Goal: Check status: Check status

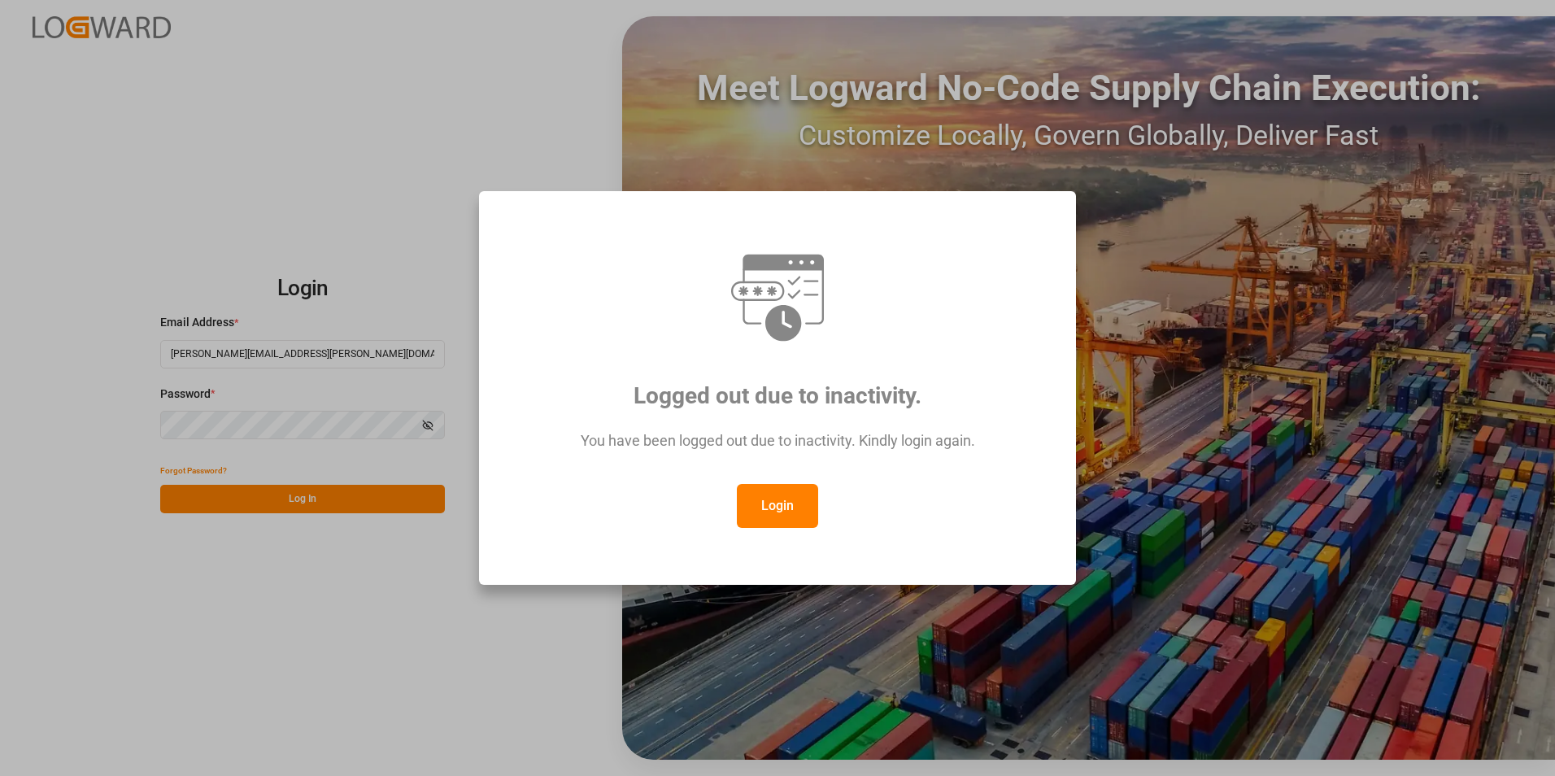
click at [782, 503] on button "Login" at bounding box center [777, 506] width 81 height 44
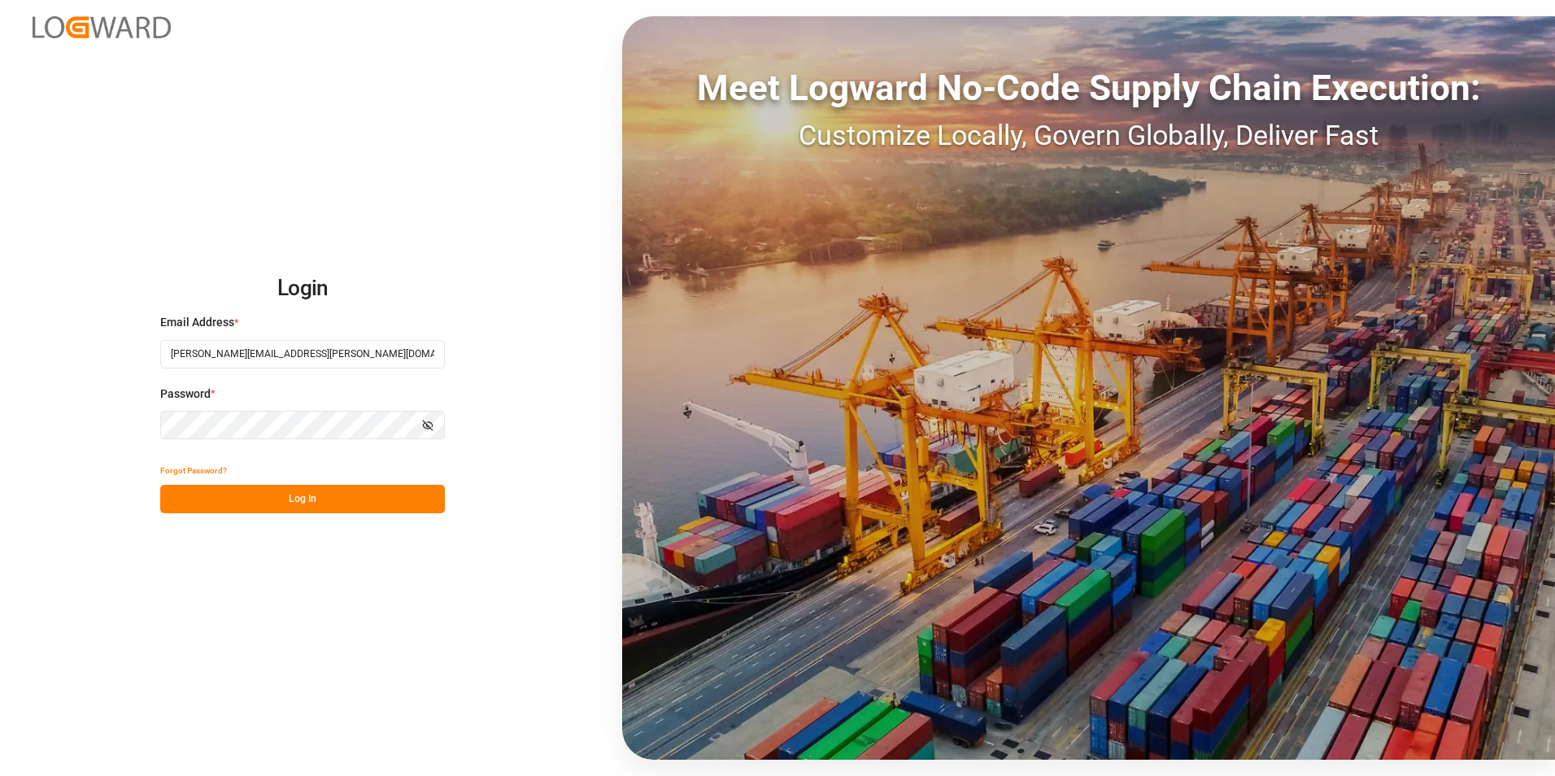
click at [324, 499] on button "Log In" at bounding box center [302, 499] width 285 height 28
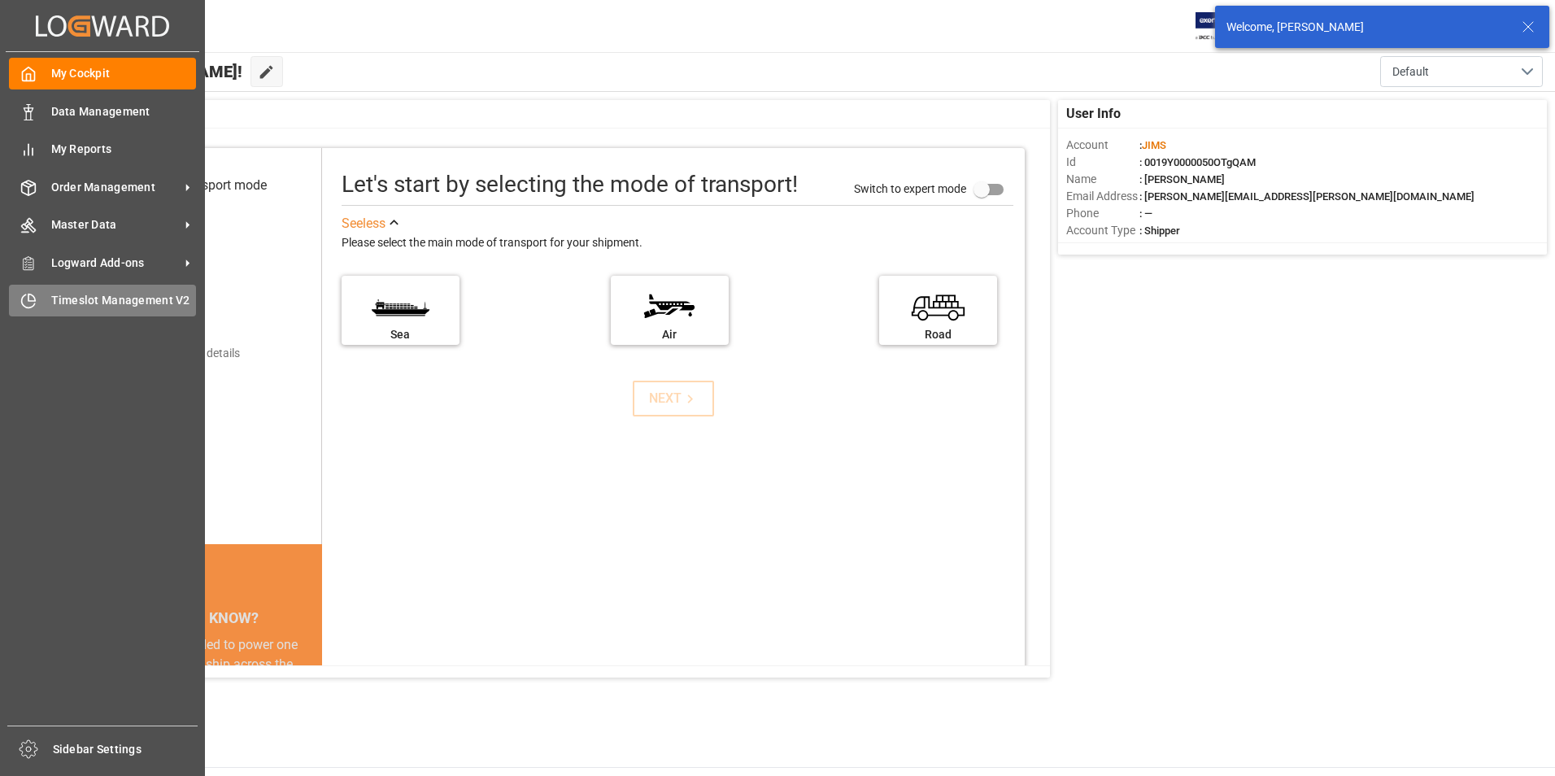
click at [85, 295] on span "Timeslot Management V2" at bounding box center [124, 300] width 146 height 17
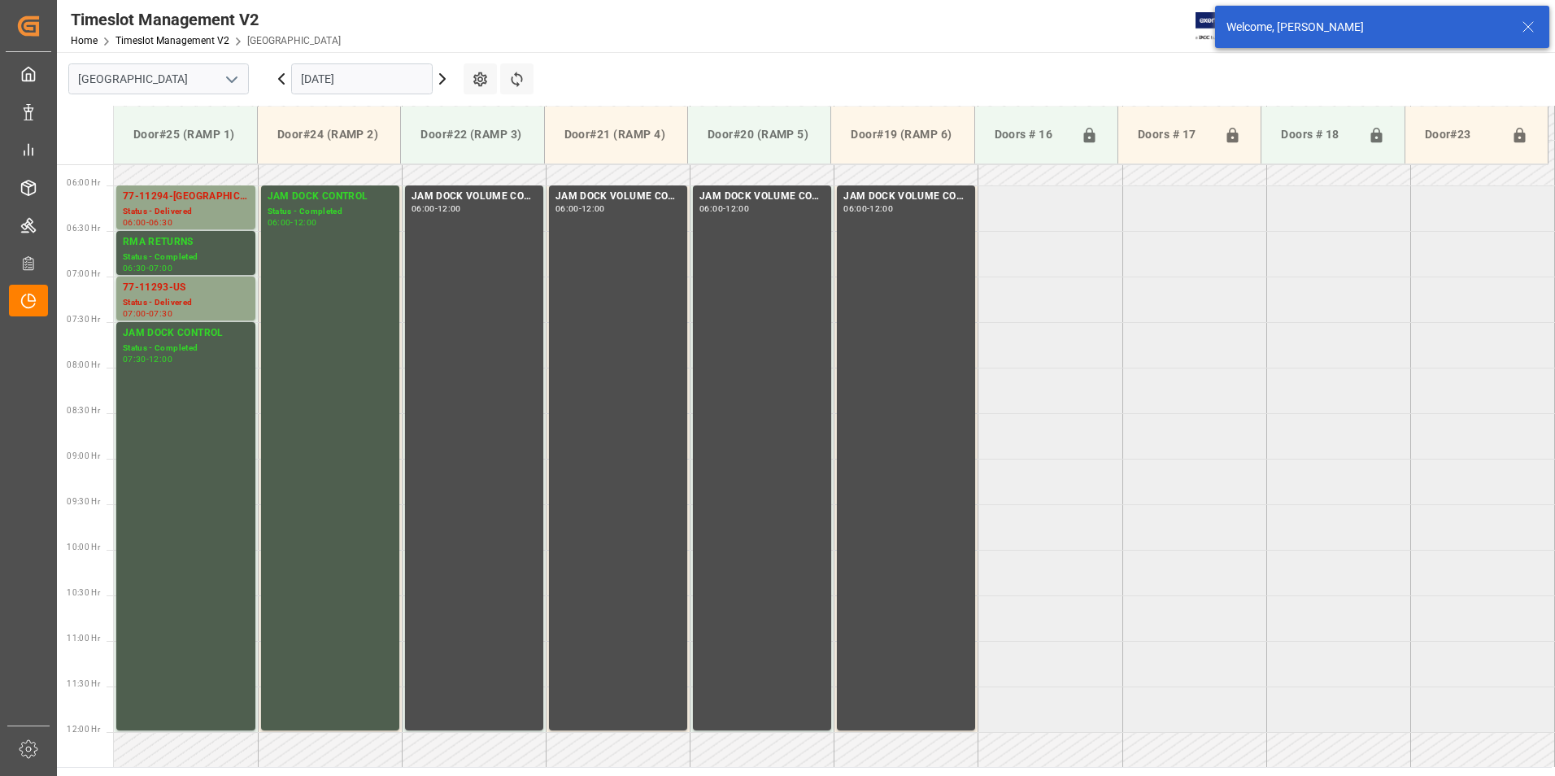
scroll to position [504, 0]
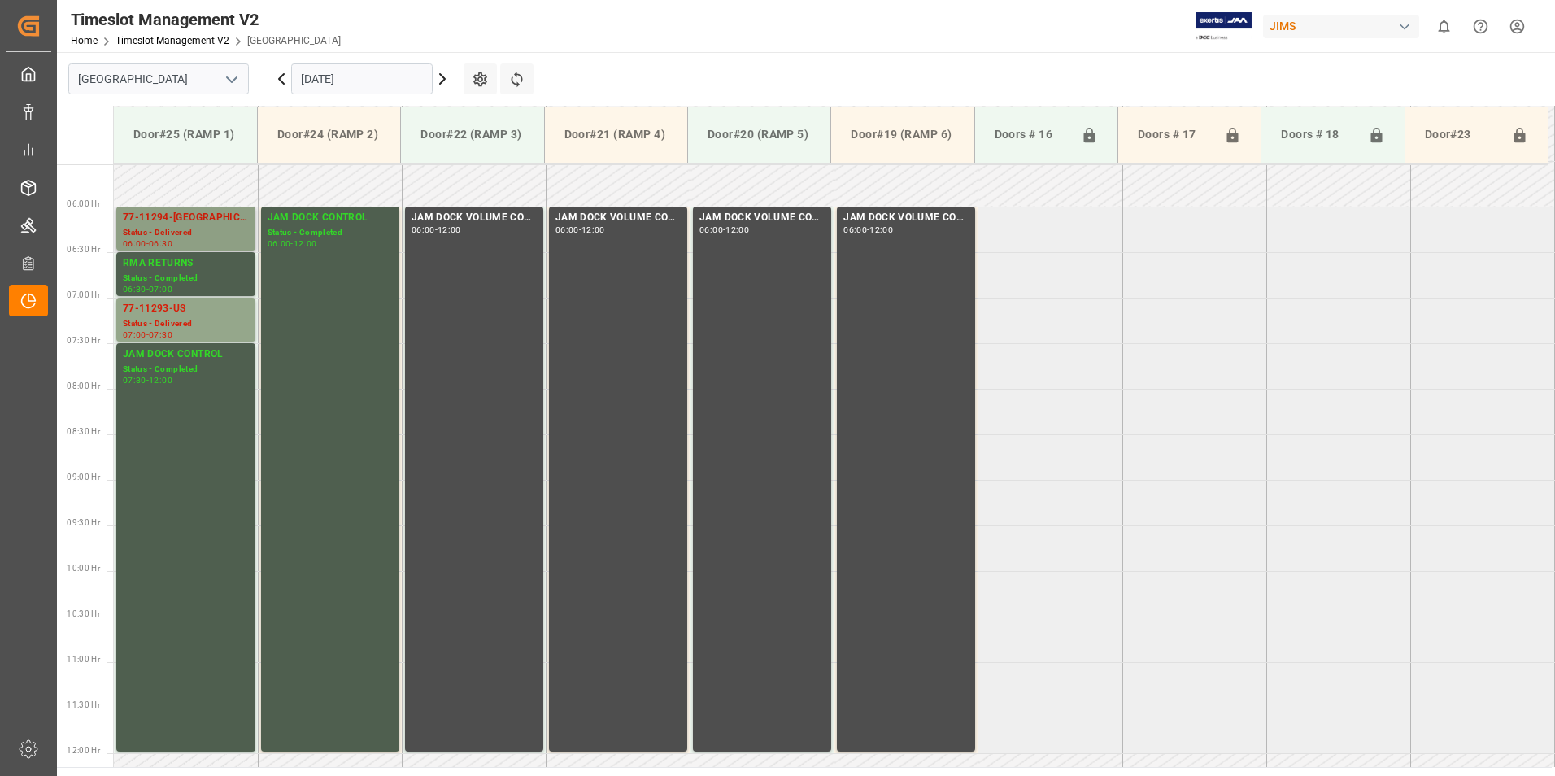
click at [166, 222] on div "77-11294-[GEOGRAPHIC_DATA]" at bounding box center [186, 218] width 126 height 16
click at [368, 73] on input "[DATE]" at bounding box center [362, 78] width 142 height 31
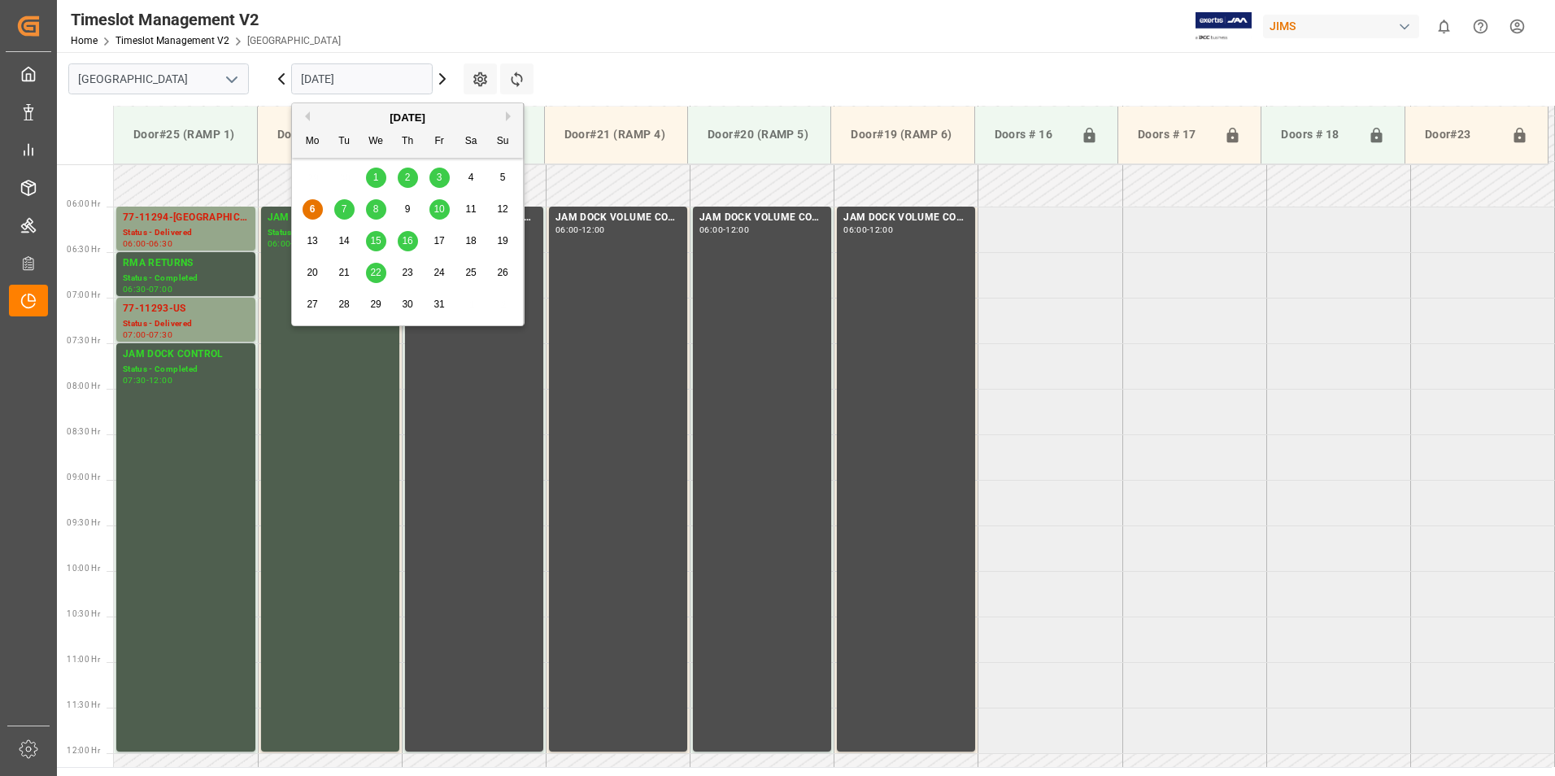
click at [342, 206] on span "7" at bounding box center [345, 208] width 6 height 11
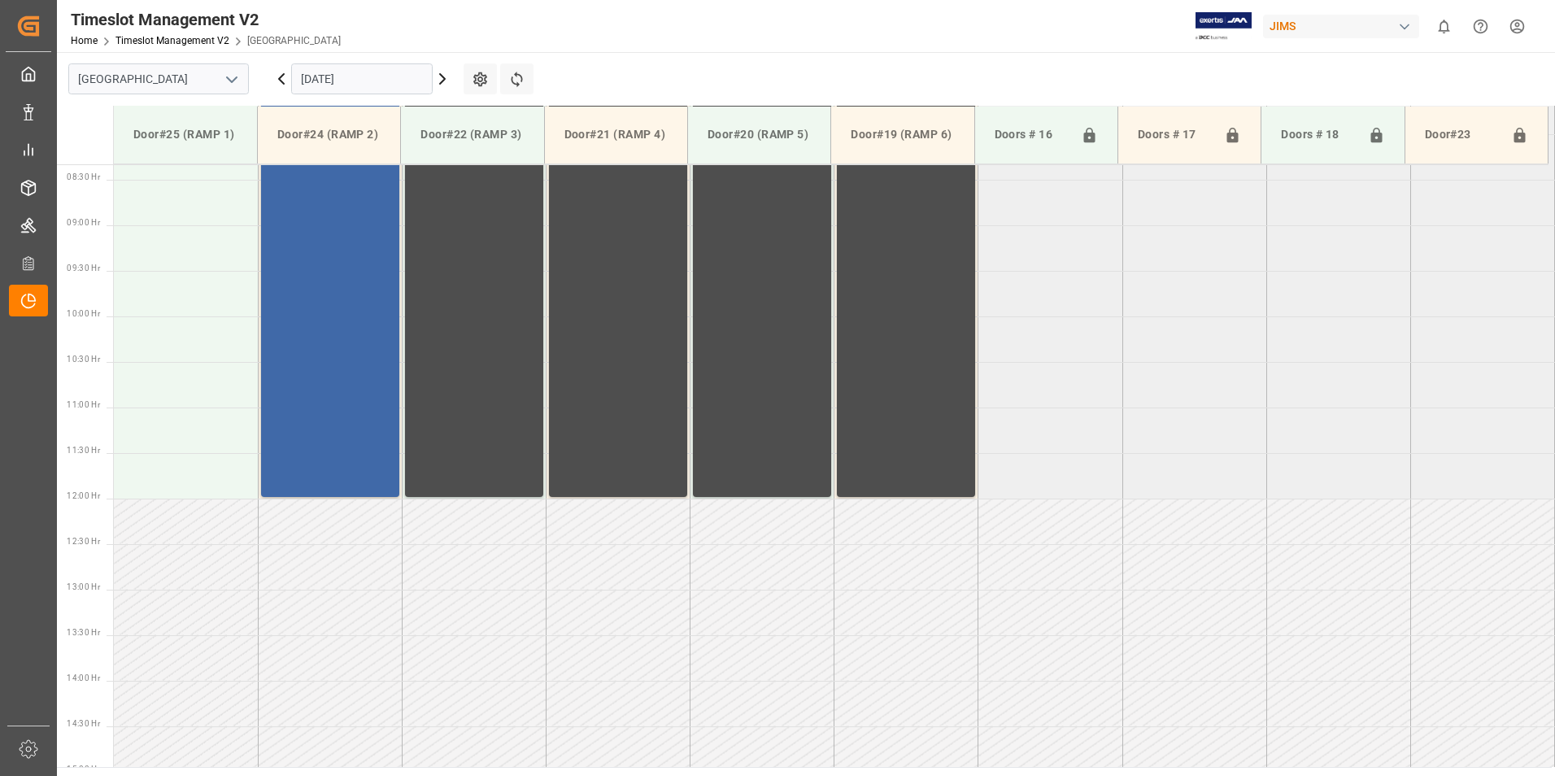
scroll to position [423, 0]
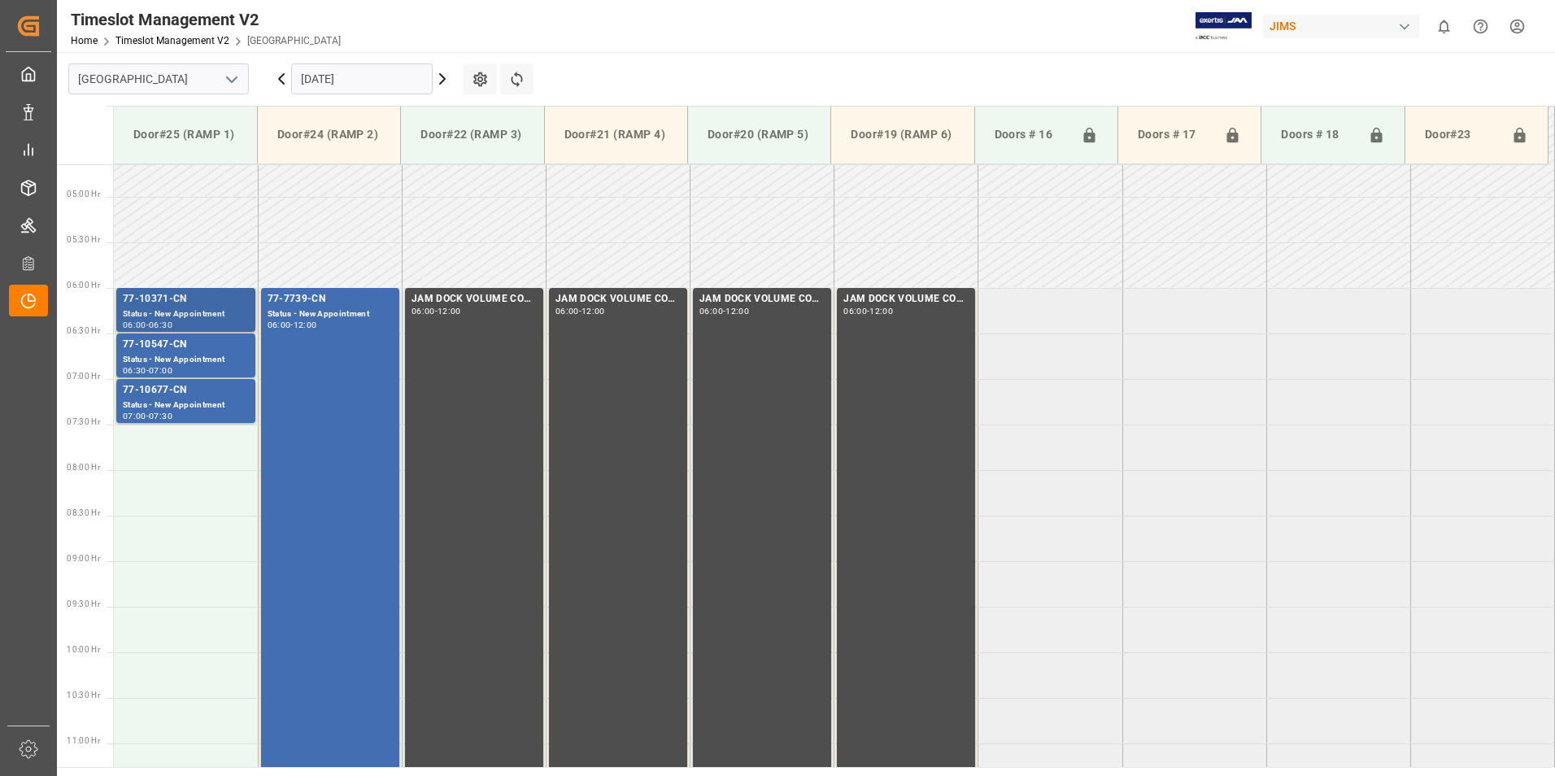
click at [161, 299] on div "77-10371-CN" at bounding box center [186, 299] width 126 height 16
click at [158, 353] on div "Status - New Appointment" at bounding box center [186, 360] width 126 height 14
click at [162, 394] on div "77-10677-CN" at bounding box center [186, 390] width 126 height 16
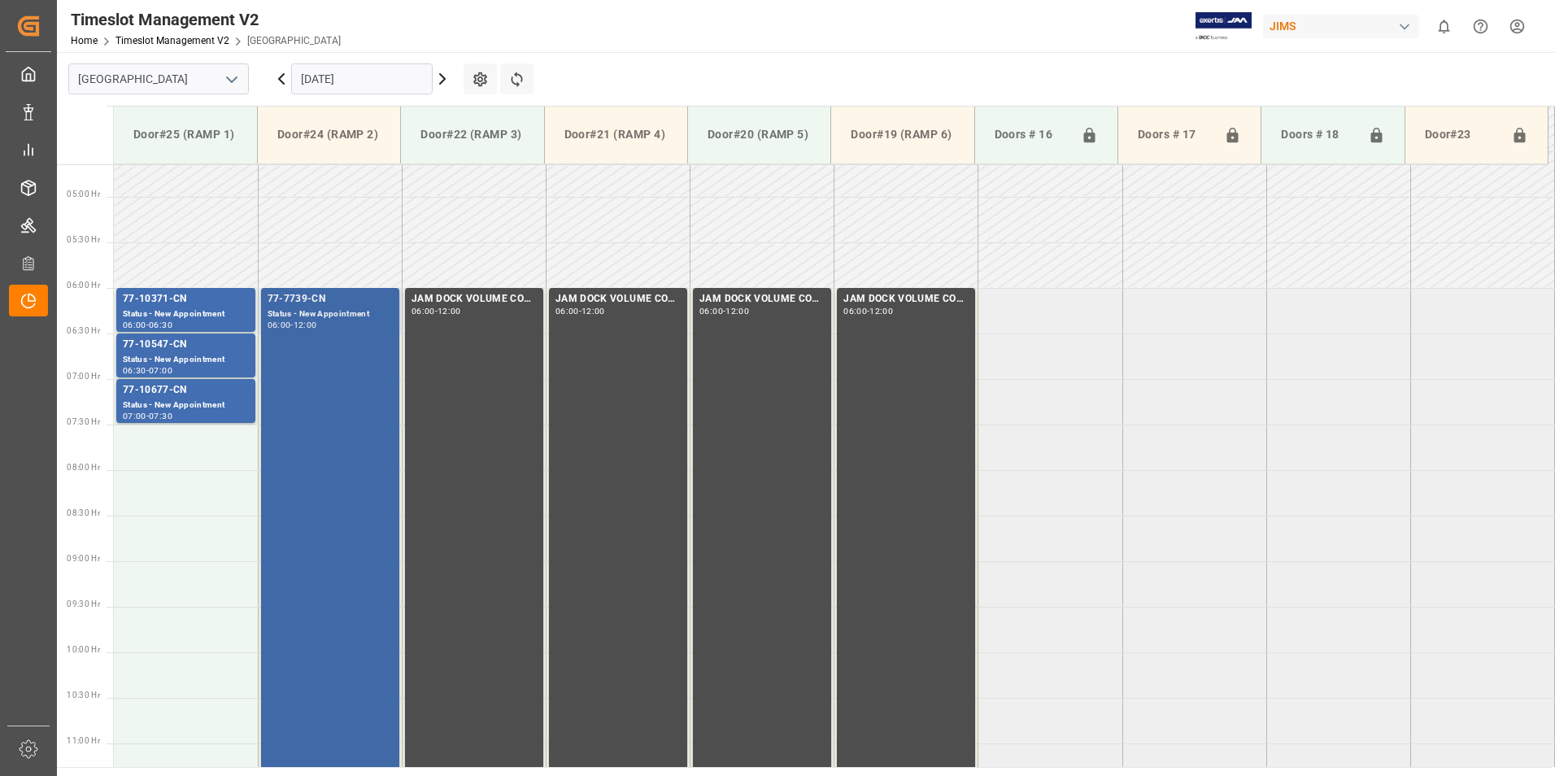
click at [303, 295] on div "77-7739-CN" at bounding box center [330, 299] width 125 height 16
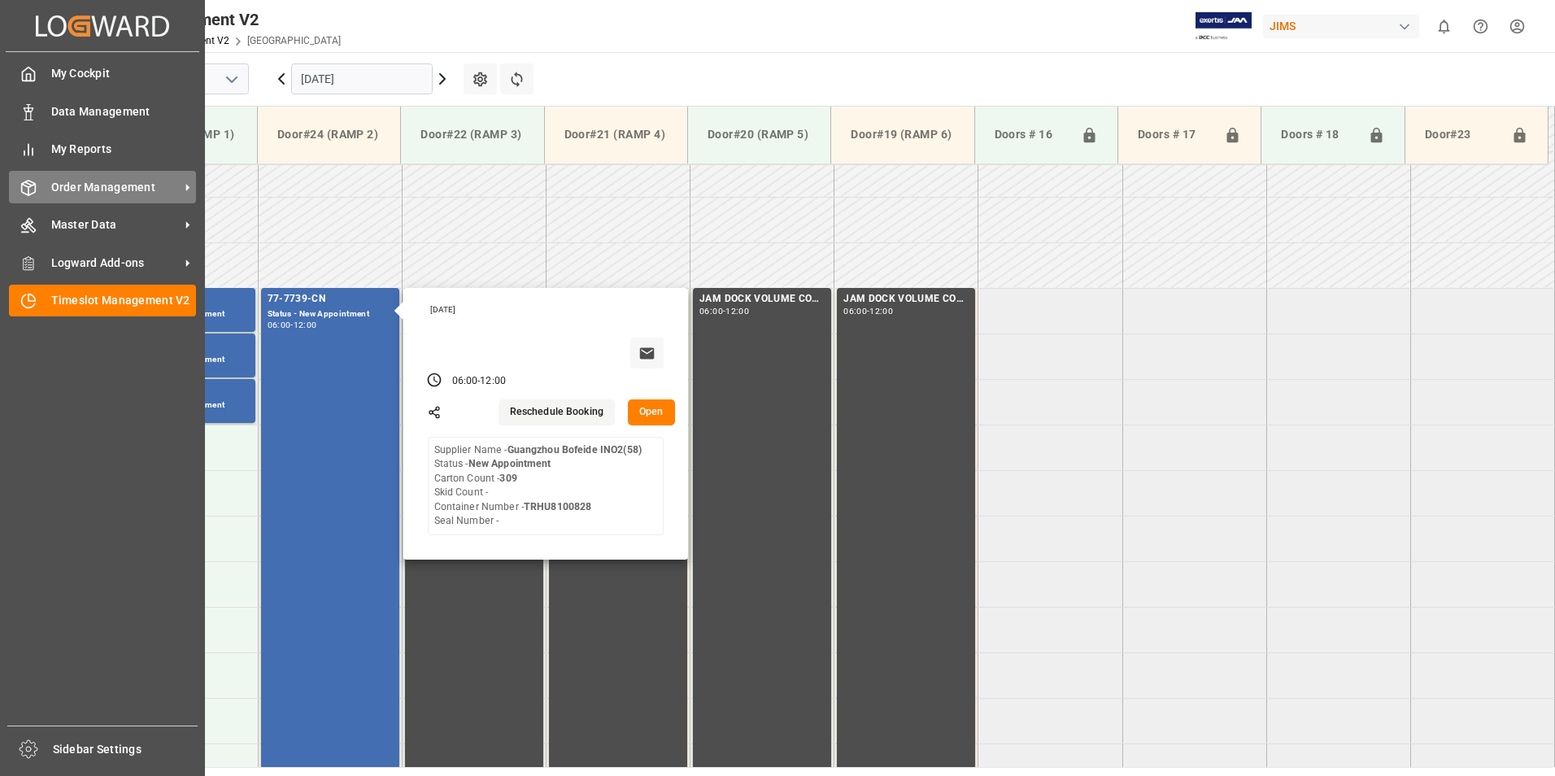
click at [115, 180] on span "Order Management" at bounding box center [115, 187] width 129 height 17
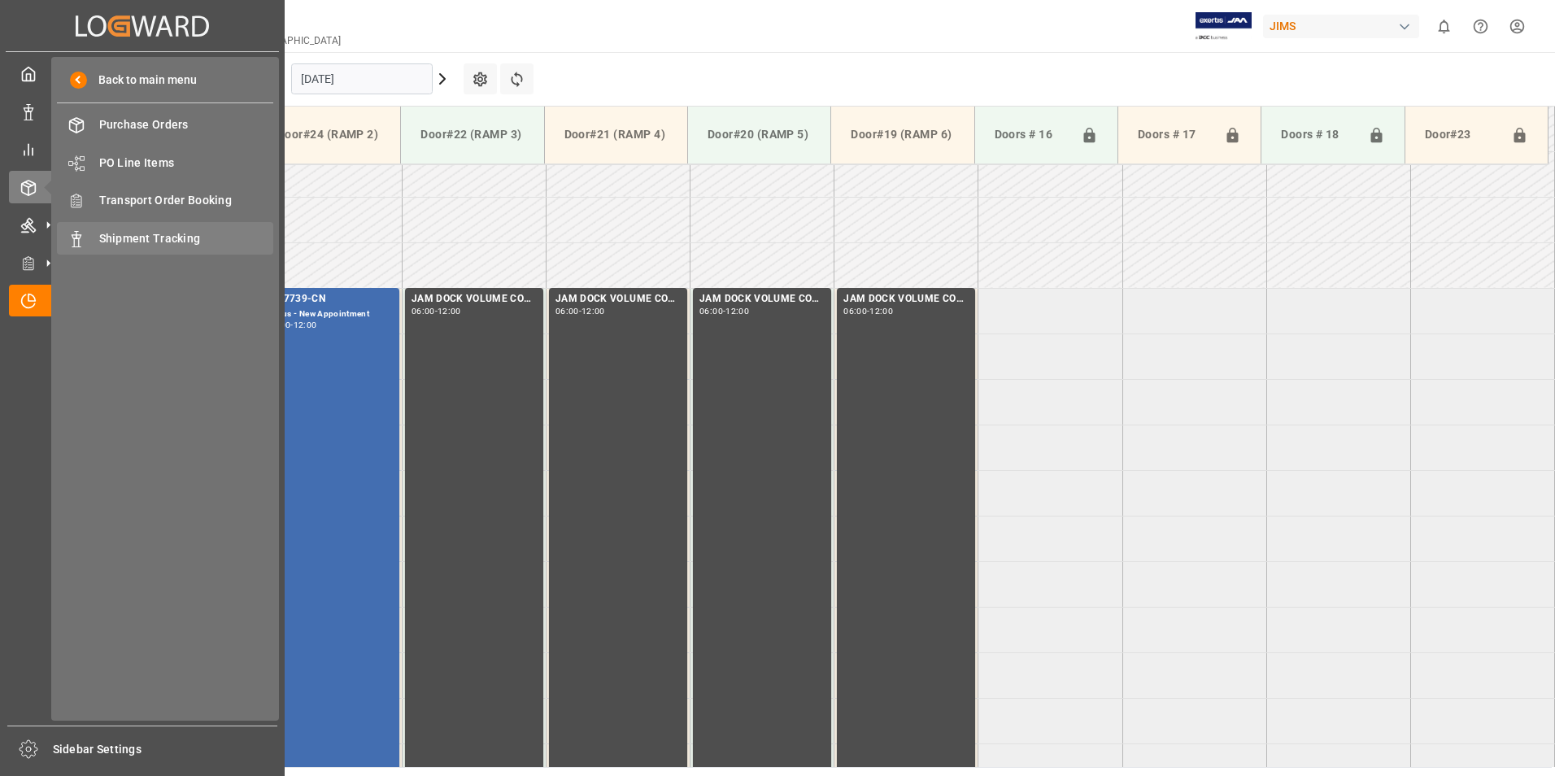
click at [184, 235] on span "Shipment Tracking" at bounding box center [186, 238] width 175 height 17
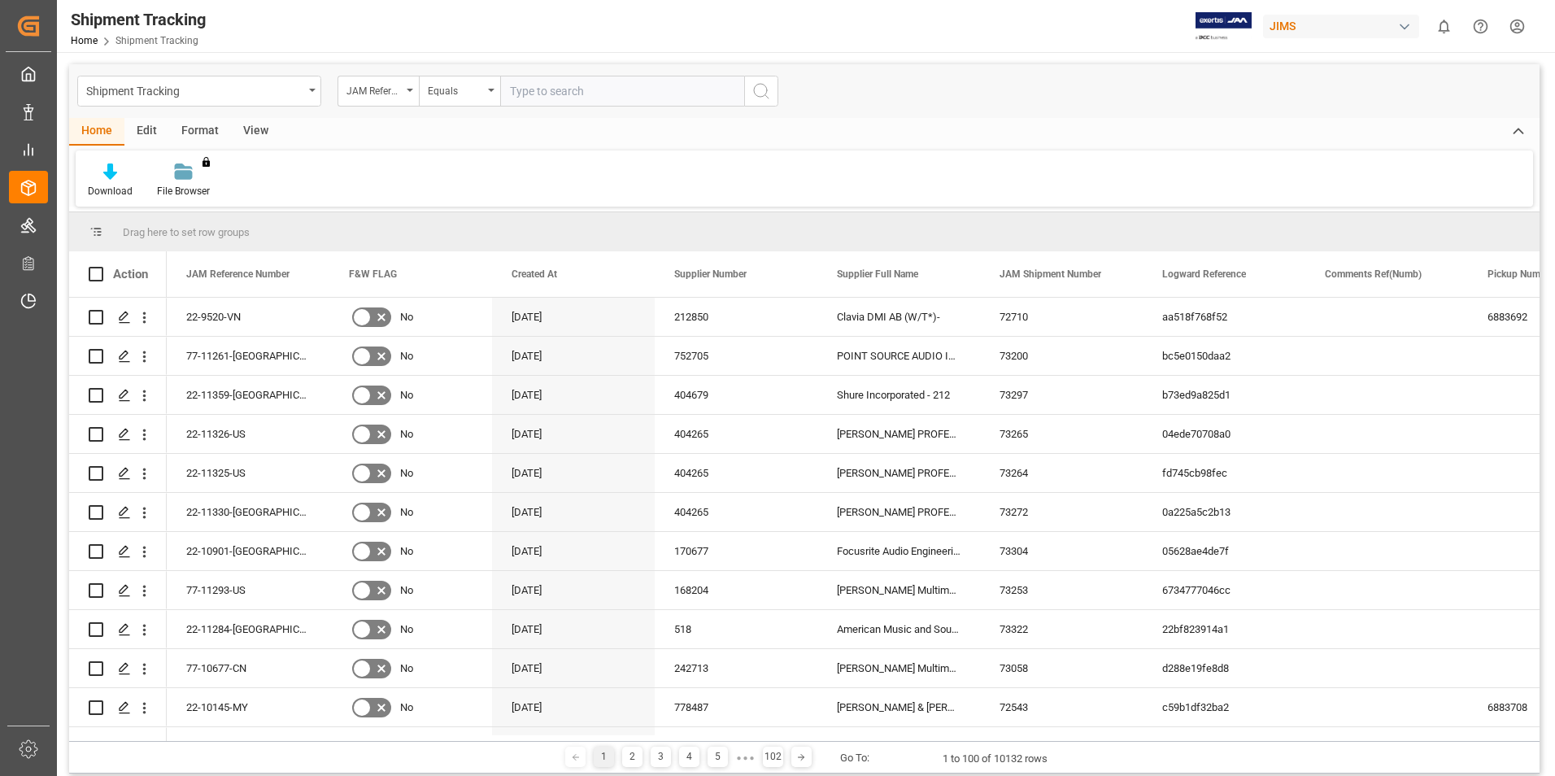
click at [524, 85] on input "text" at bounding box center [622, 91] width 244 height 31
type input "77-10371-cn"
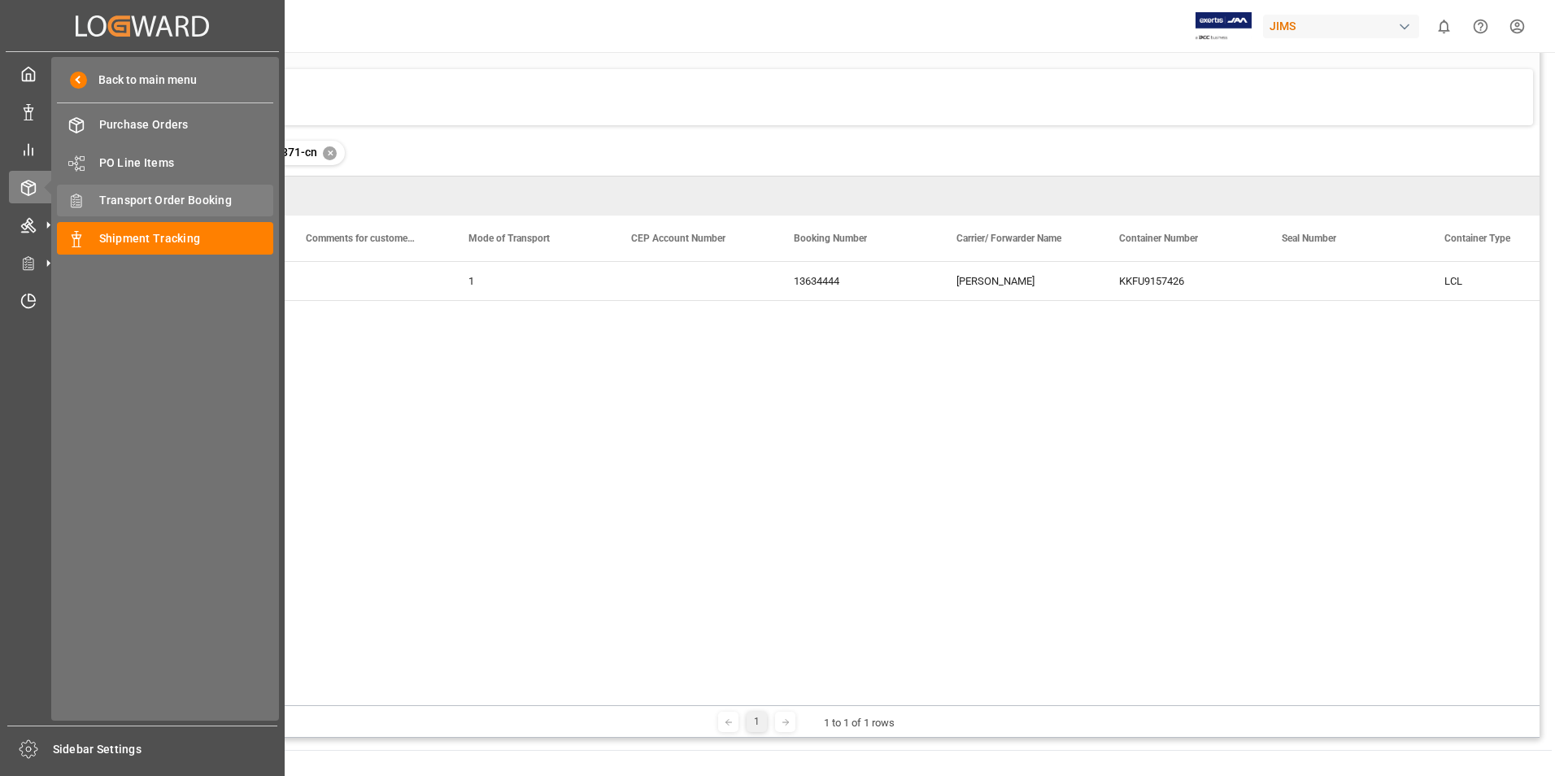
click at [147, 199] on span "Transport Order Booking" at bounding box center [186, 200] width 175 height 17
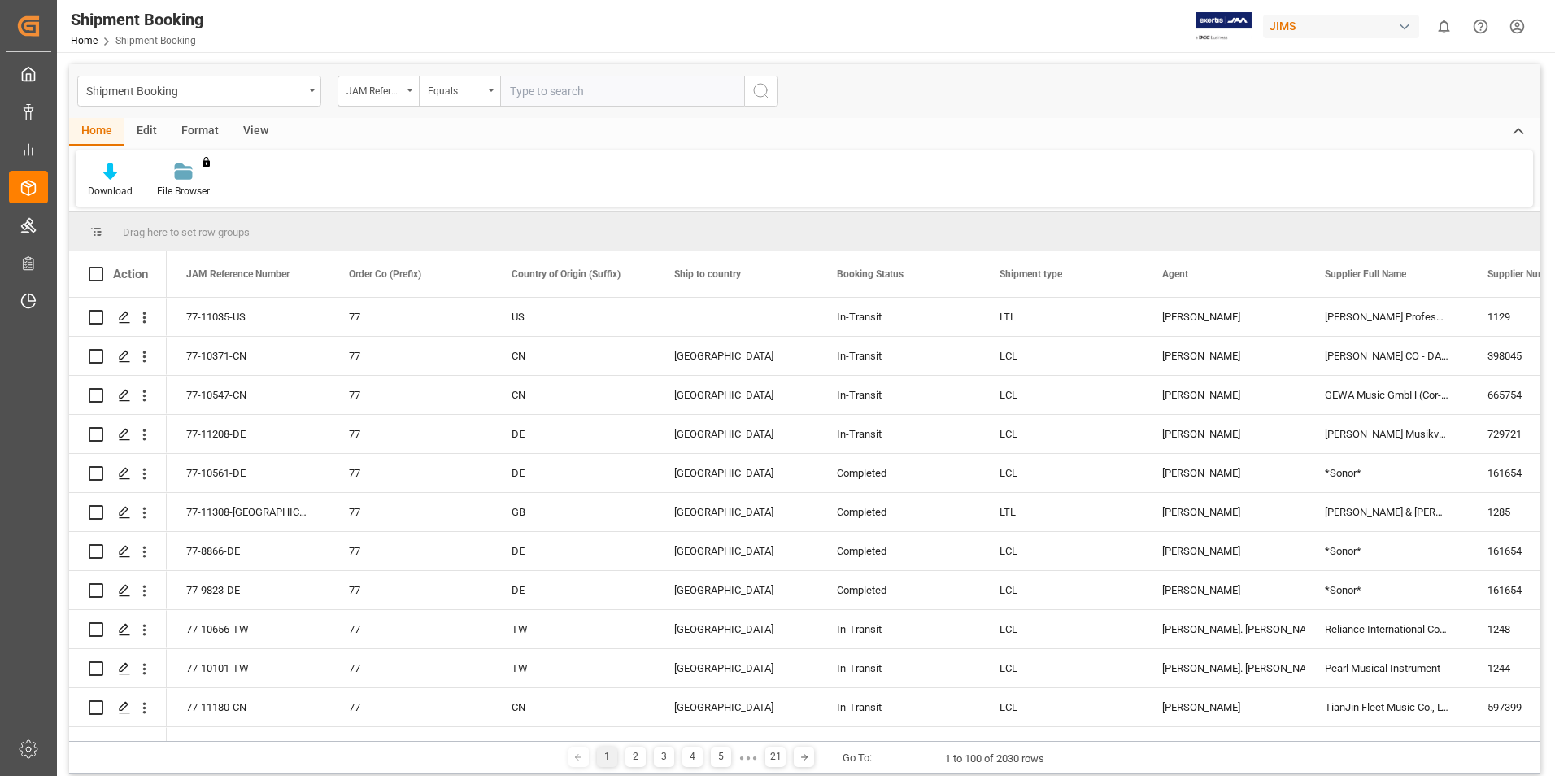
click at [537, 88] on input "text" at bounding box center [622, 91] width 244 height 31
type input "77-10371-cn"
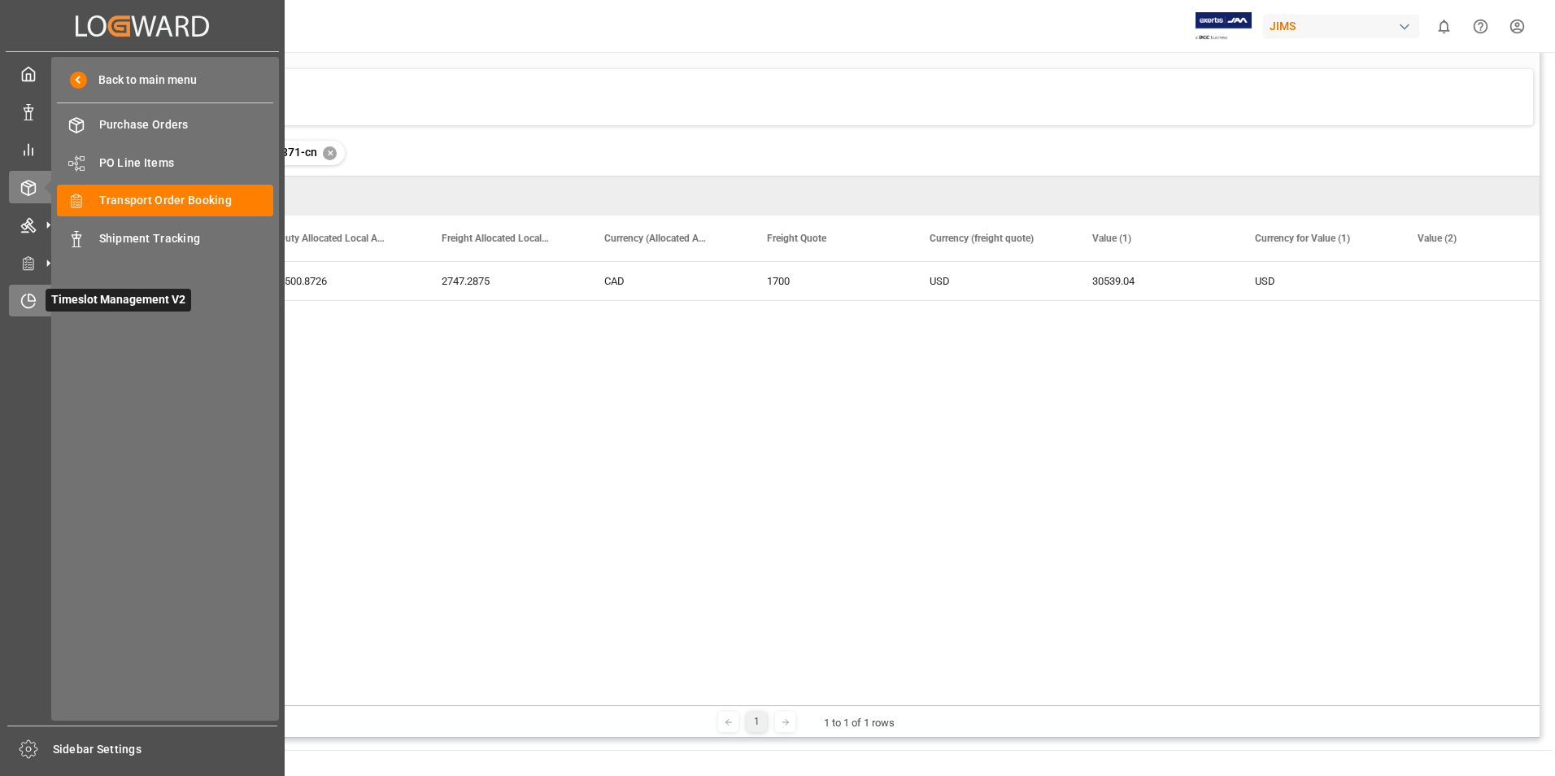
click at [33, 301] on icon at bounding box center [31, 297] width 7 height 7
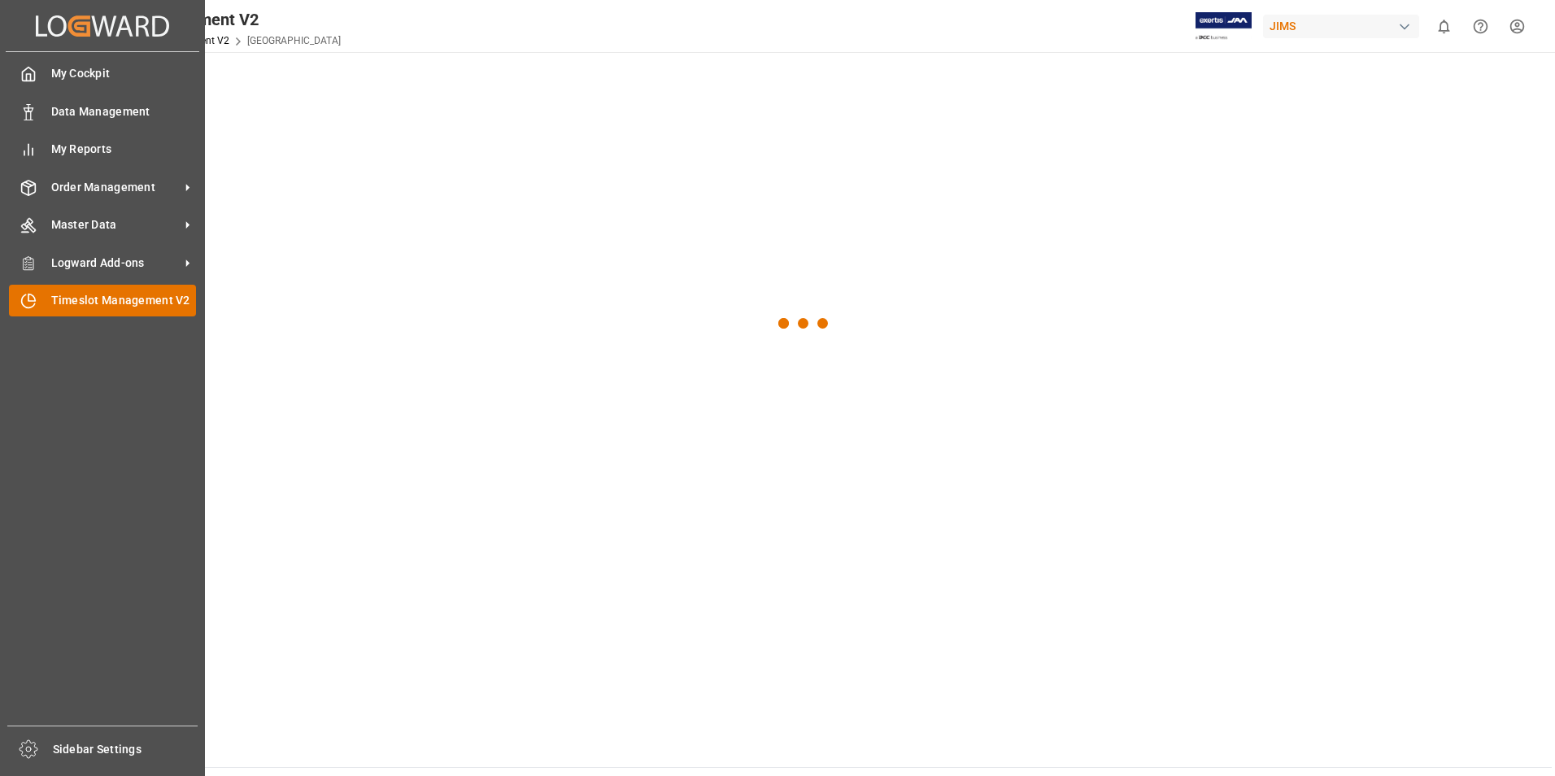
click at [94, 303] on span "Timeslot Management V2" at bounding box center [124, 300] width 146 height 17
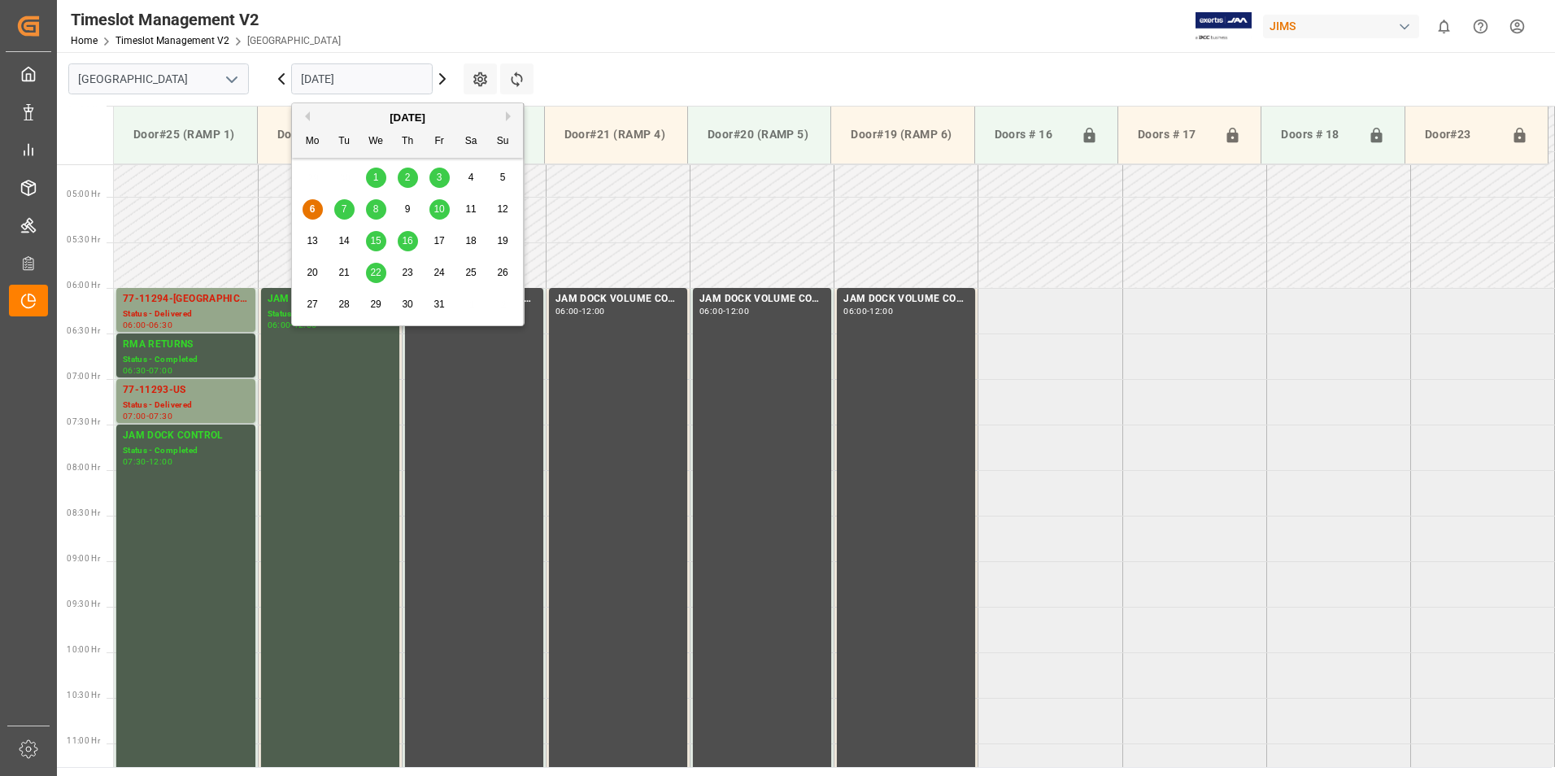
click at [354, 76] on input "[DATE]" at bounding box center [362, 78] width 142 height 31
click at [339, 205] on div "7" at bounding box center [344, 210] width 20 height 20
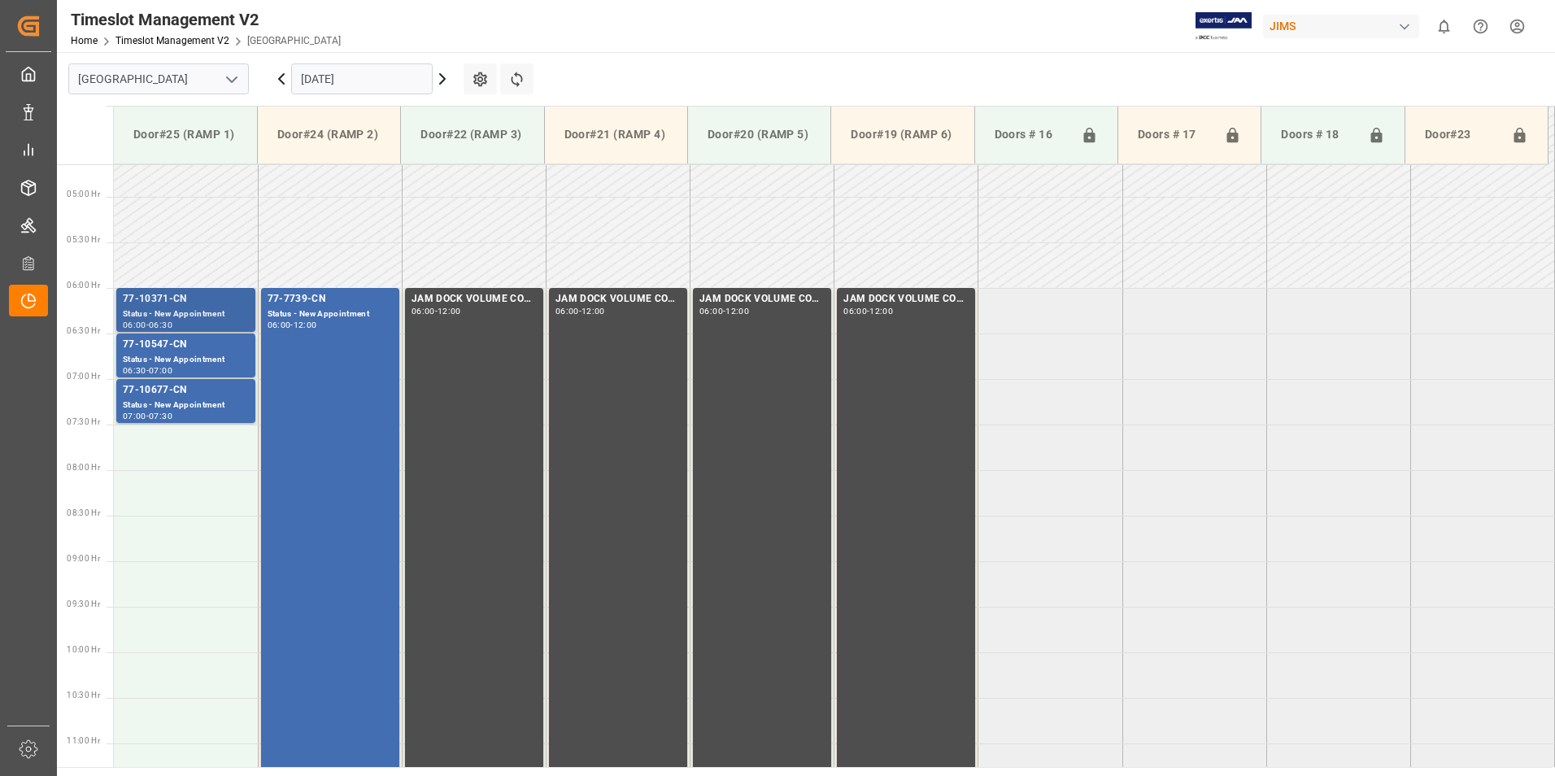
click at [168, 292] on div "77-10371-CN" at bounding box center [186, 299] width 126 height 16
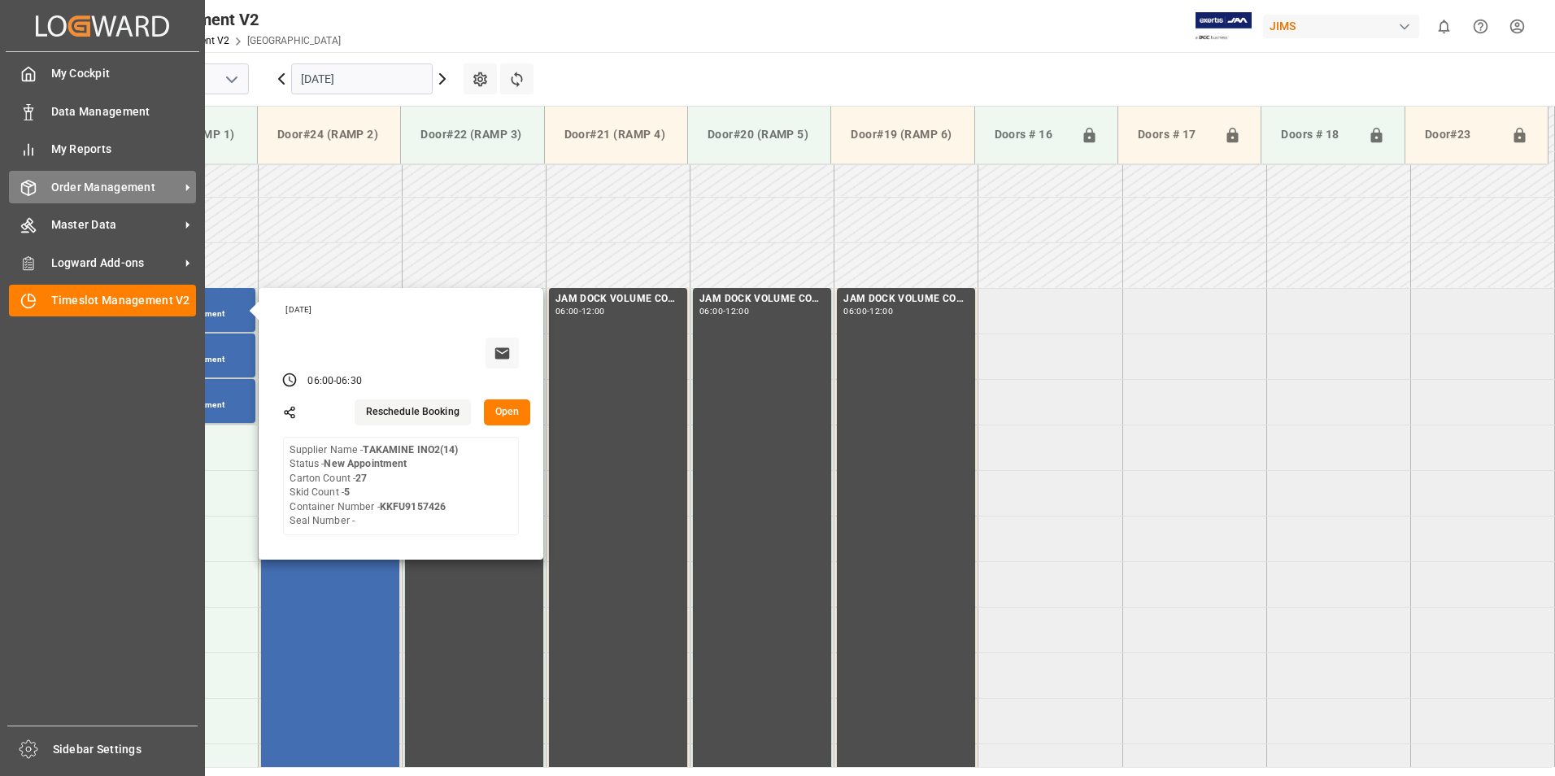
click at [128, 185] on span "Order Management" at bounding box center [115, 187] width 129 height 17
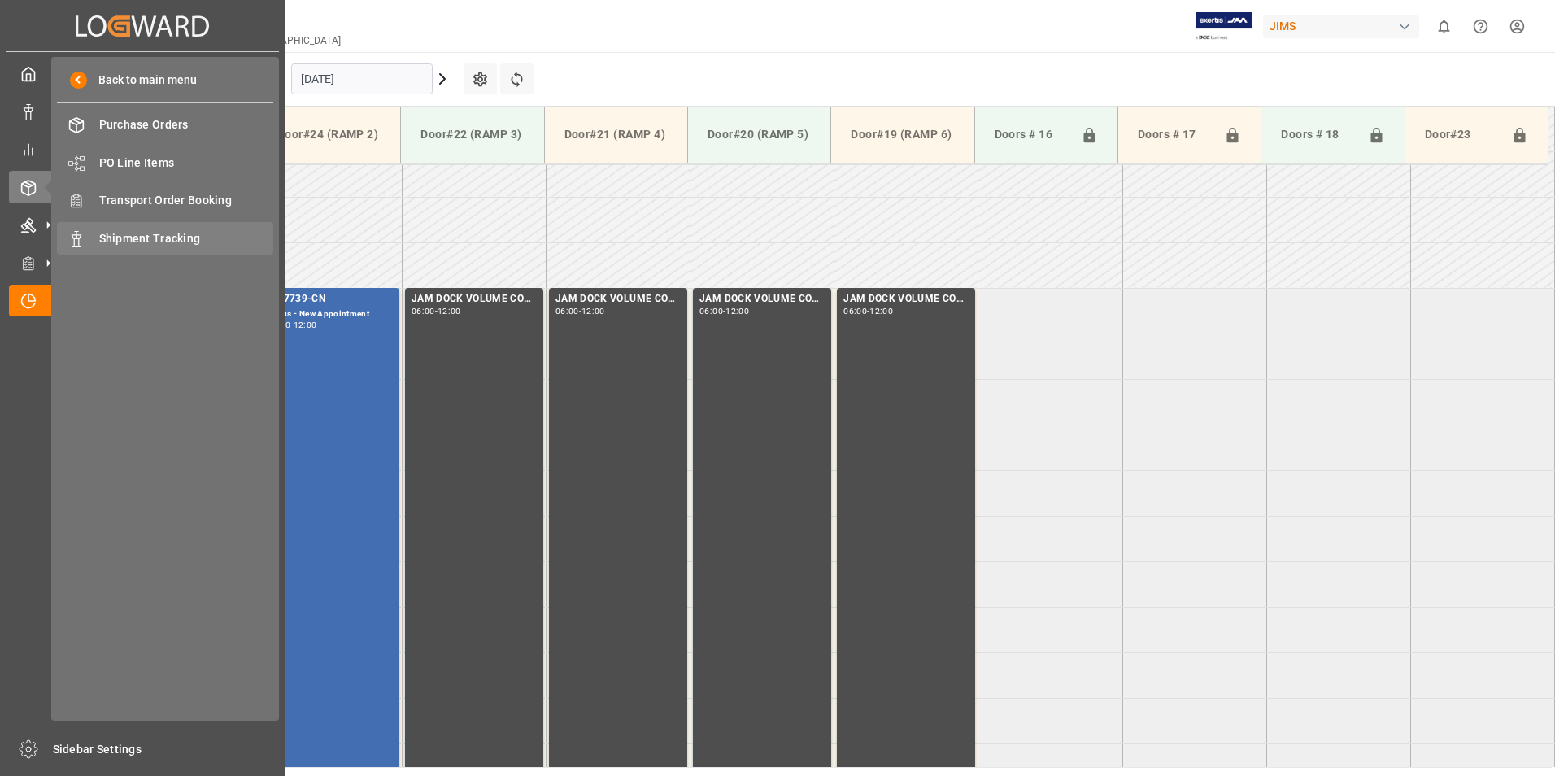
click at [150, 233] on span "Shipment Tracking" at bounding box center [186, 238] width 175 height 17
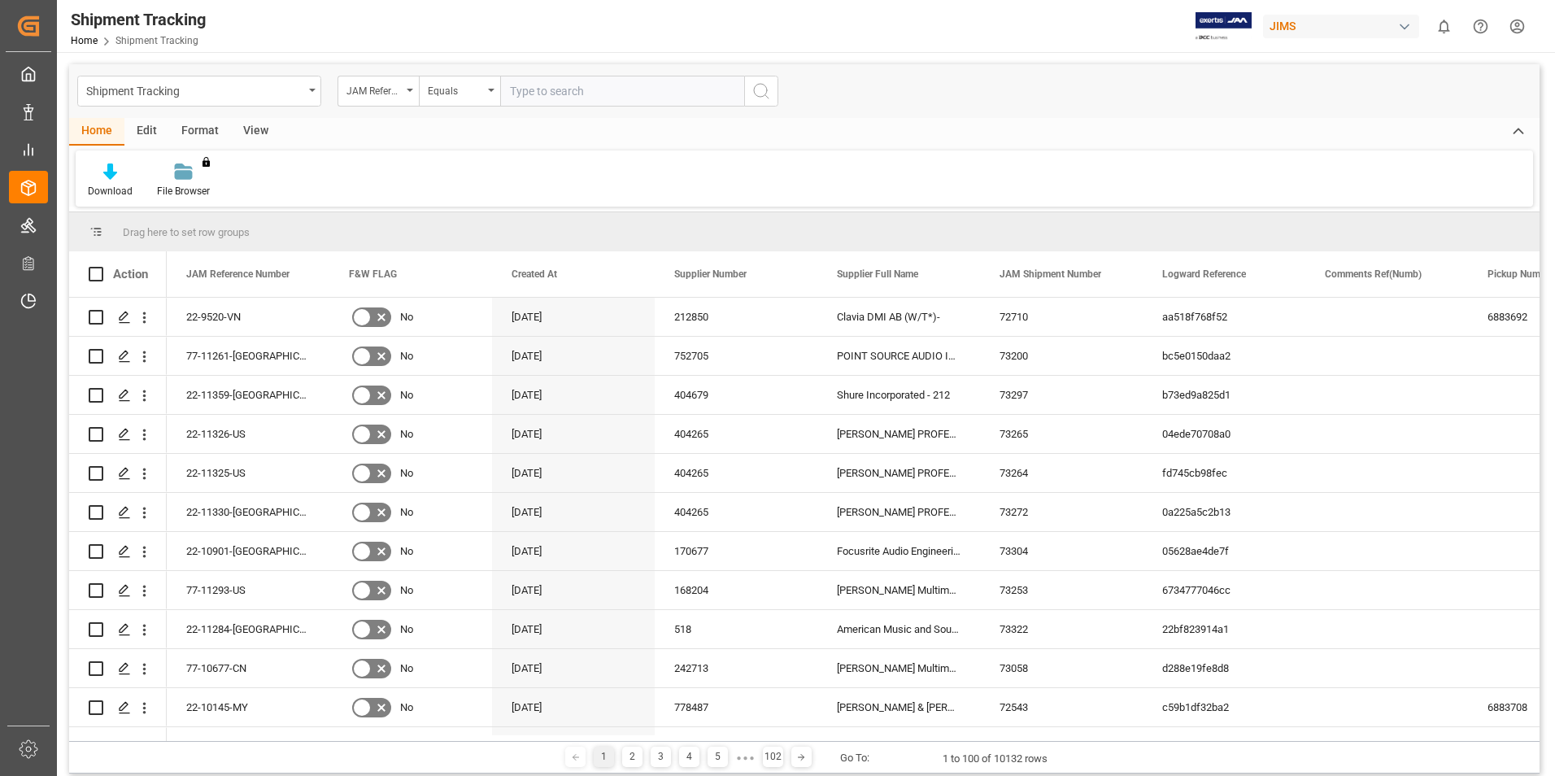
click at [532, 87] on input "text" at bounding box center [622, 91] width 244 height 31
type input "77-10371-cn"
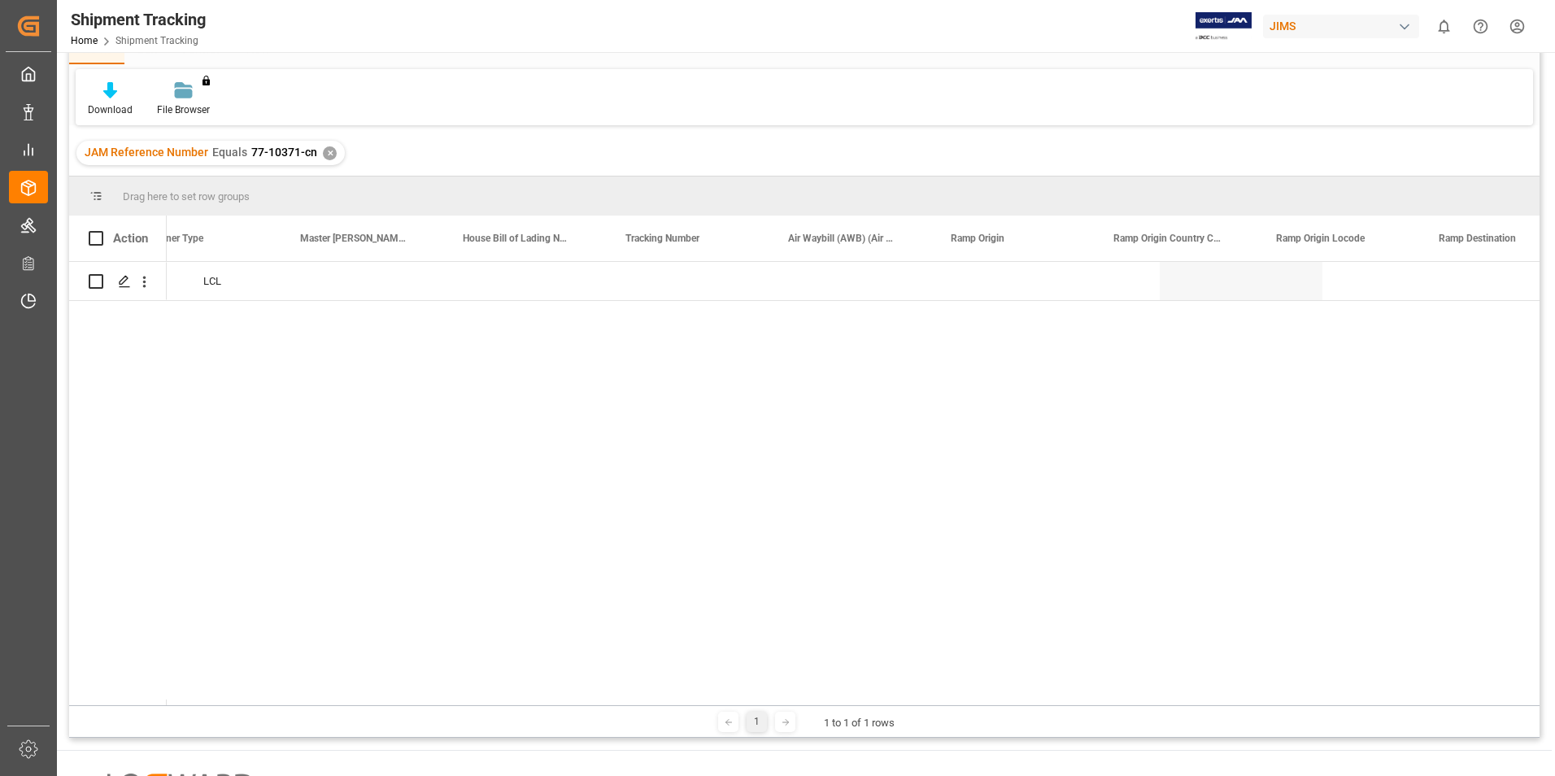
scroll to position [0, 3547]
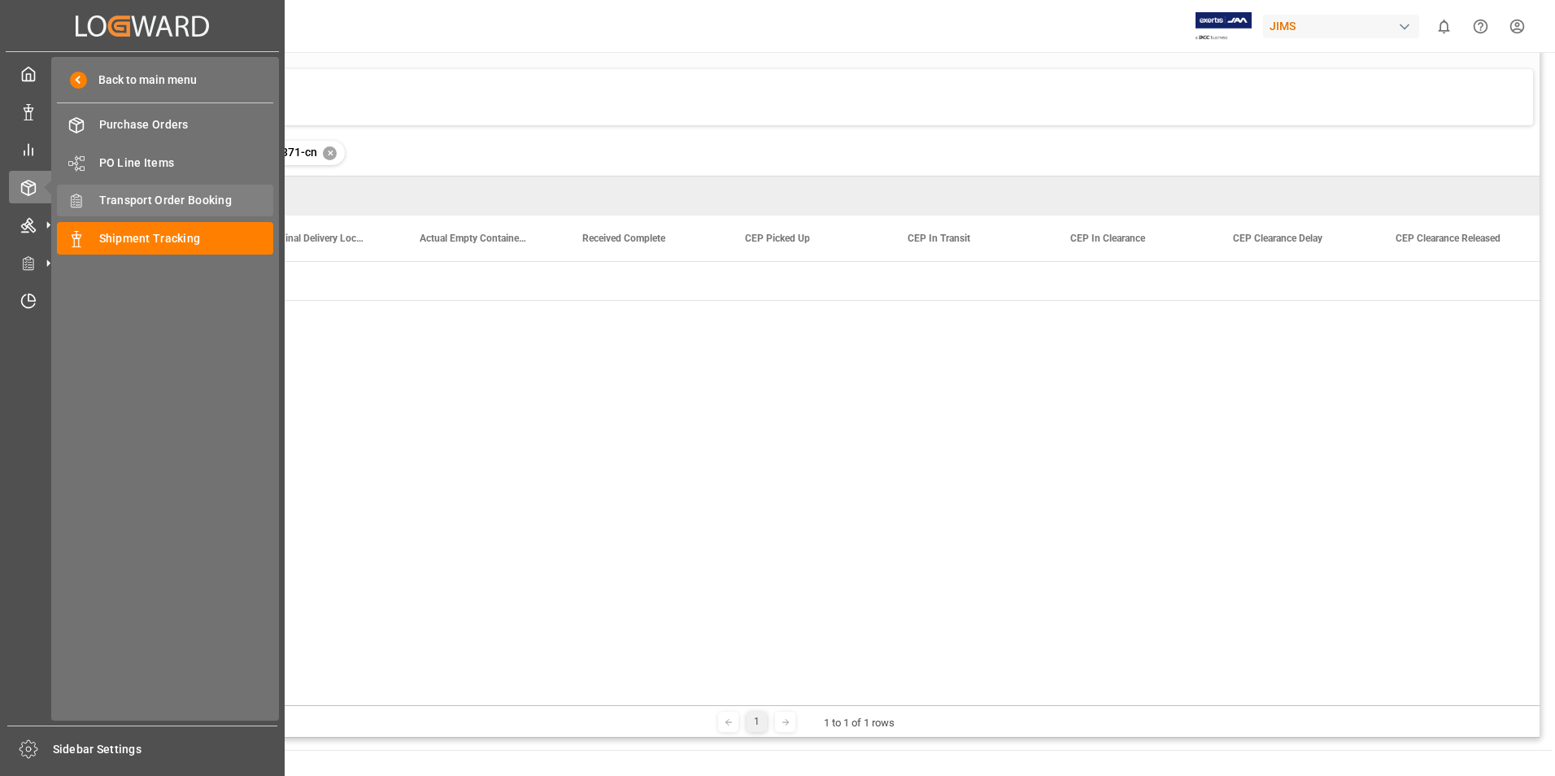
click at [174, 188] on div "Transport Order Booking Transport Order Booking" at bounding box center [165, 201] width 216 height 32
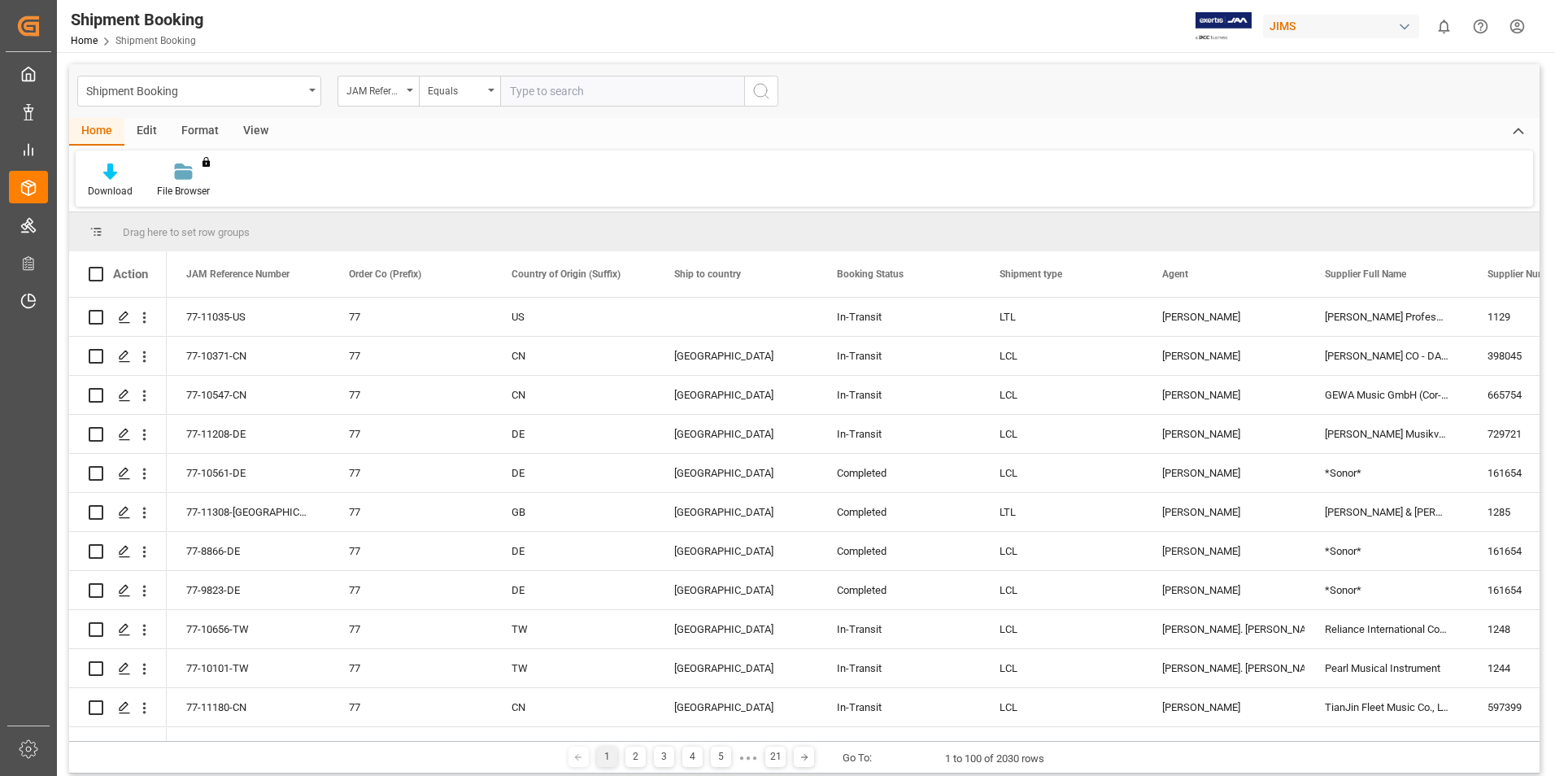
click at [534, 89] on input "text" at bounding box center [622, 91] width 244 height 31
type input "77-10371-cn"
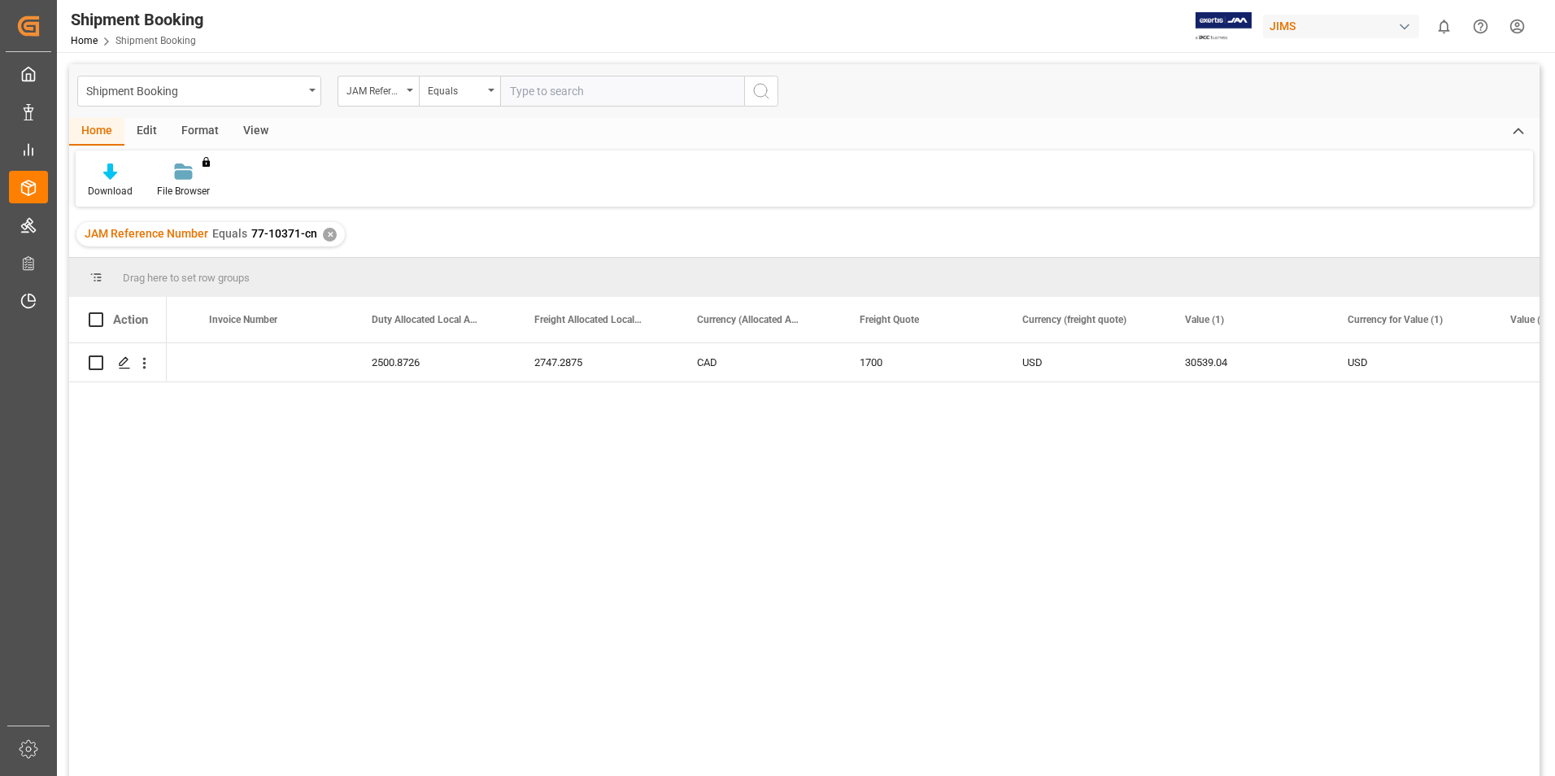
click at [534, 88] on input "text" at bounding box center [622, 91] width 244 height 31
type input "77-7739-cn"
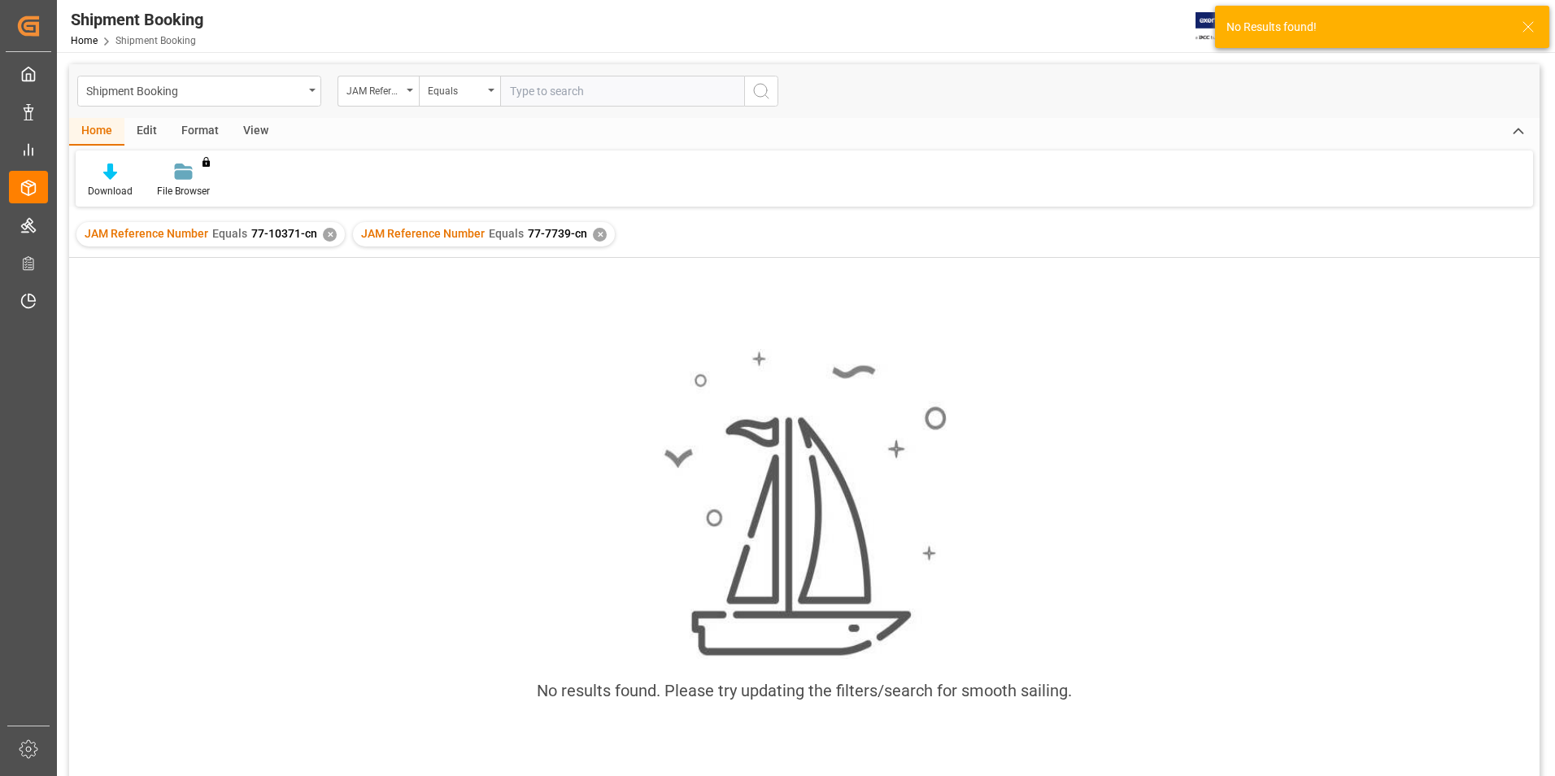
click at [324, 238] on div "✕" at bounding box center [330, 235] width 14 height 14
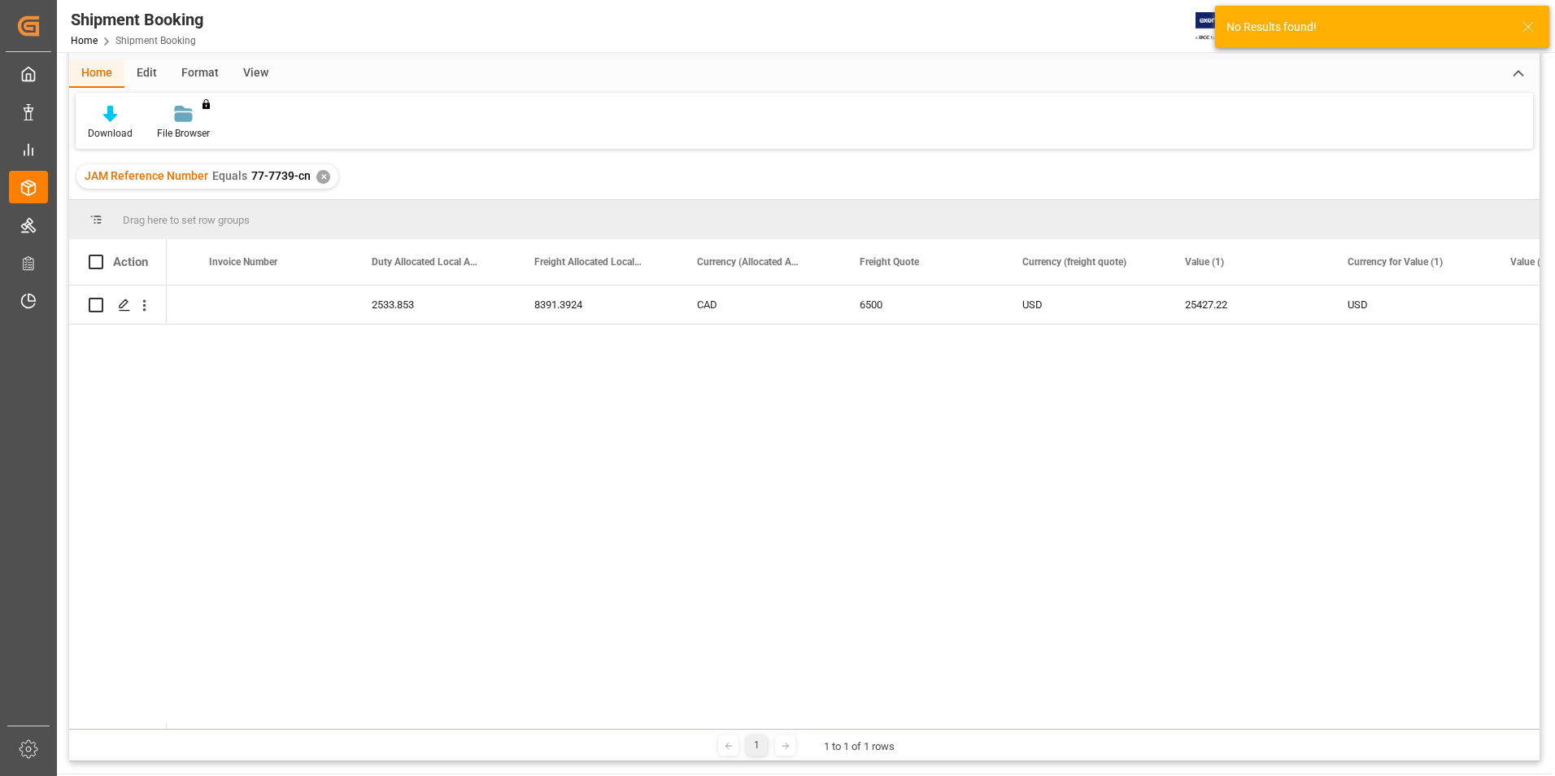
scroll to position [81, 0]
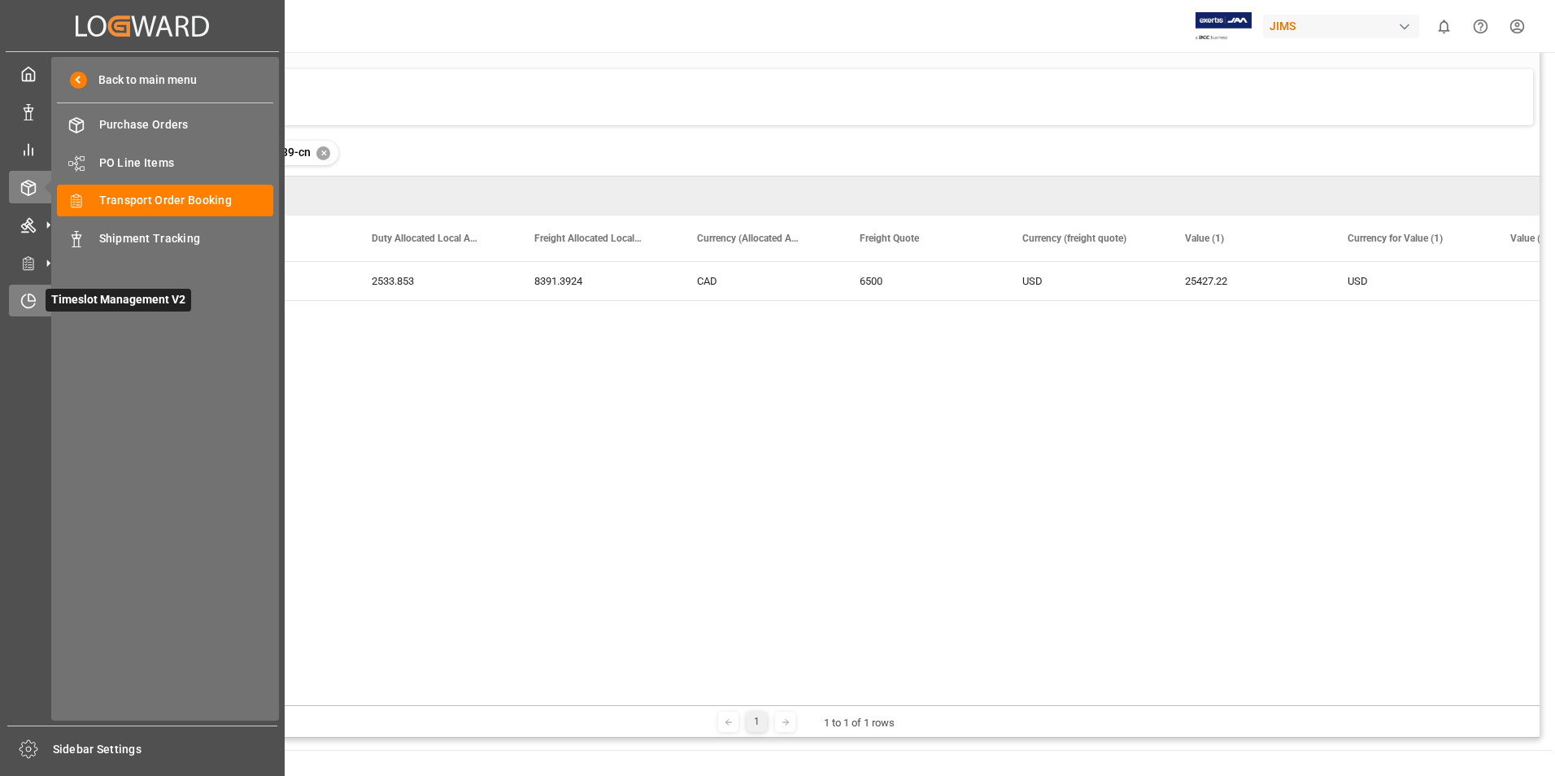
click at [36, 302] on icon at bounding box center [28, 301] width 16 height 16
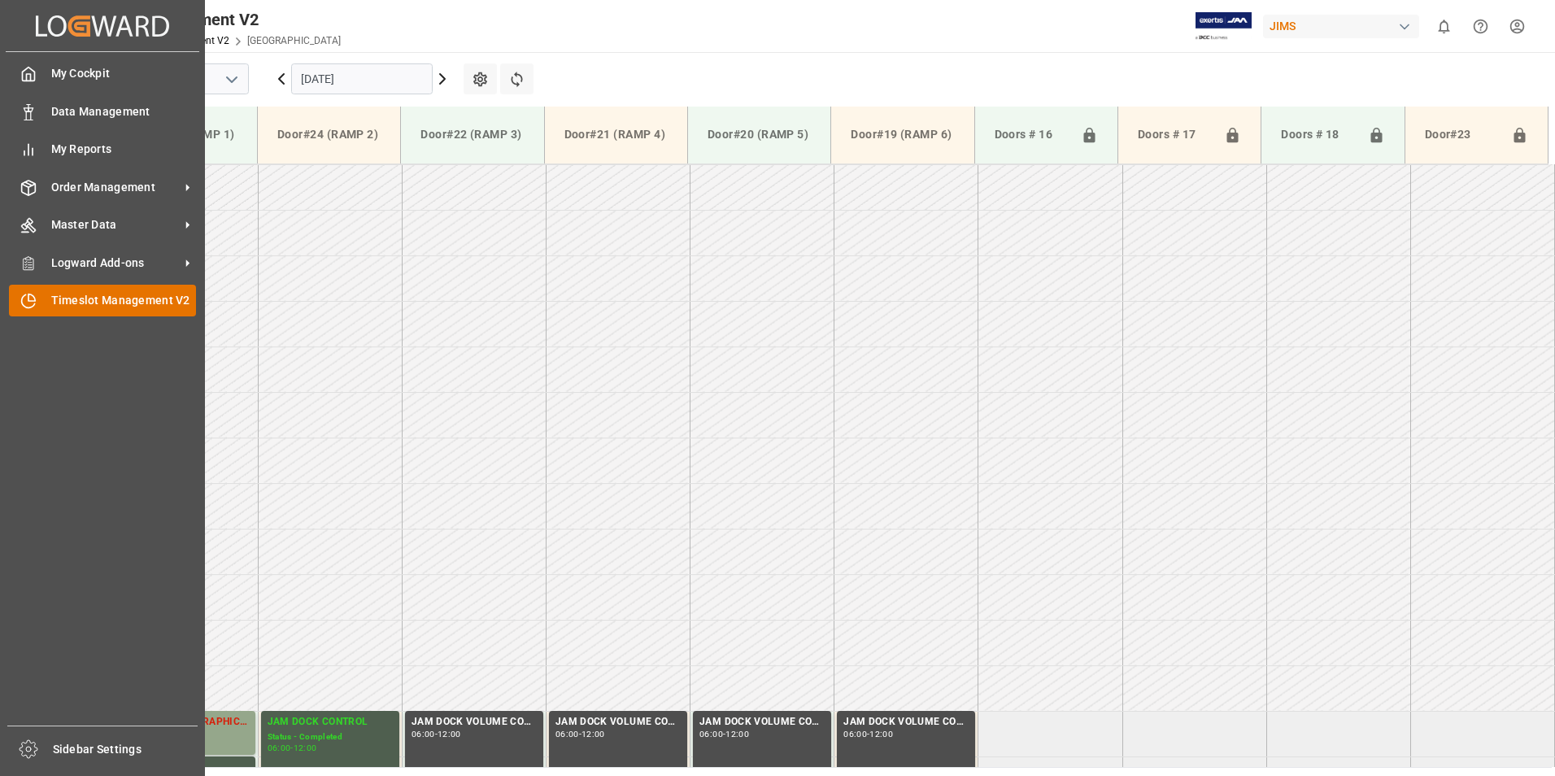
scroll to position [286, 0]
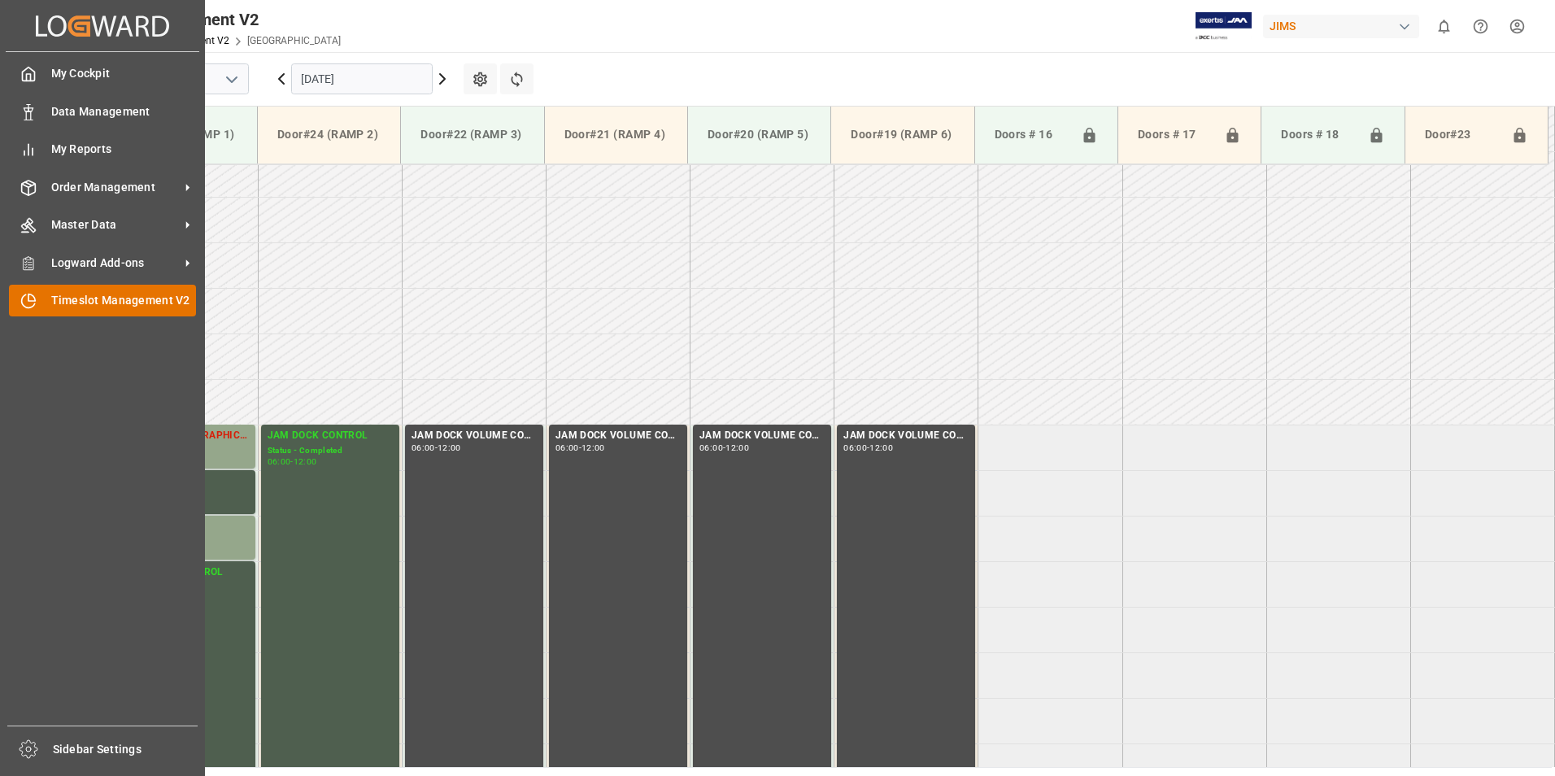
click at [58, 304] on span "Timeslot Management V2" at bounding box center [124, 300] width 146 height 17
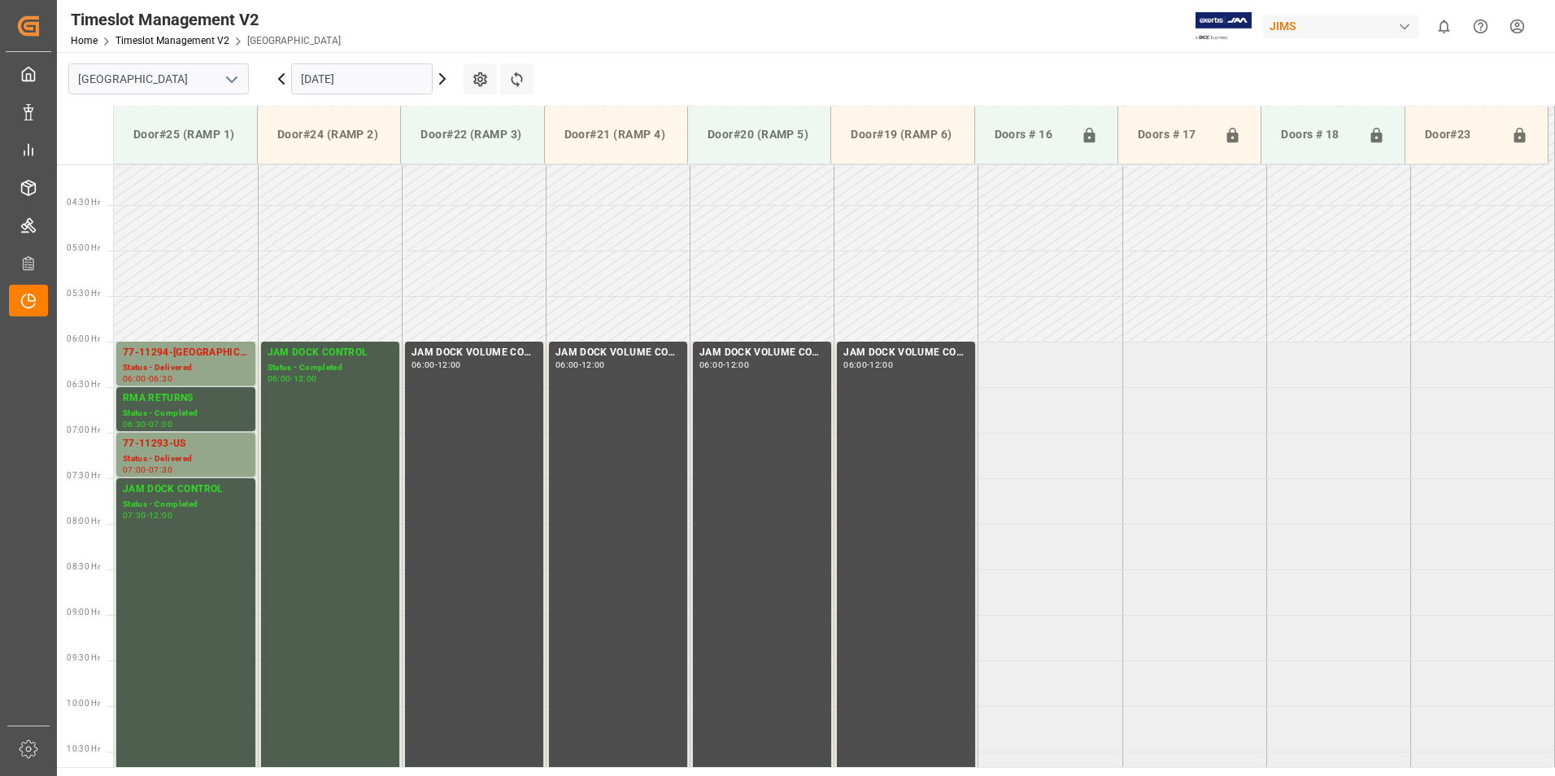
scroll to position [340, 0]
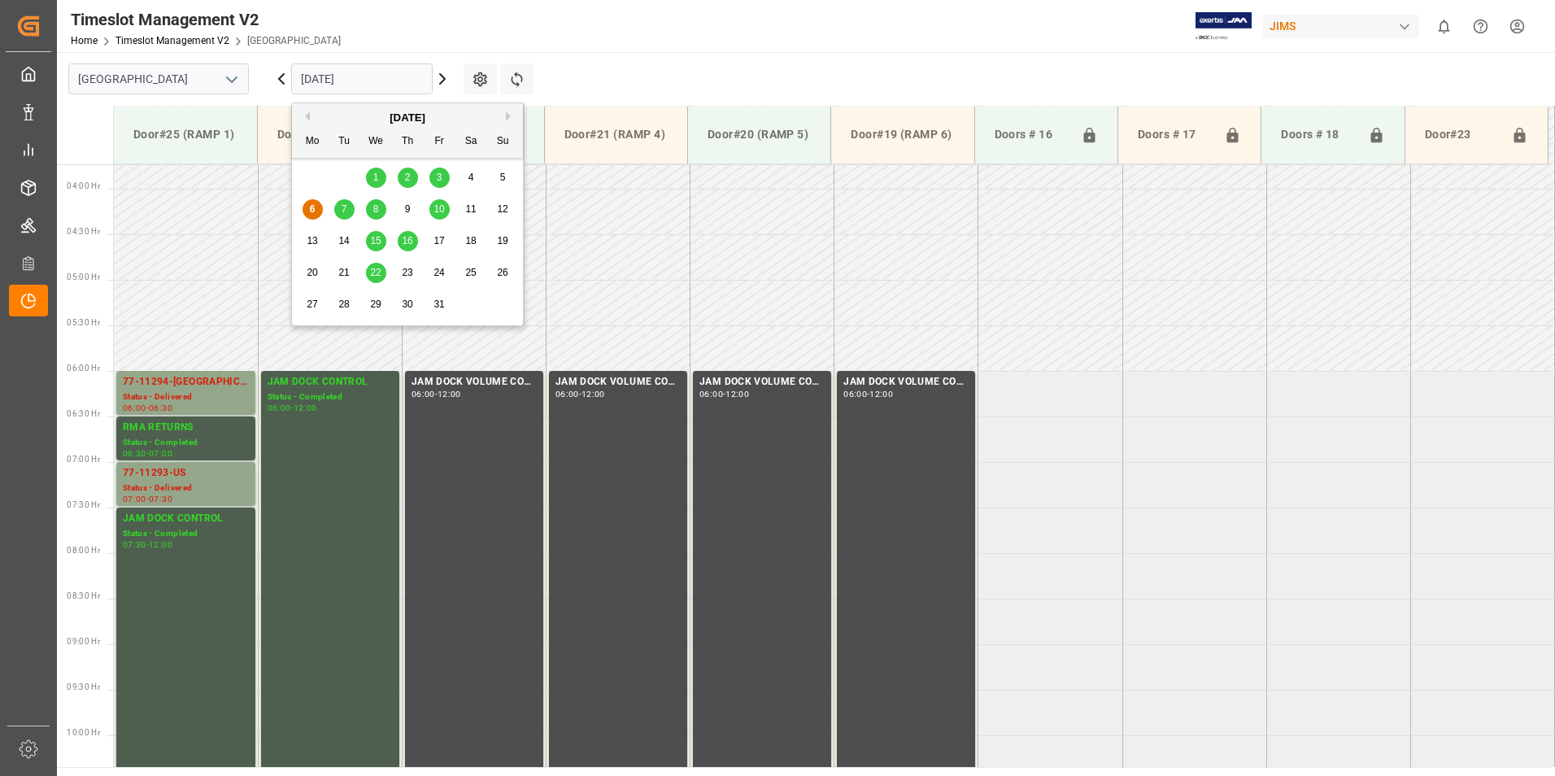
click at [360, 76] on input "[DATE]" at bounding box center [362, 78] width 142 height 31
click at [343, 207] on span "7" at bounding box center [345, 208] width 6 height 11
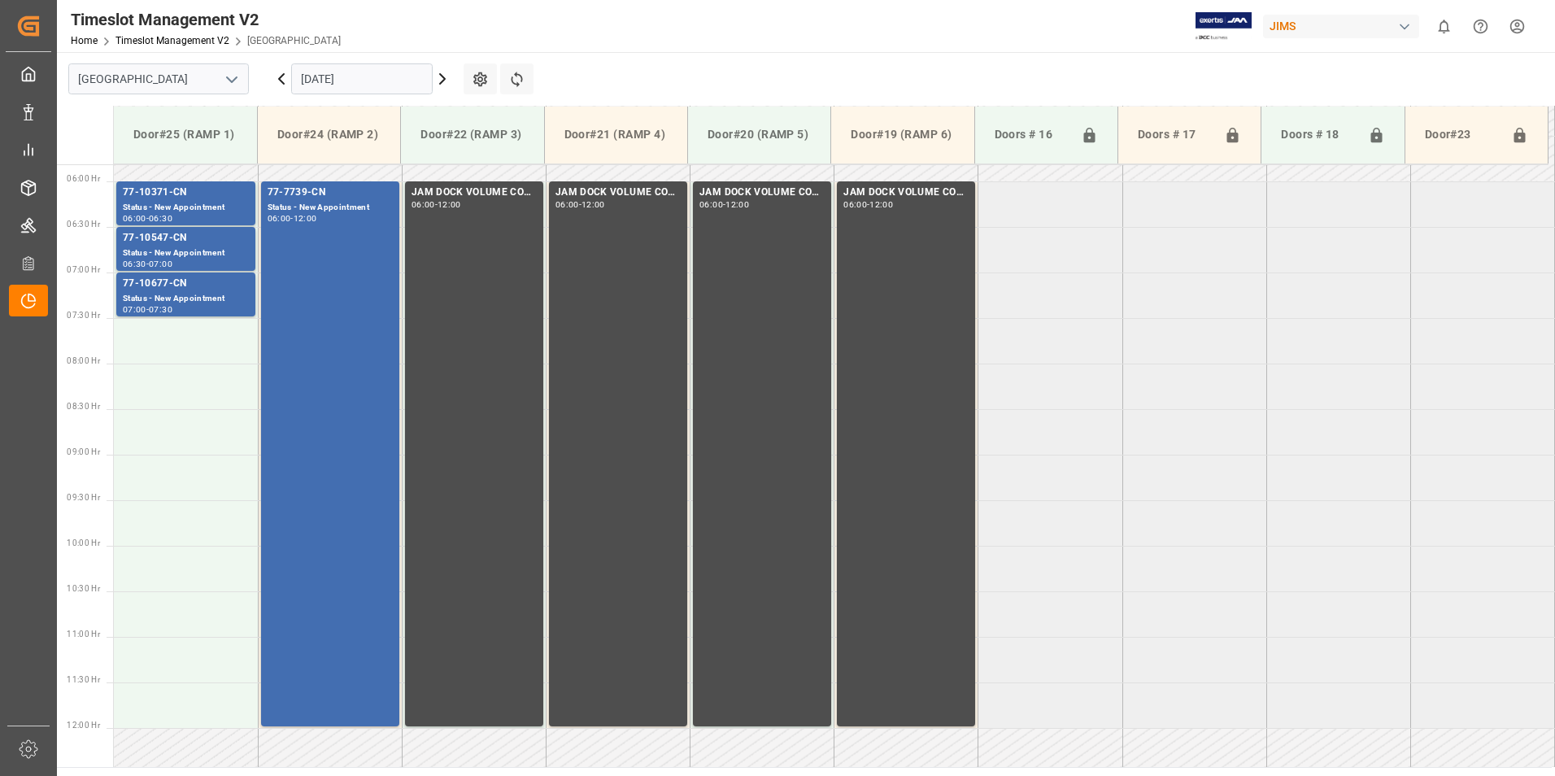
scroll to position [490, 0]
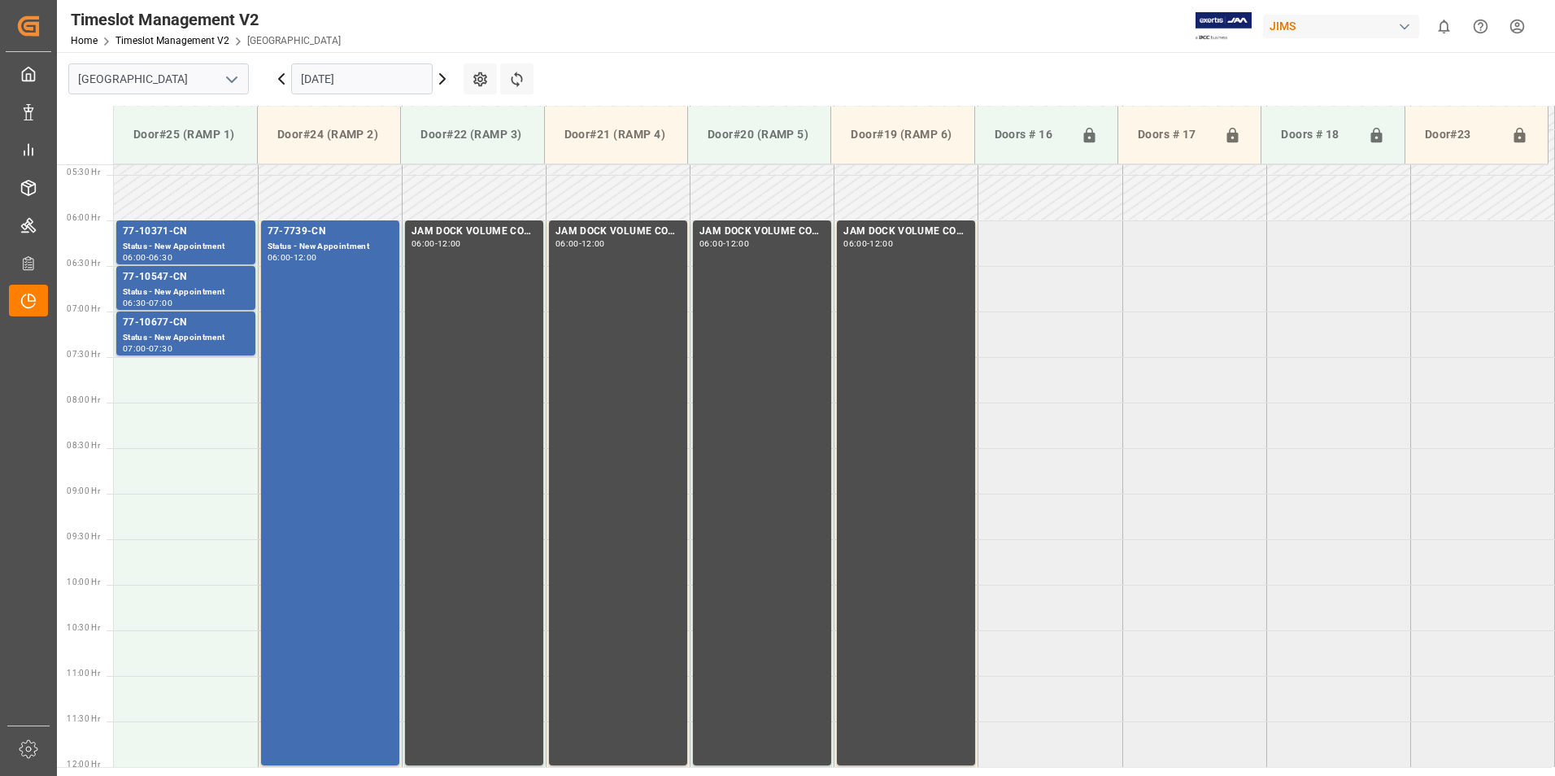
click at [351, 65] on input "[DATE]" at bounding box center [362, 78] width 142 height 31
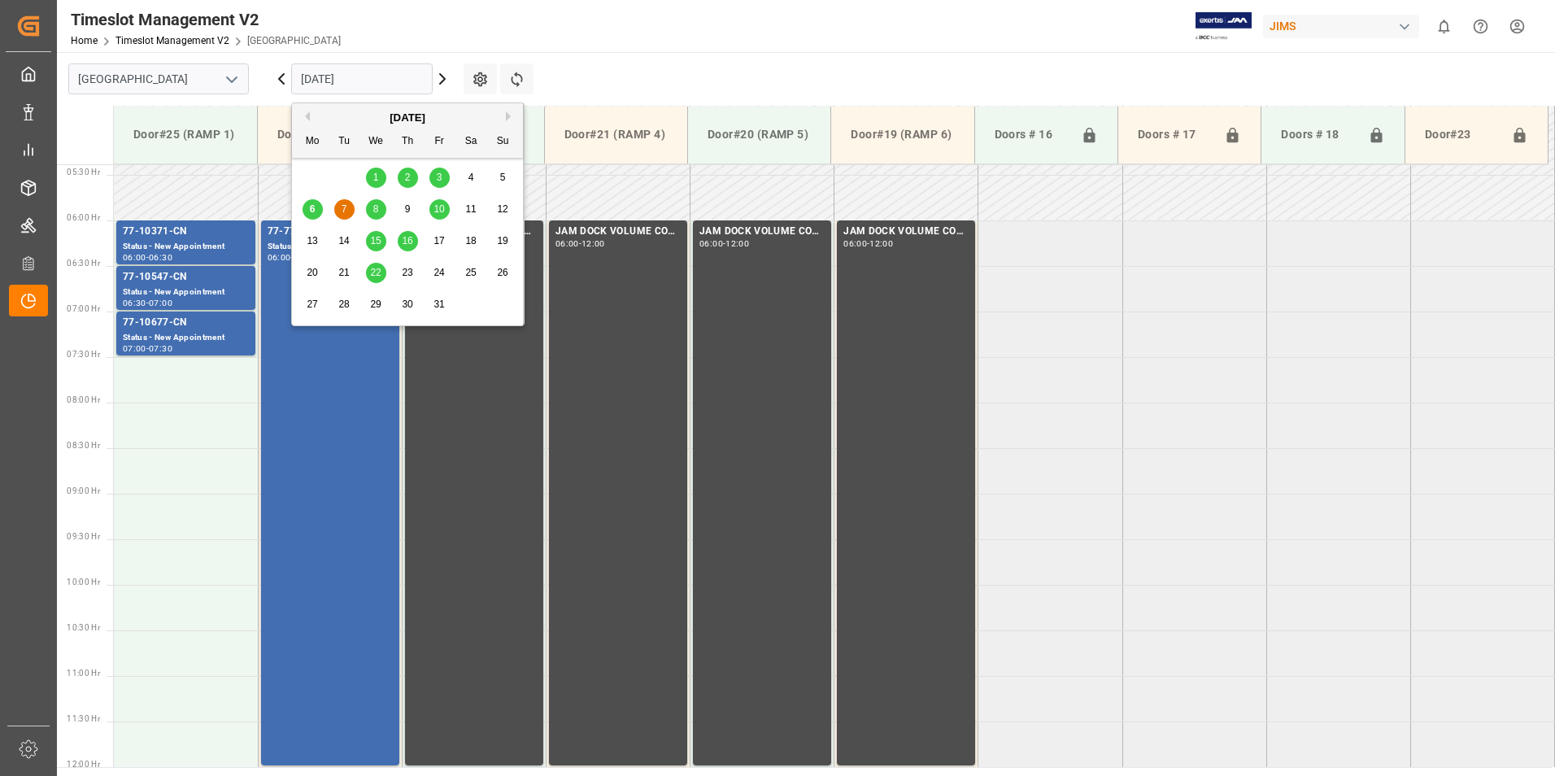
click at [377, 204] on span "8" at bounding box center [376, 208] width 6 height 11
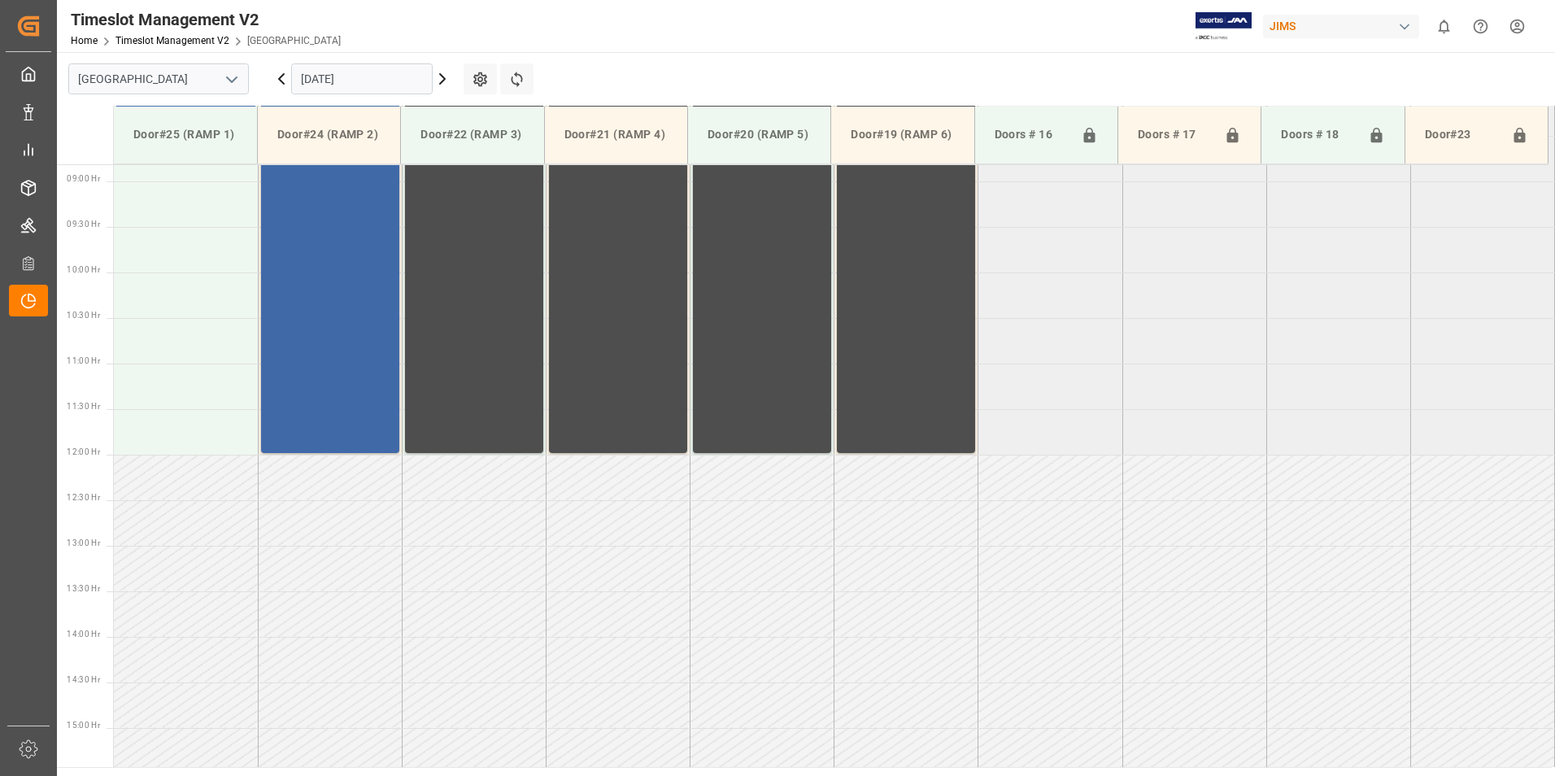
scroll to position [423, 0]
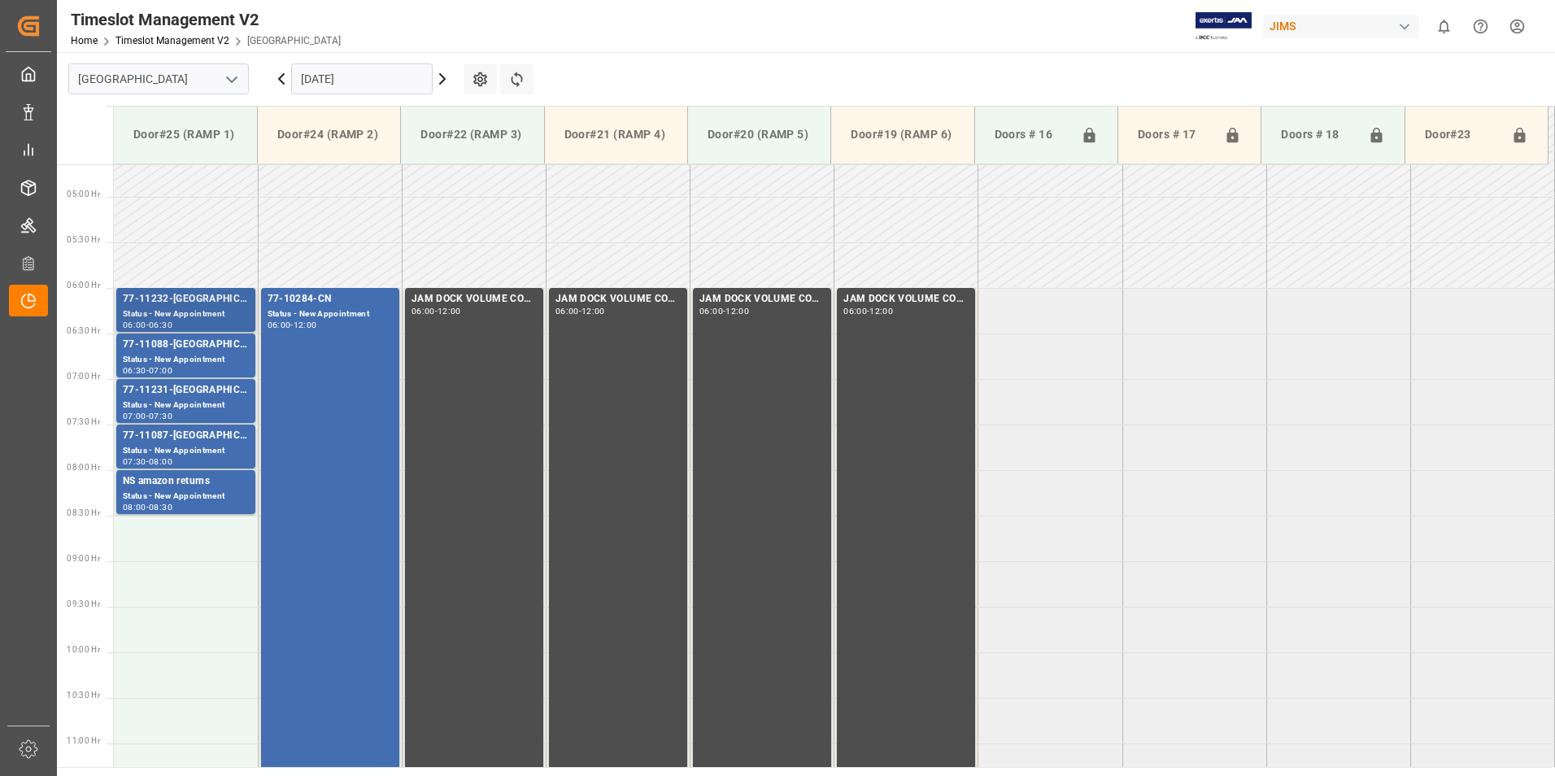
click at [160, 299] on div "77-11232-[GEOGRAPHIC_DATA]" at bounding box center [186, 299] width 126 height 16
click at [159, 352] on div "77-11088-[GEOGRAPHIC_DATA]" at bounding box center [186, 345] width 126 height 16
click at [159, 394] on div "77-11231-[GEOGRAPHIC_DATA]" at bounding box center [186, 390] width 126 height 16
click at [159, 437] on div "77-11087-[GEOGRAPHIC_DATA]" at bounding box center [186, 436] width 126 height 16
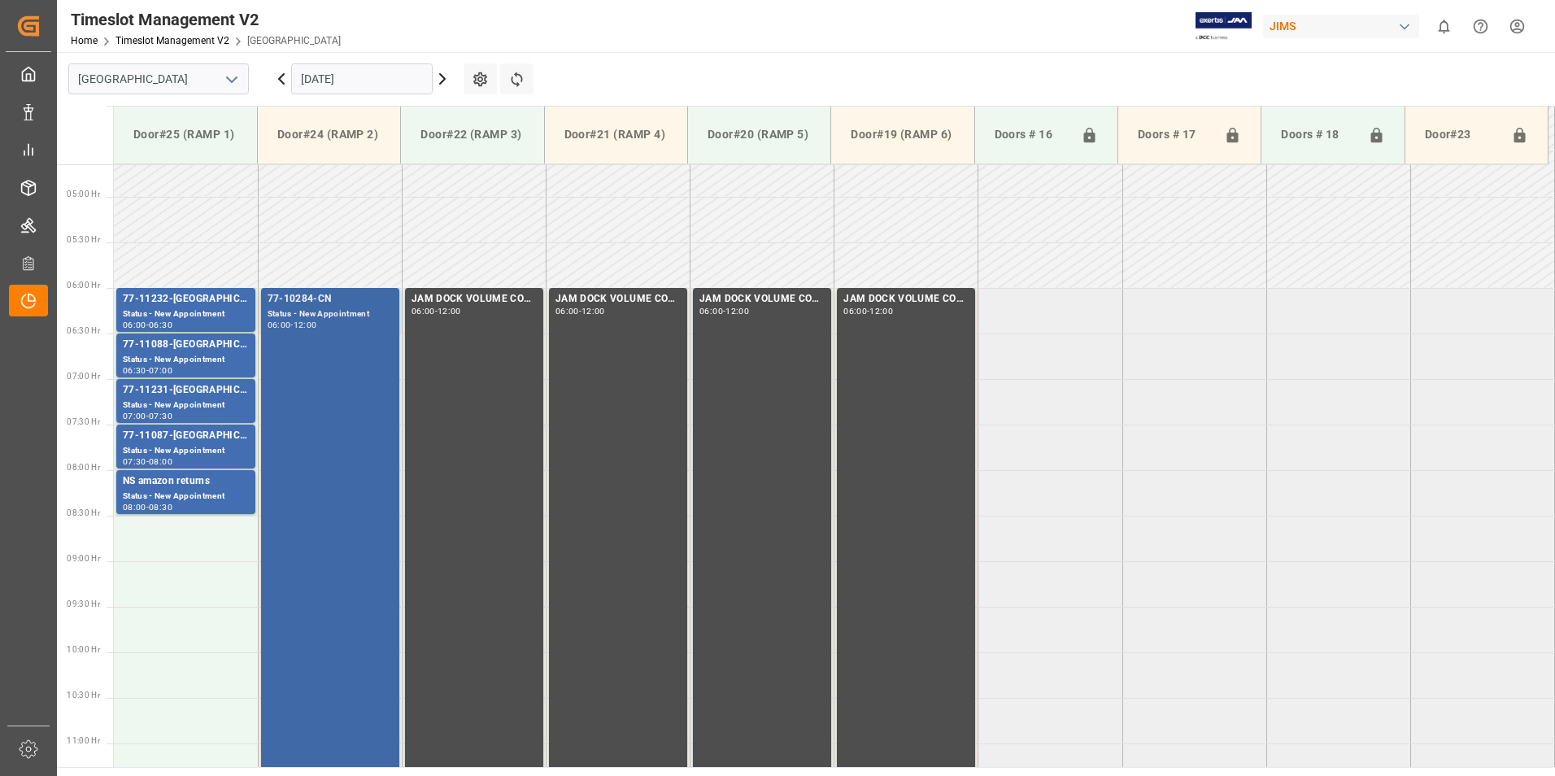
click at [318, 303] on div "77-10284-CN" at bounding box center [330, 299] width 125 height 16
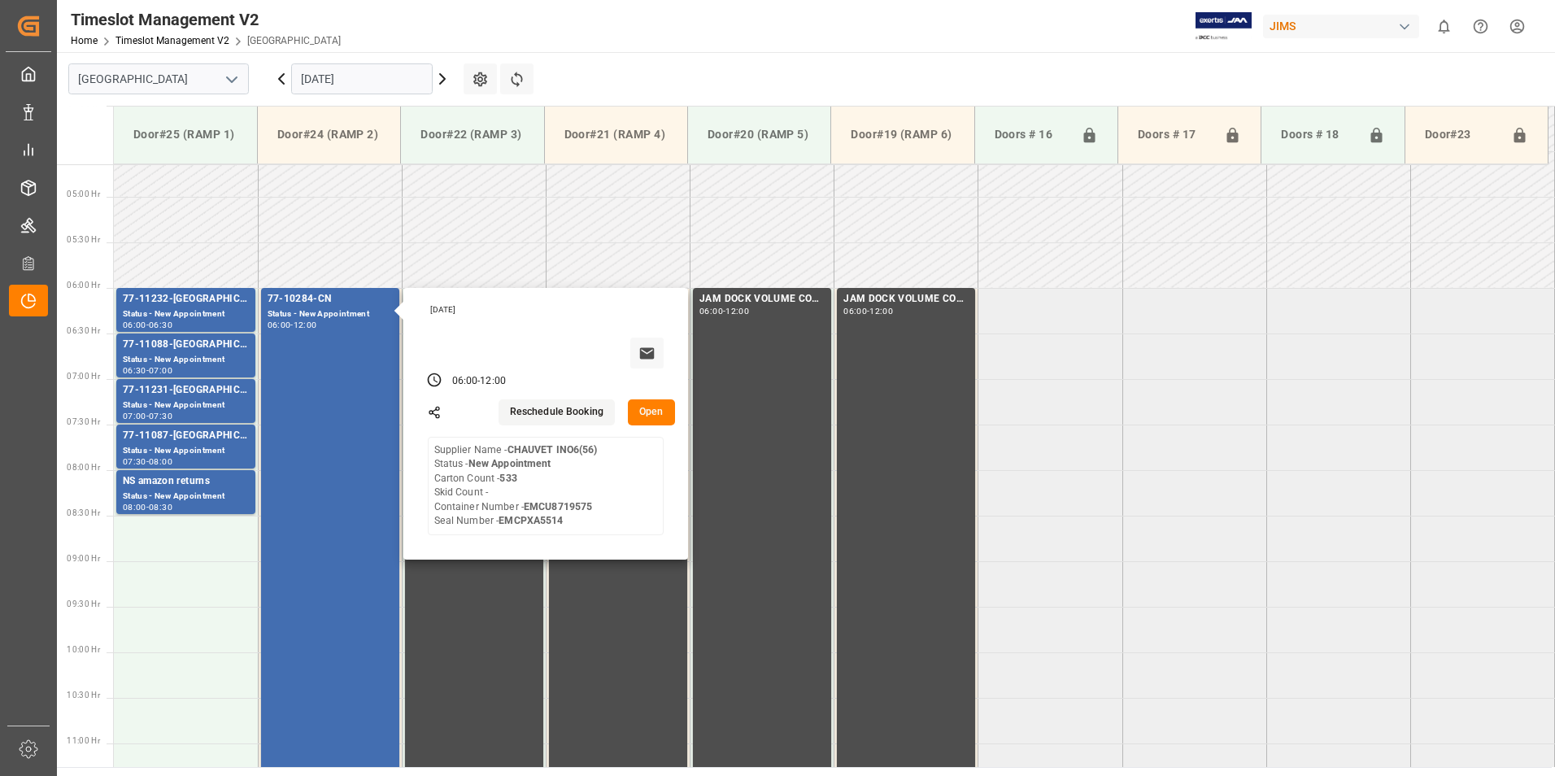
click at [353, 60] on div "[DATE]" at bounding box center [361, 79] width 203 height 54
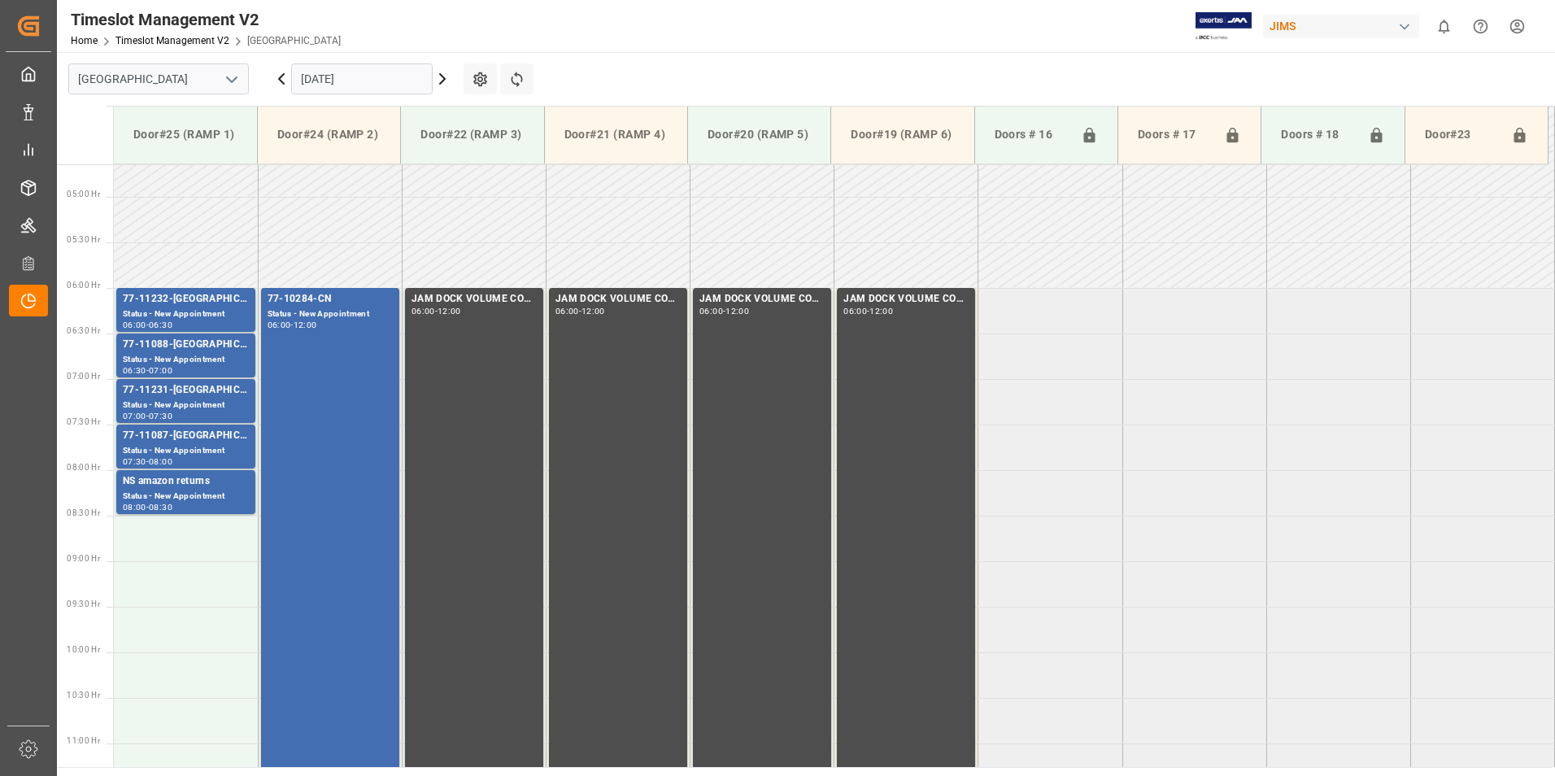
click at [344, 81] on input "[DATE]" at bounding box center [362, 78] width 142 height 31
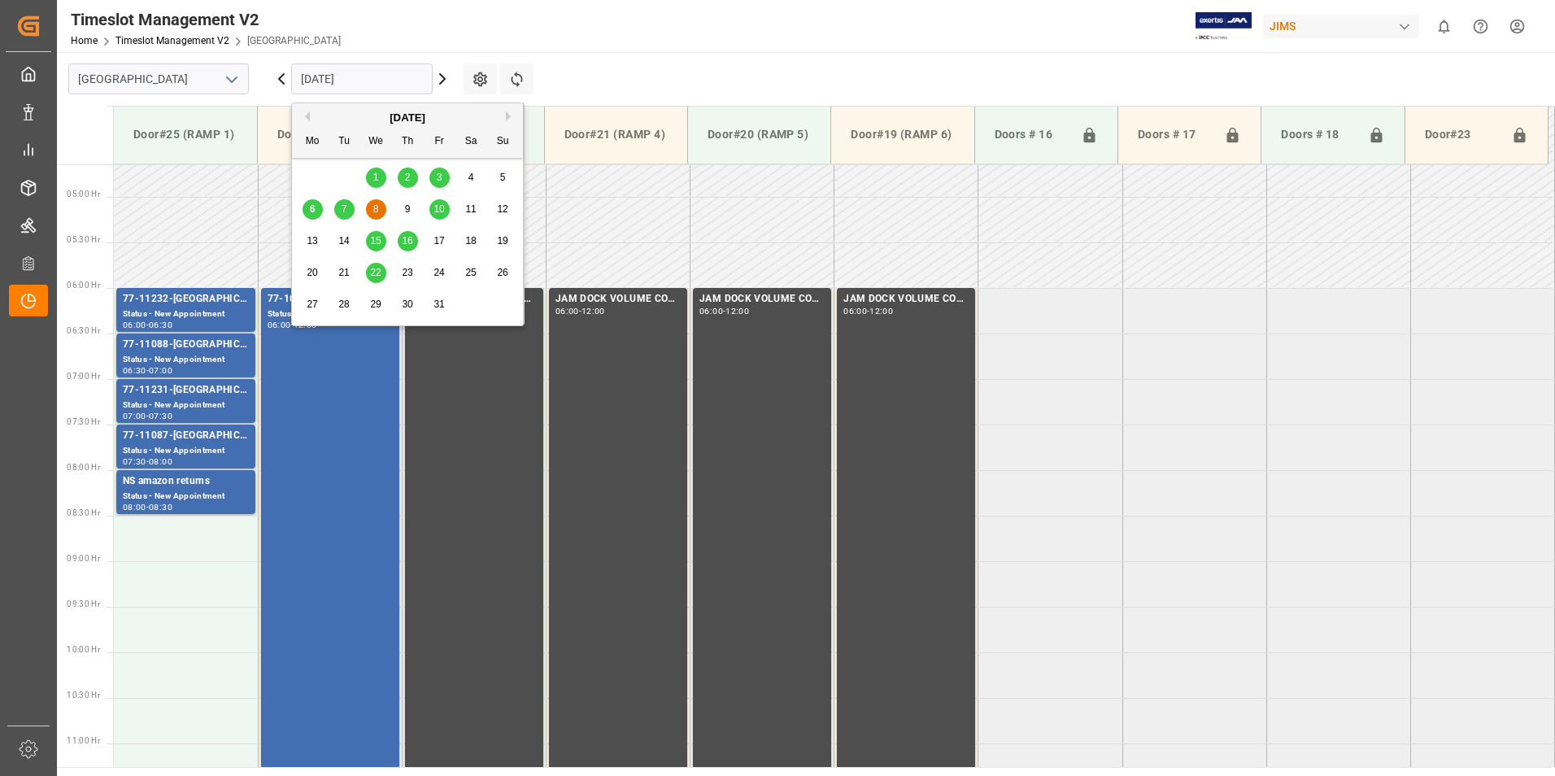
click at [437, 207] on span "10" at bounding box center [439, 208] width 11 height 11
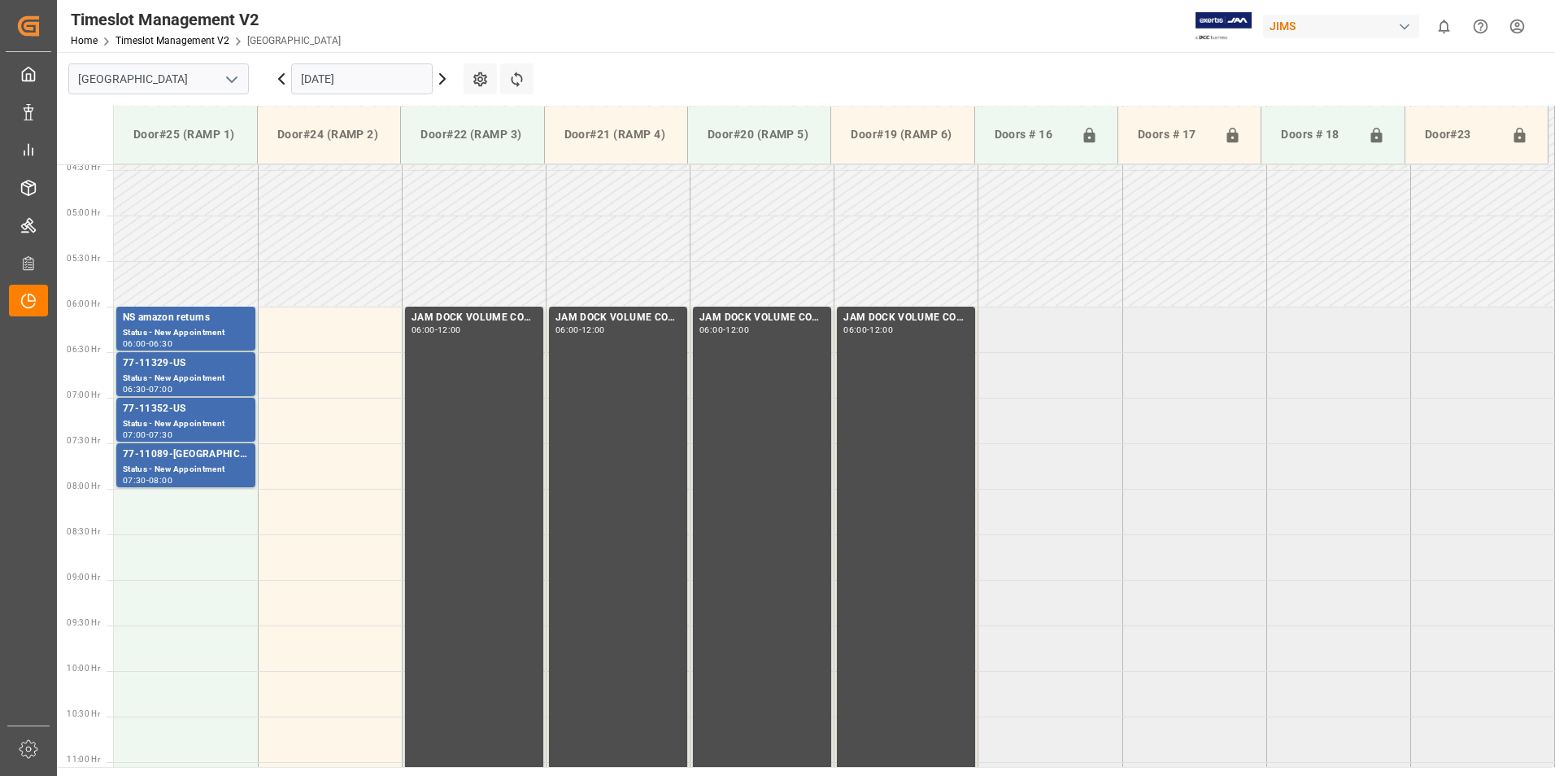
scroll to position [488, 0]
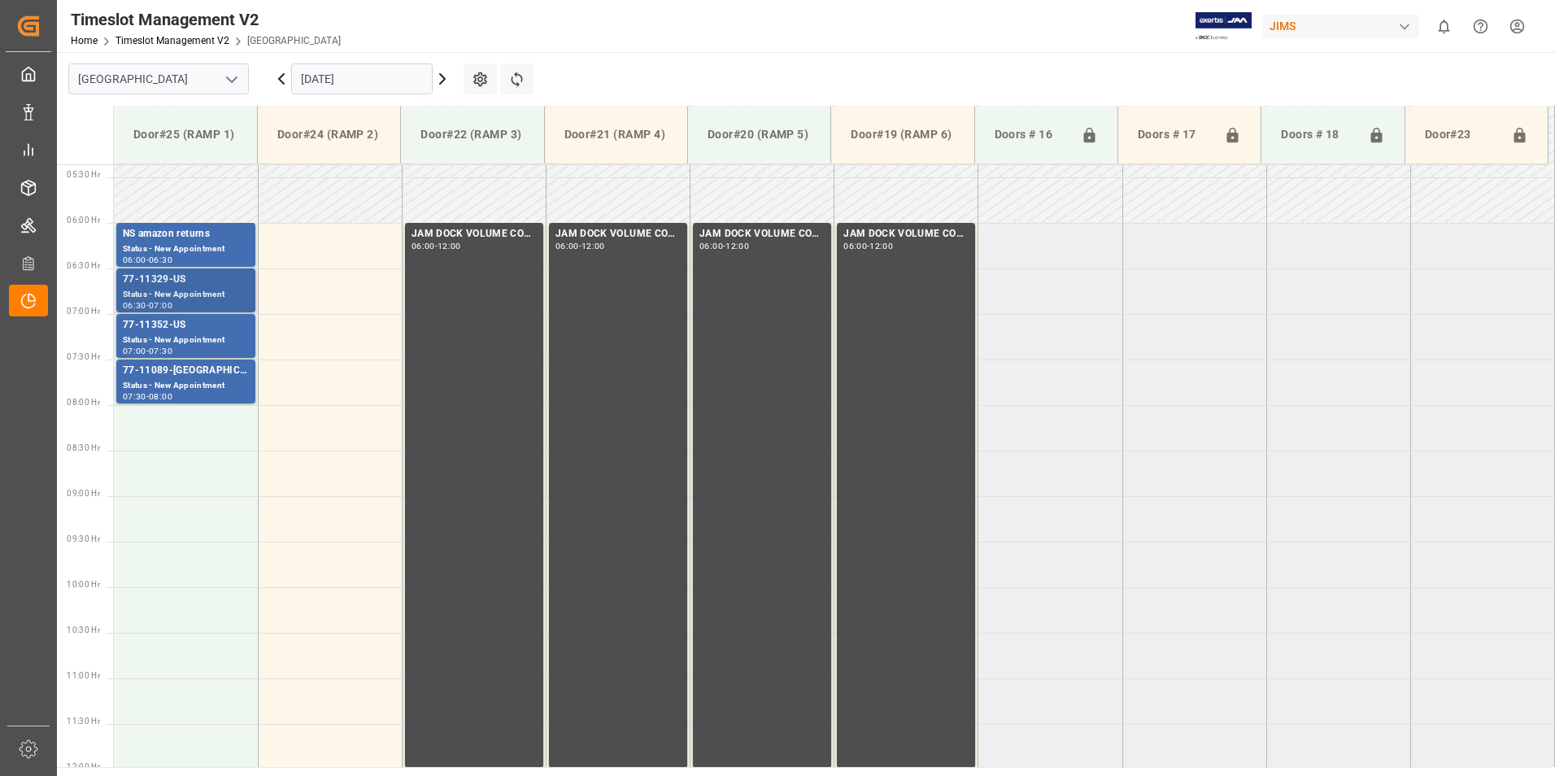
click at [168, 295] on div "Status - New Appointment" at bounding box center [186, 295] width 126 height 14
click at [161, 326] on div "77-11352-US" at bounding box center [186, 325] width 126 height 16
click at [179, 372] on div "77-11089-[GEOGRAPHIC_DATA]" at bounding box center [186, 371] width 126 height 16
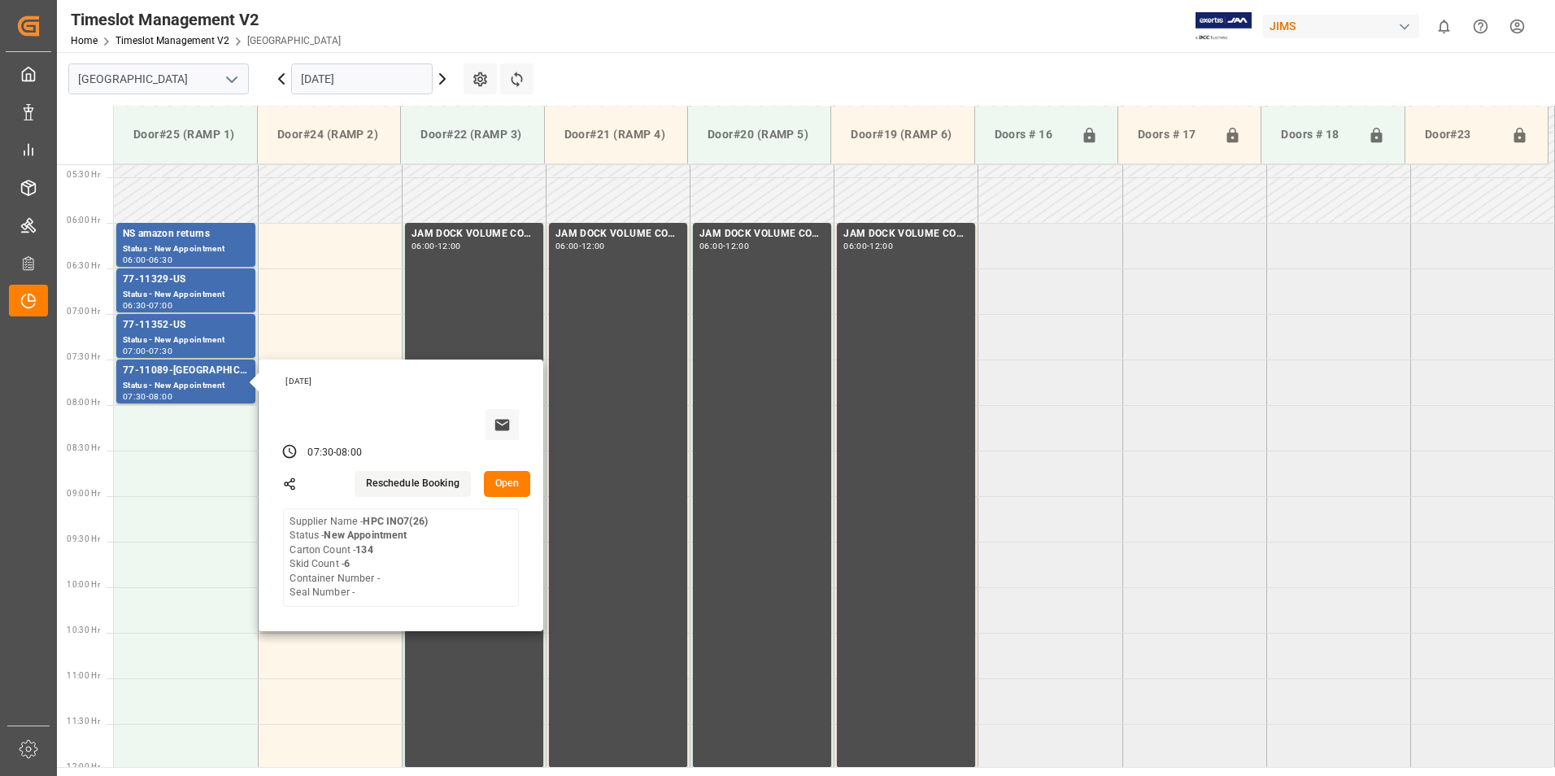
click at [355, 80] on input "[DATE]" at bounding box center [362, 78] width 142 height 31
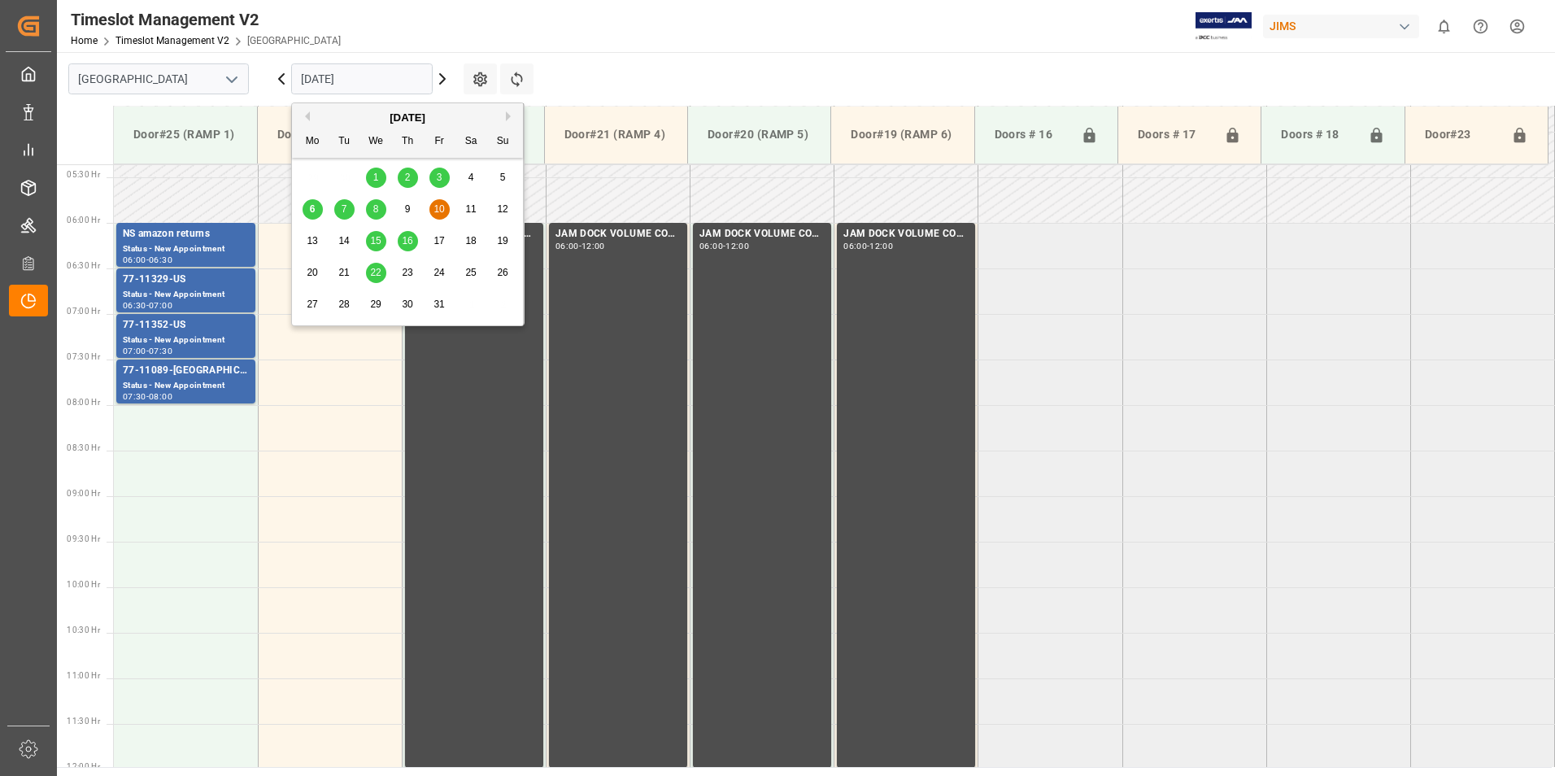
click at [377, 239] on span "15" at bounding box center [375, 240] width 11 height 11
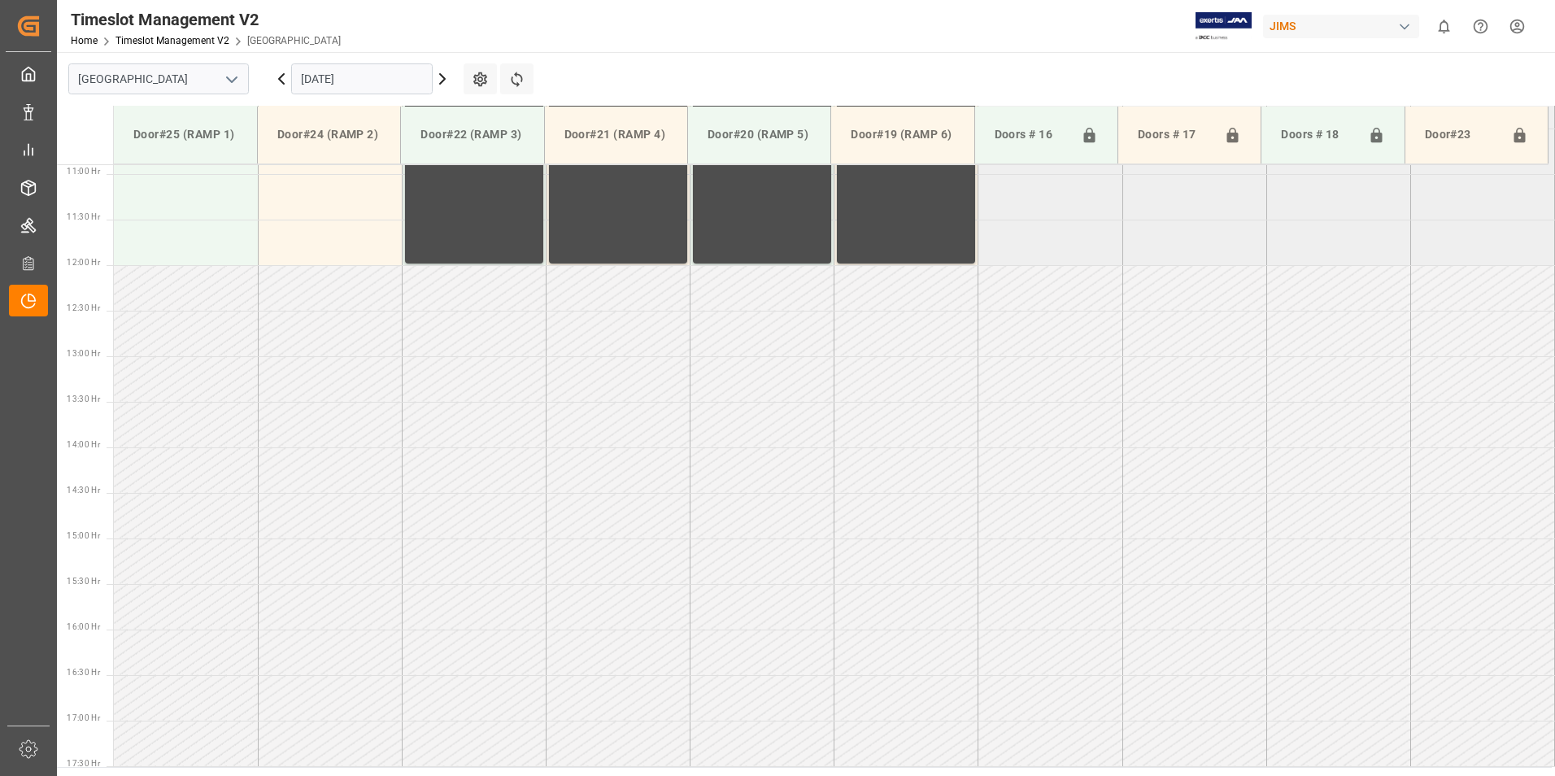
scroll to position [419, 0]
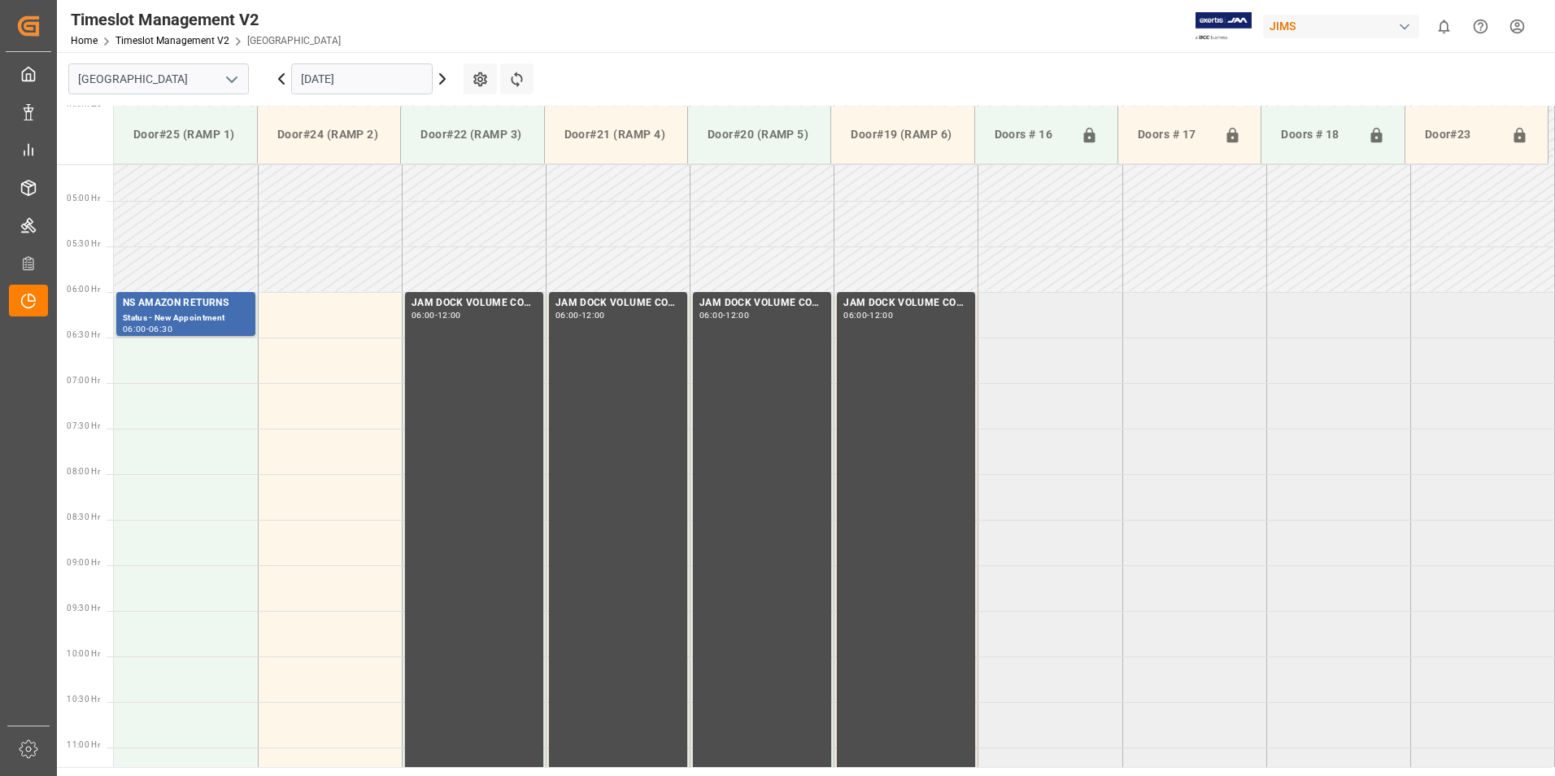
click at [342, 75] on input "[DATE]" at bounding box center [362, 78] width 142 height 31
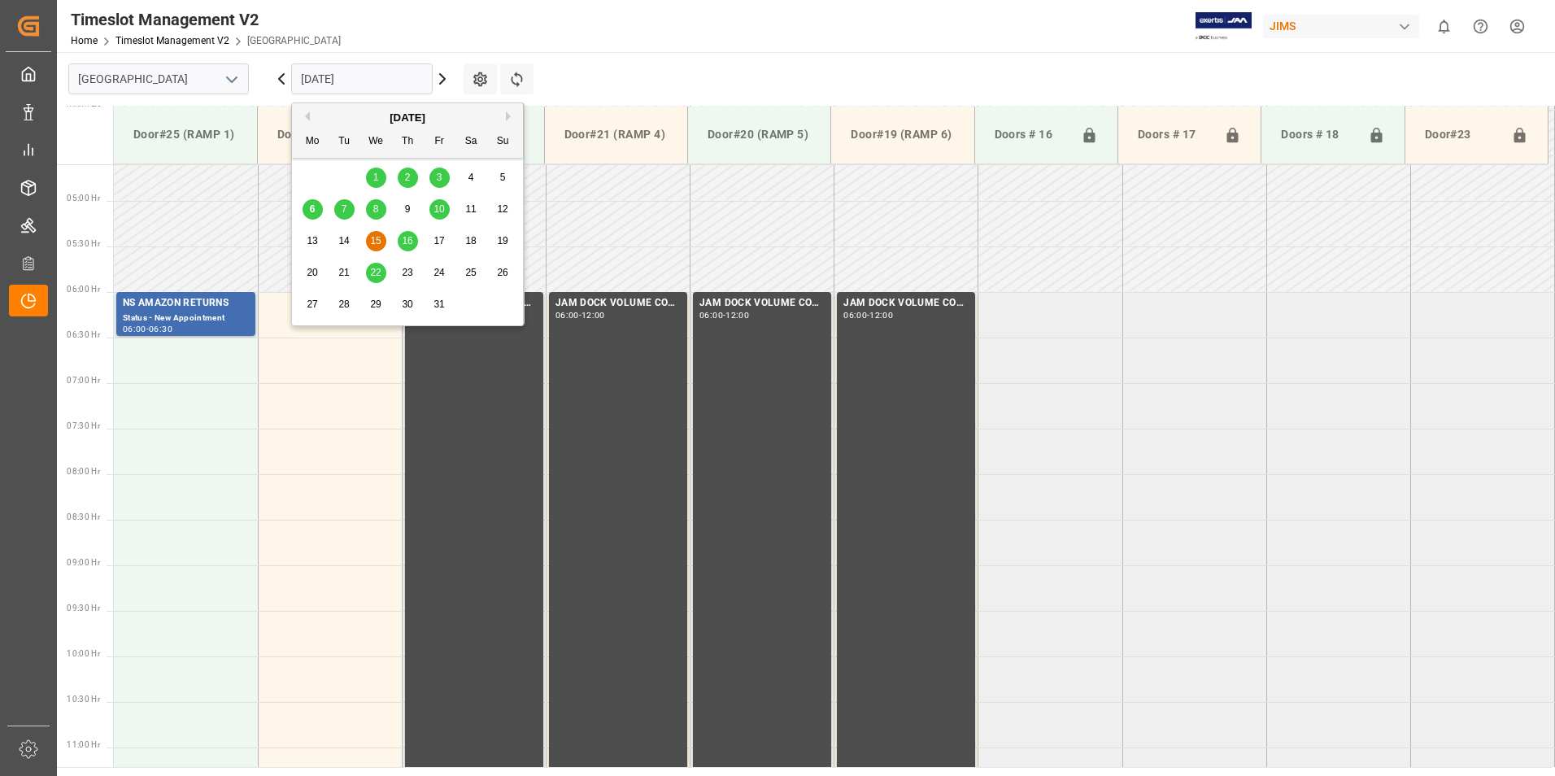
click at [400, 240] on div "16" at bounding box center [408, 242] width 20 height 20
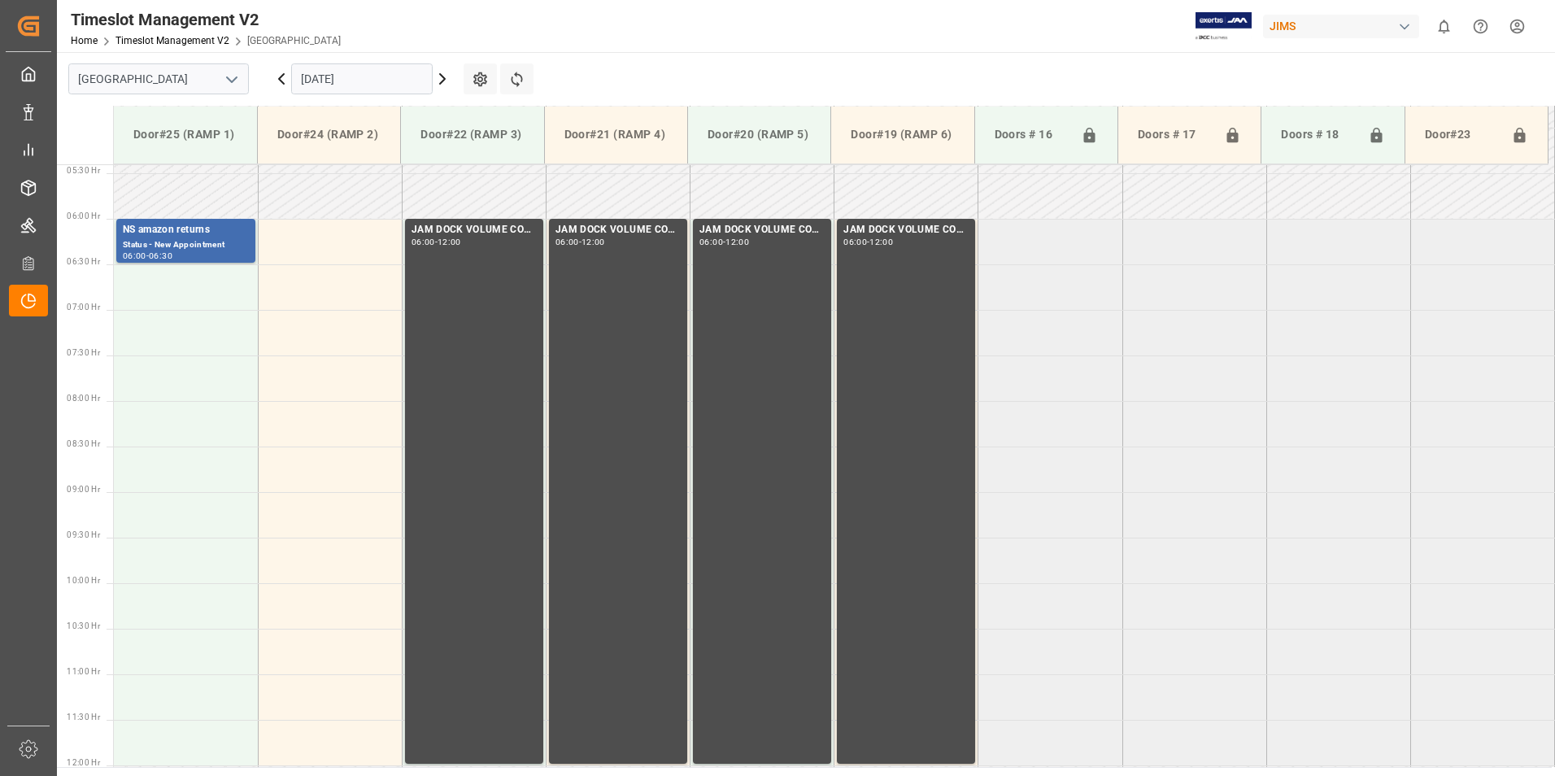
scroll to position [490, 0]
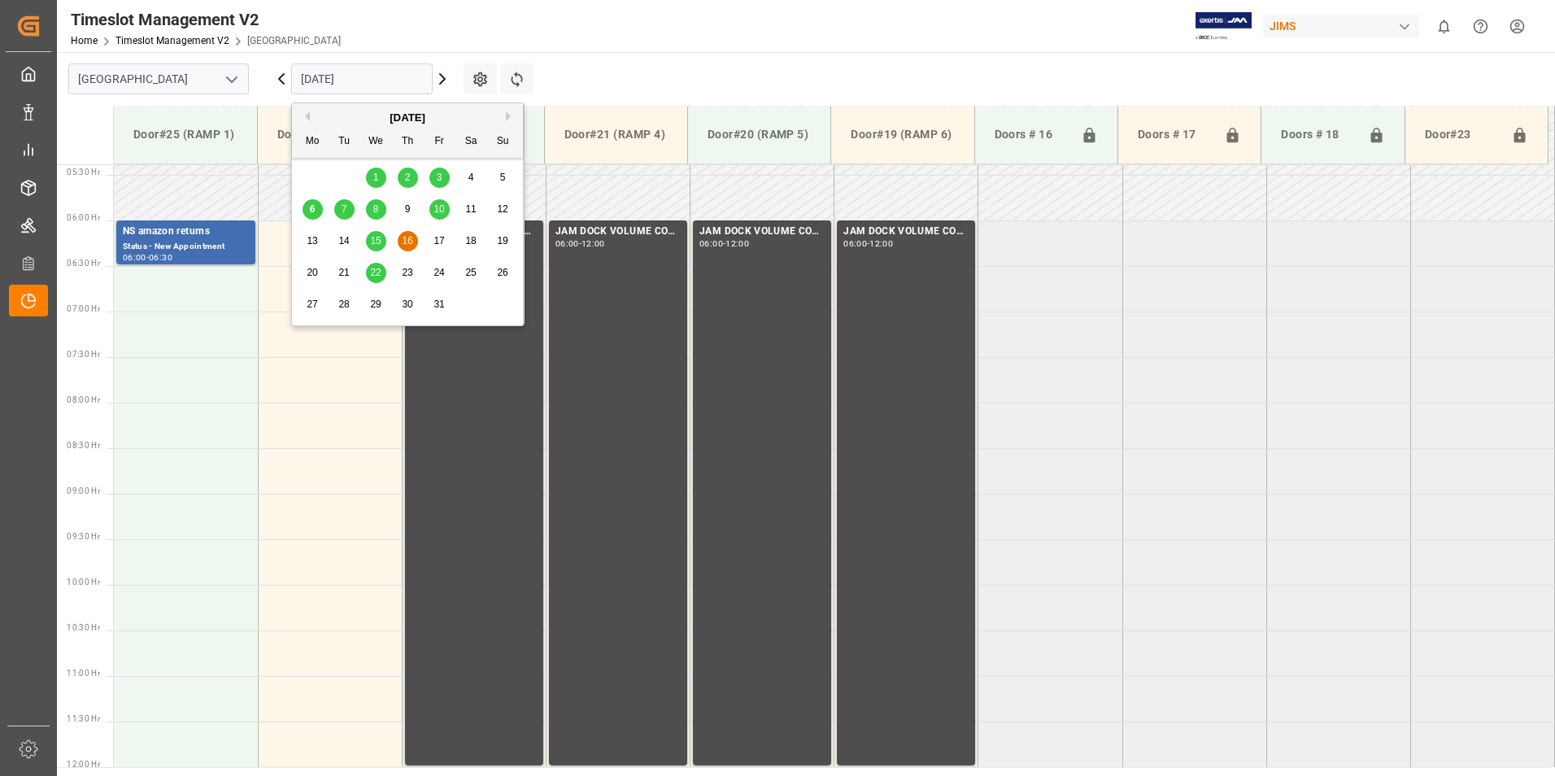
click at [349, 77] on input "[DATE]" at bounding box center [362, 78] width 142 height 31
click at [372, 272] on span "22" at bounding box center [375, 272] width 11 height 11
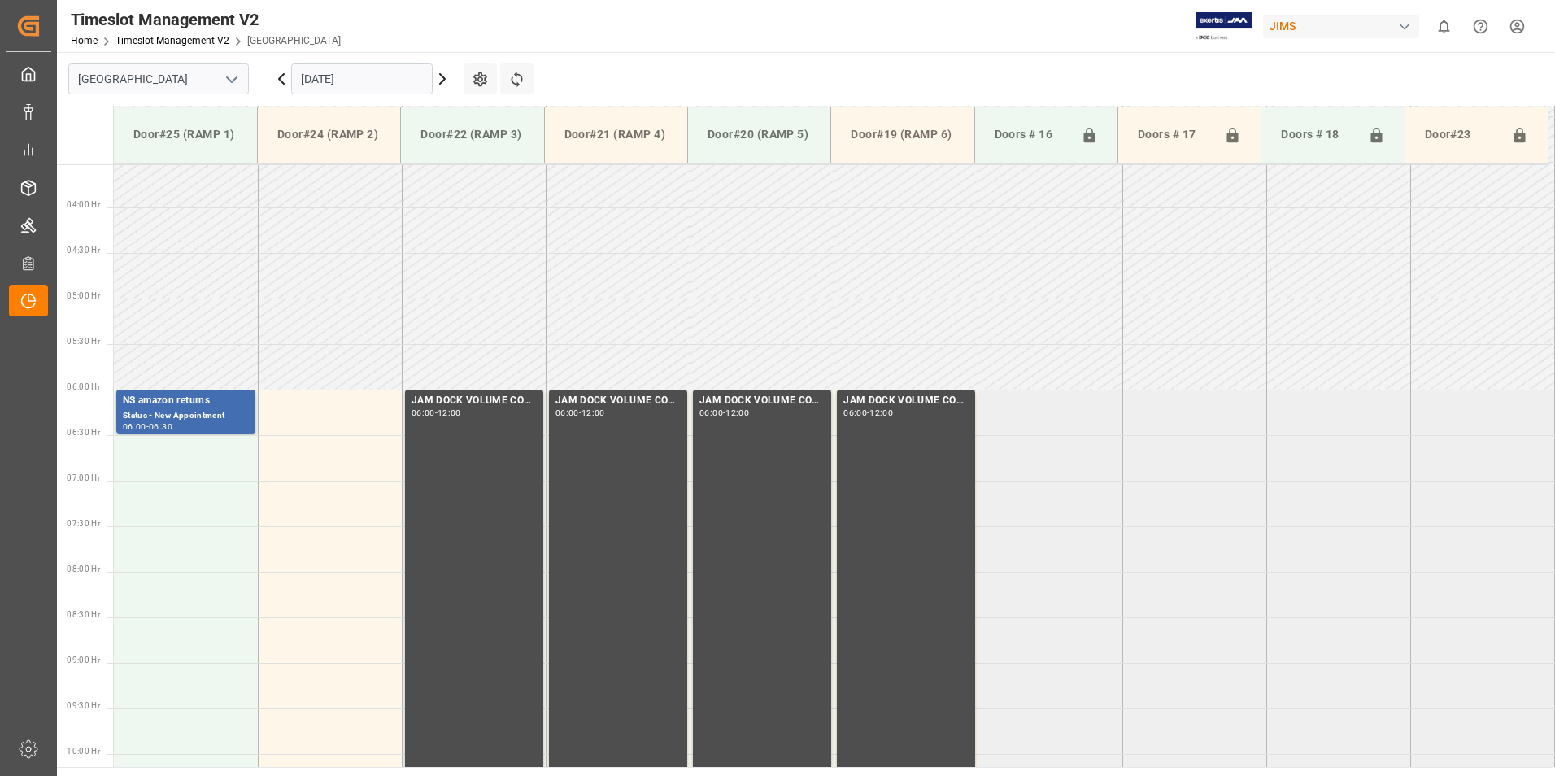
scroll to position [289, 0]
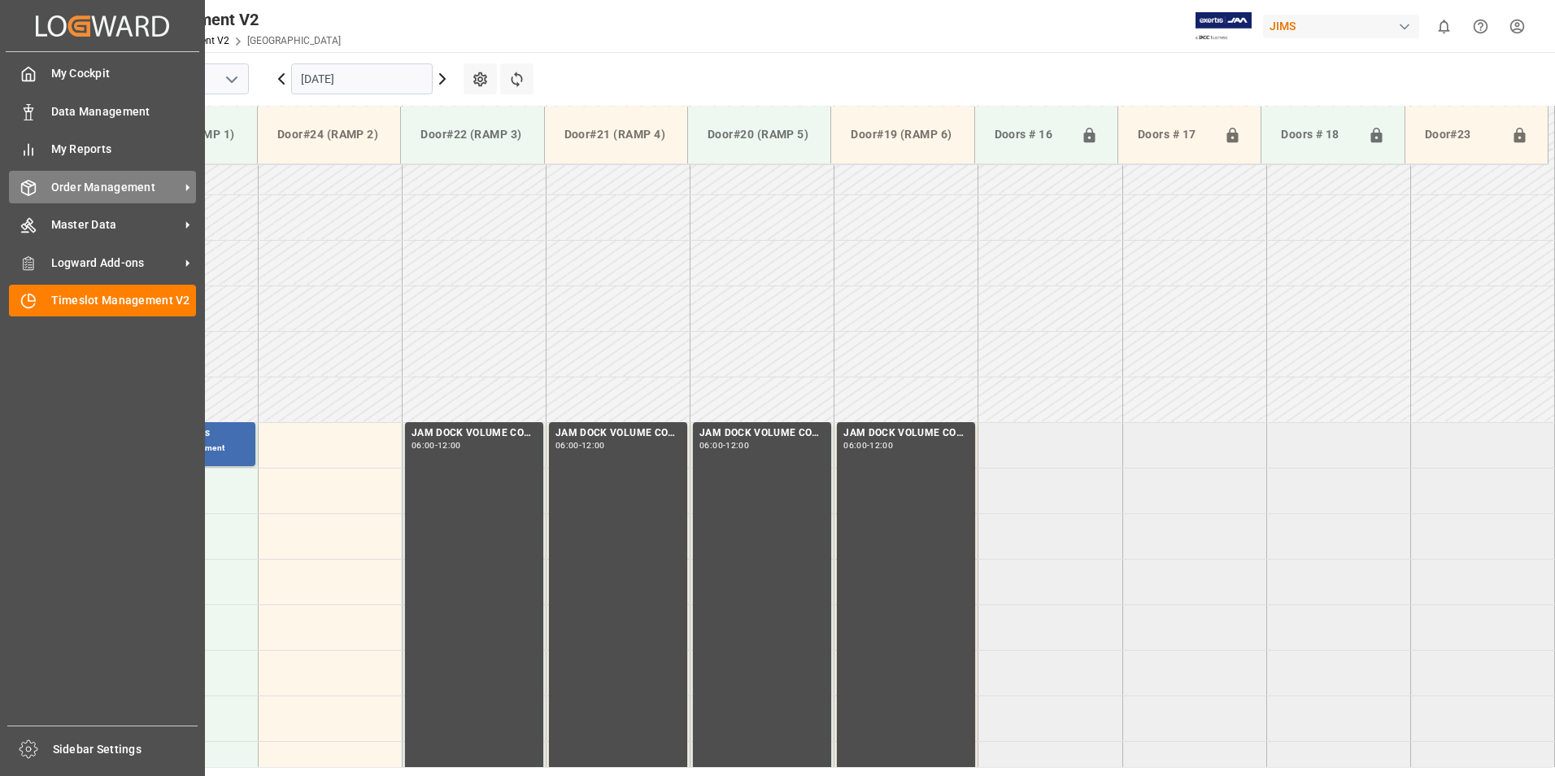
click at [101, 191] on span "Order Management" at bounding box center [115, 187] width 129 height 17
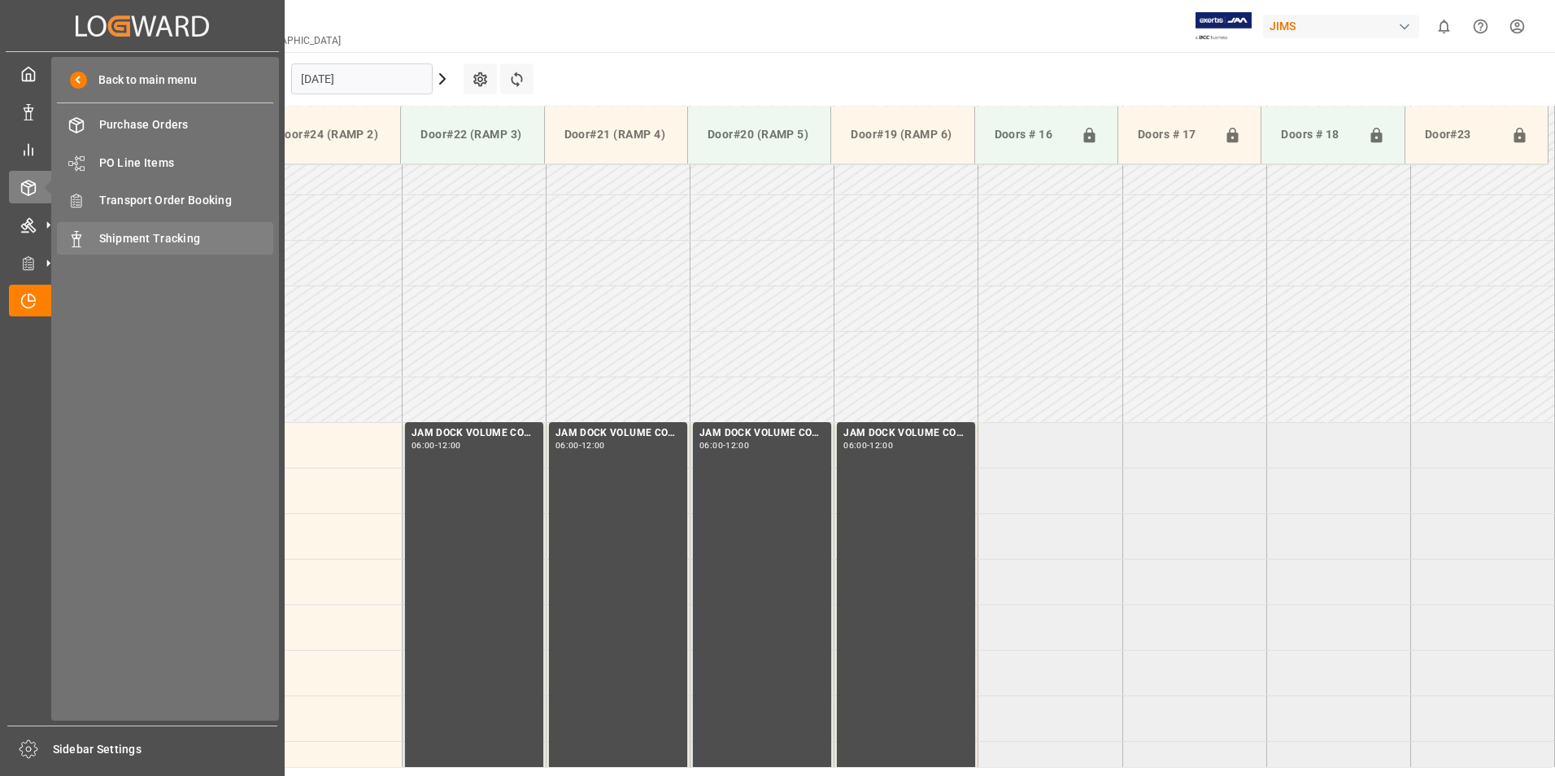
click at [178, 232] on span "Shipment Tracking" at bounding box center [186, 238] width 175 height 17
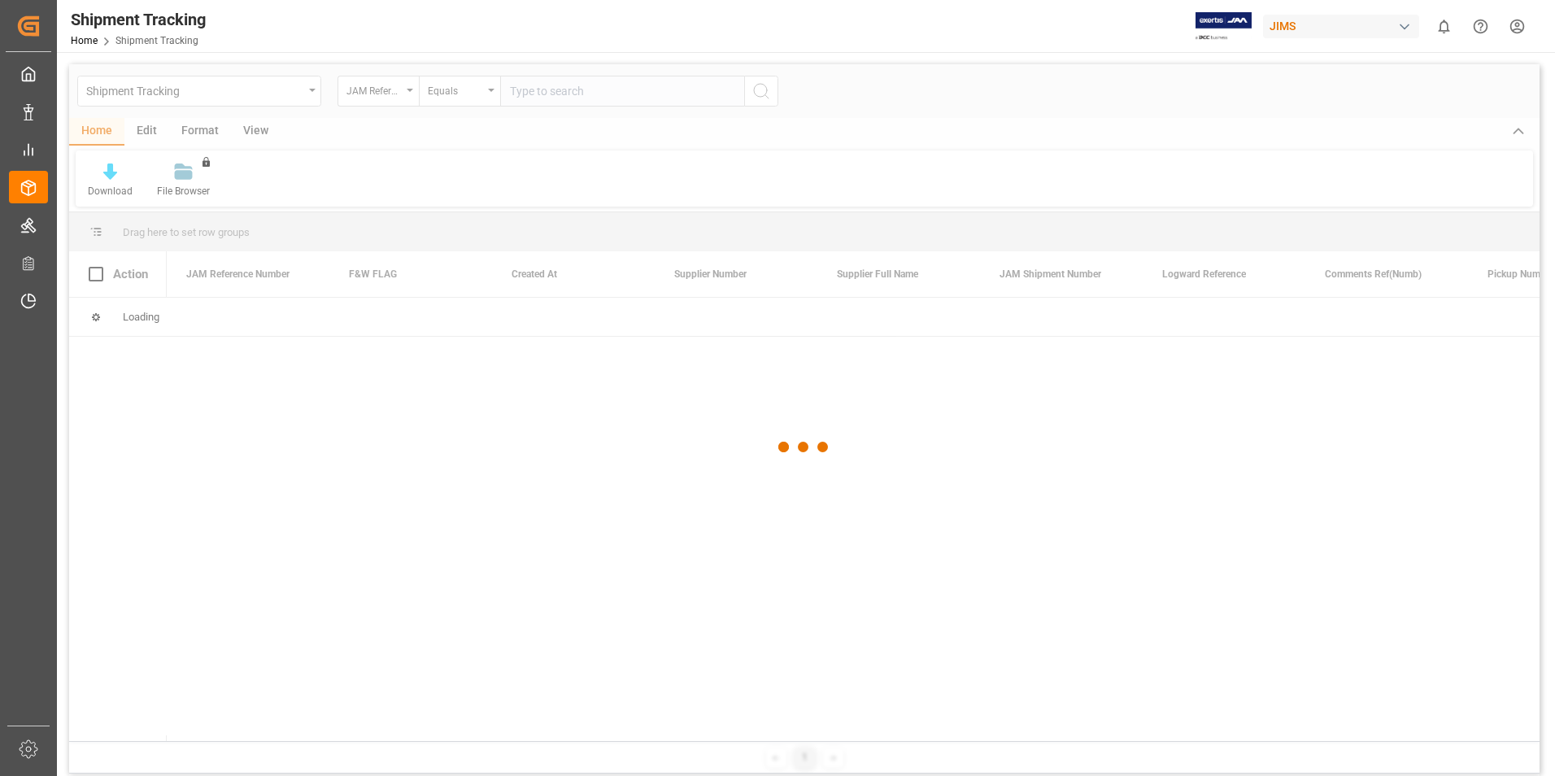
click at [535, 89] on div at bounding box center [804, 447] width 1471 height 766
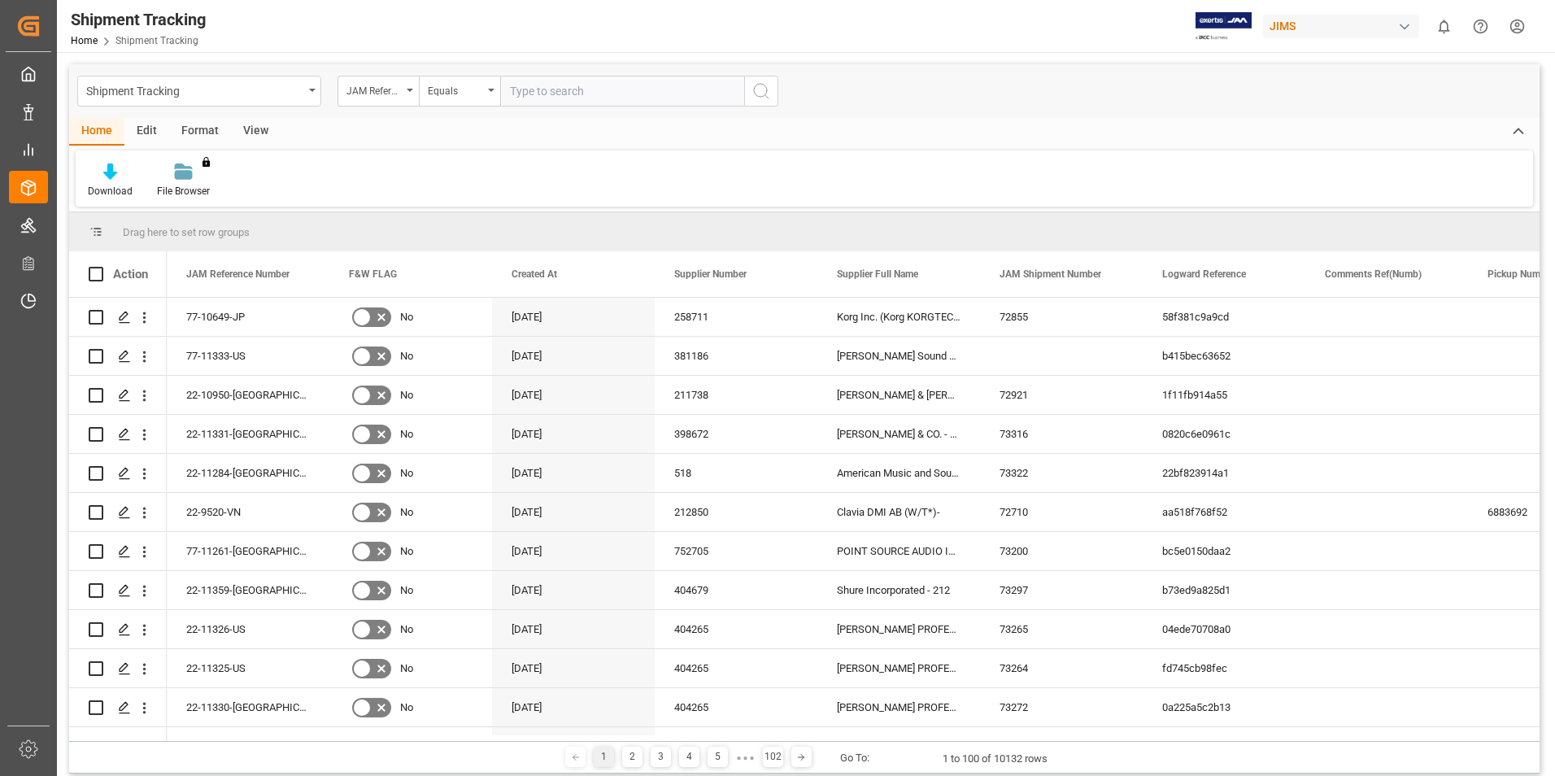
click at [521, 88] on input "text" at bounding box center [622, 91] width 244 height 31
paste input "SCH14010401"
type input "SCH14010401"
drag, startPoint x: 514, startPoint y: 81, endPoint x: 453, endPoint y: 72, distance: 61.5
click at [453, 72] on div "Shipment Tracking JAM Reference Number Equals SCH14010401" at bounding box center [804, 91] width 1471 height 54
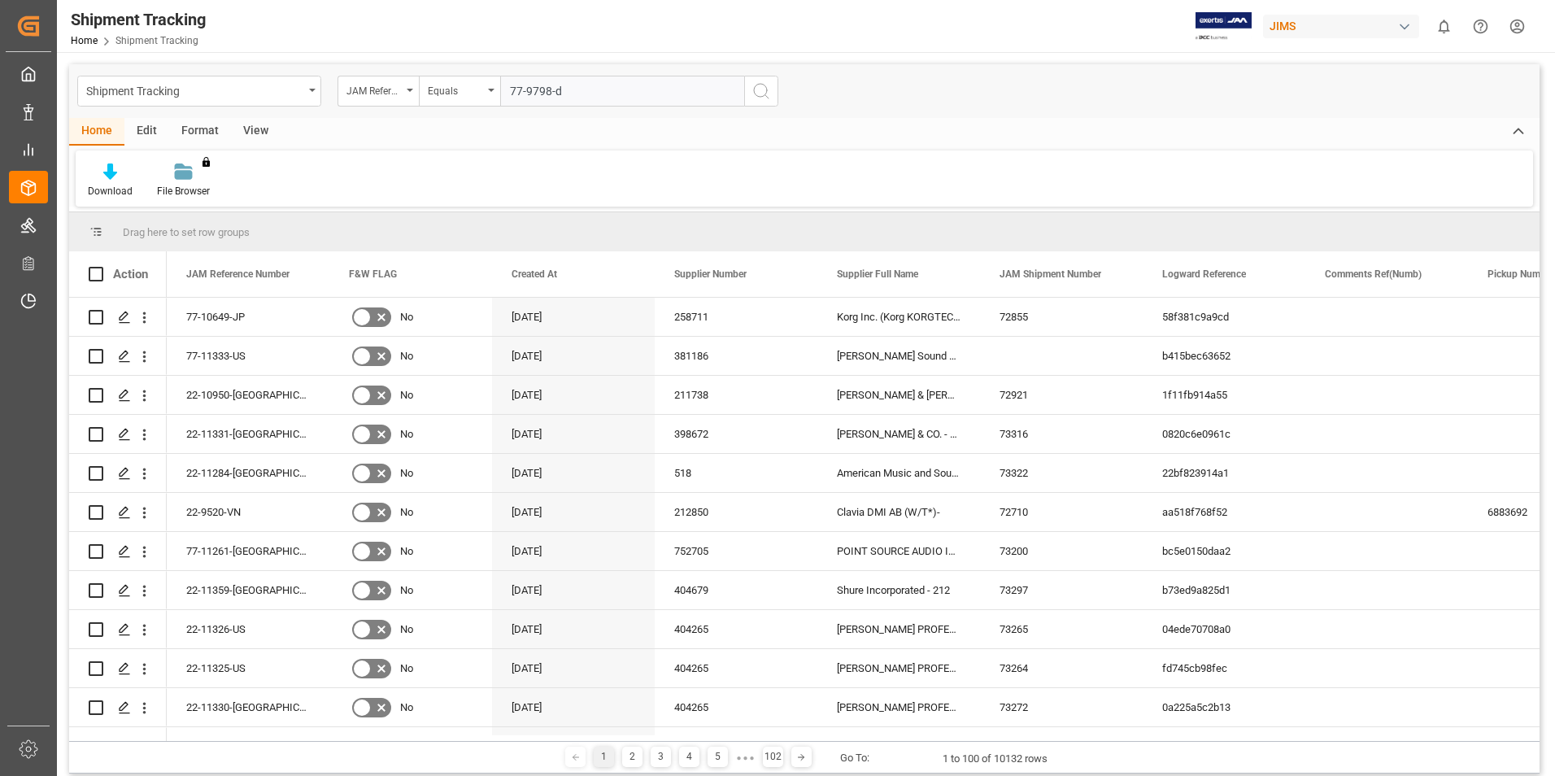
type input "77-9798-de"
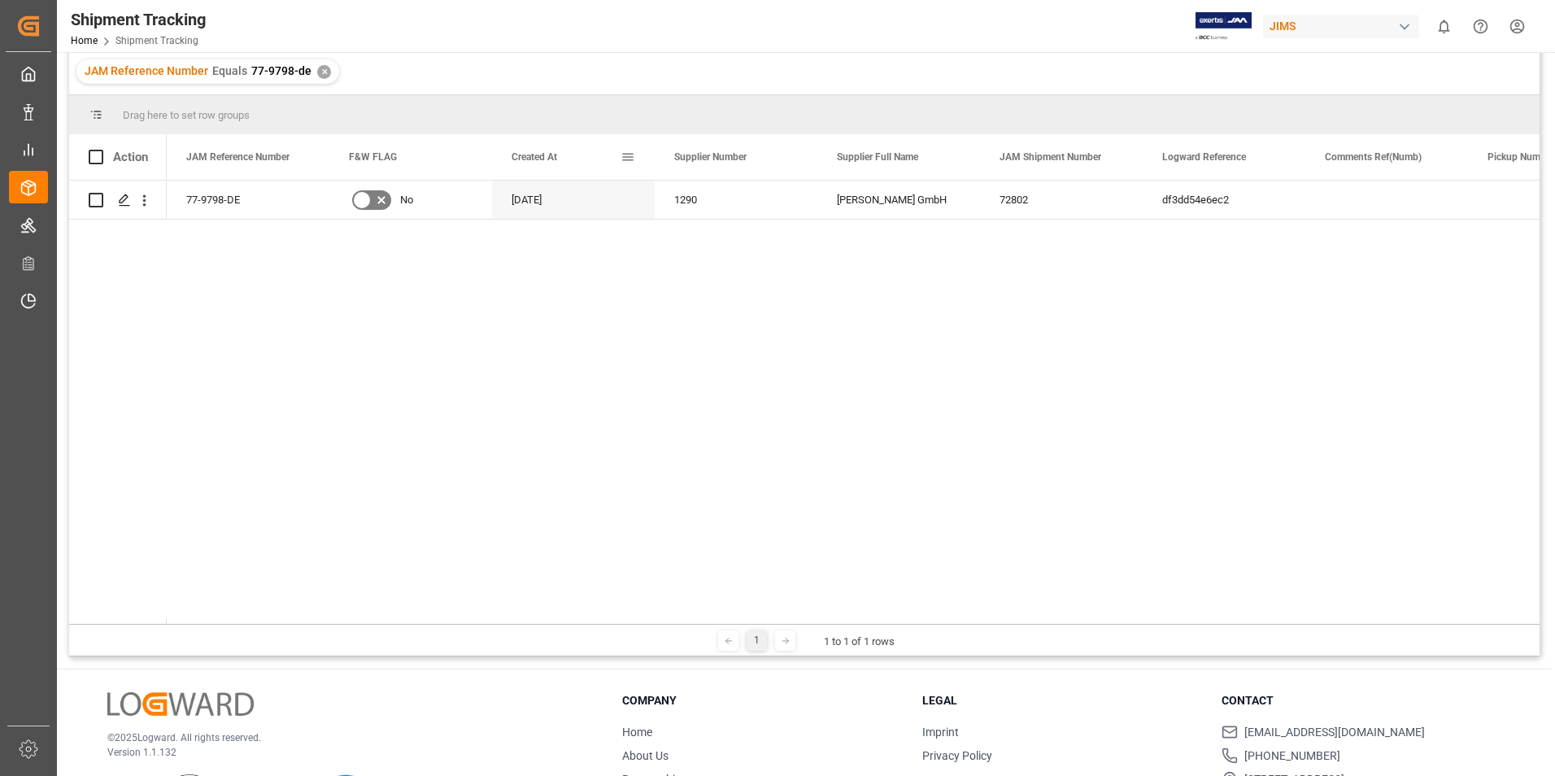
scroll to position [60, 0]
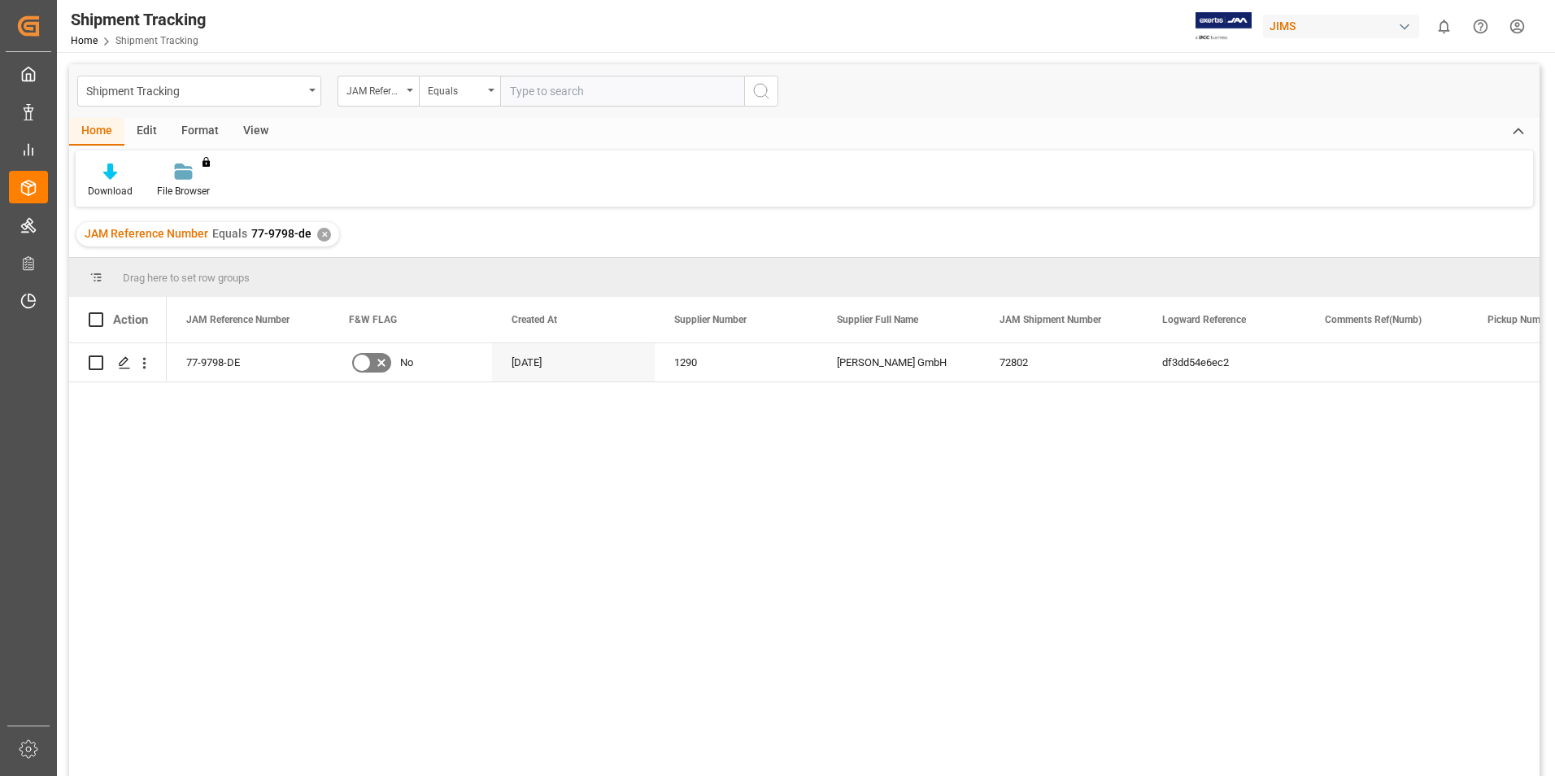
click at [320, 234] on div "✕" at bounding box center [324, 235] width 14 height 14
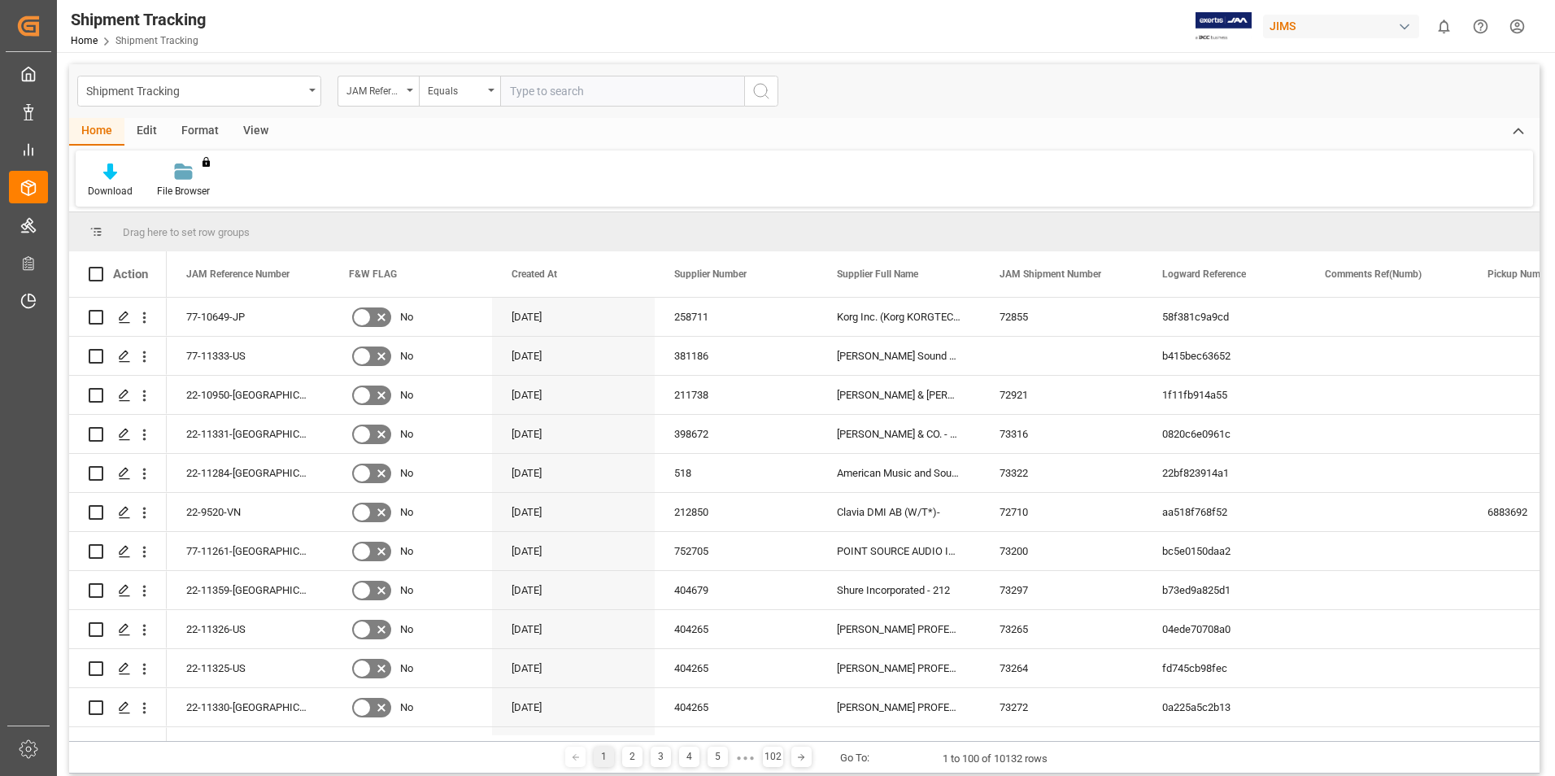
click at [571, 88] on input "text" at bounding box center [622, 91] width 244 height 31
paste input "77-11291-DE"
type input "77-11291-DE"
click at [759, 91] on icon "search button" at bounding box center [762, 91] width 20 height 20
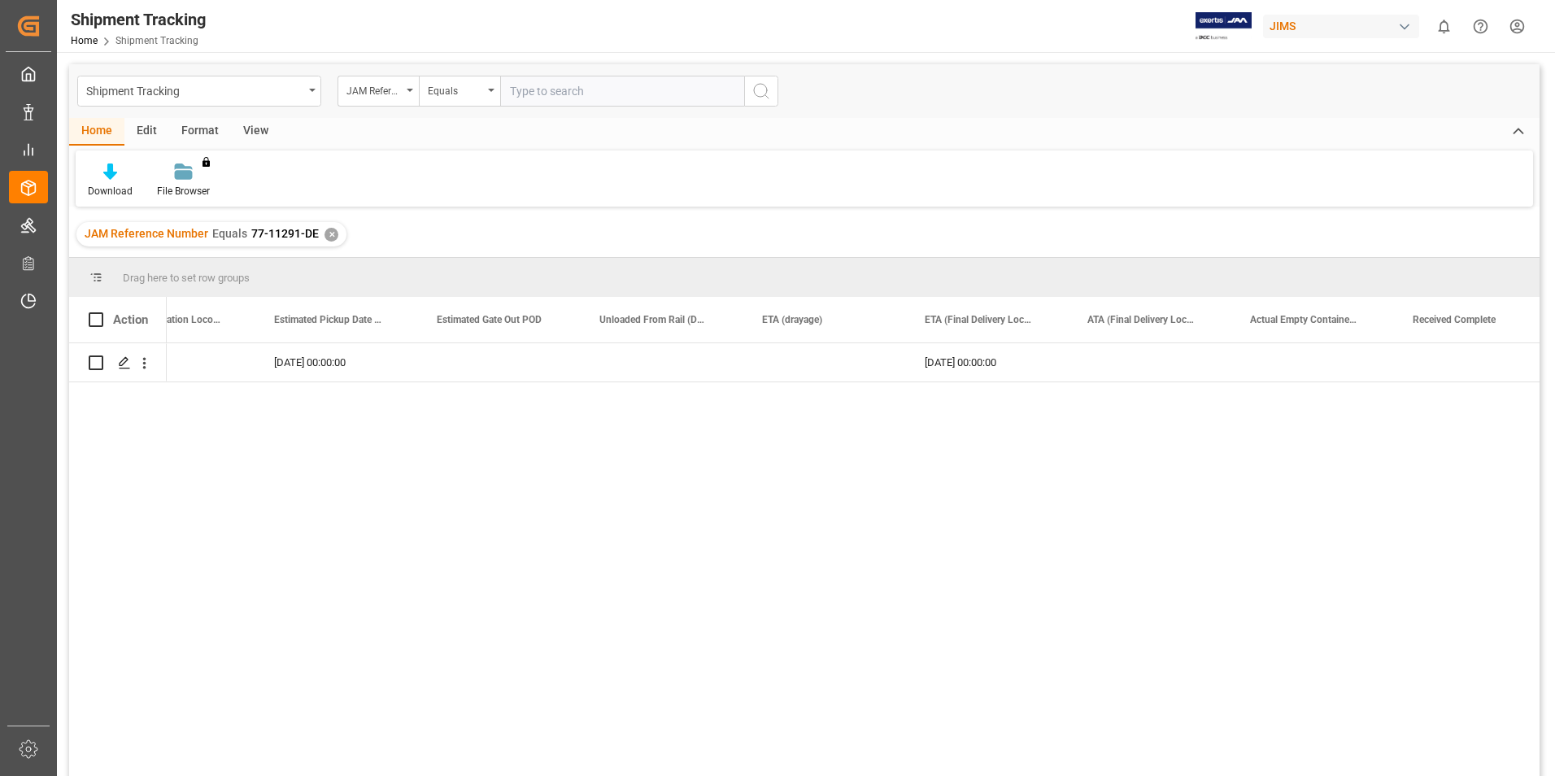
click at [539, 93] on input "text" at bounding box center [622, 91] width 244 height 31
paste input "77-9798-DE"
type input "77-9798-DE"
click at [327, 234] on div "✕" at bounding box center [332, 235] width 14 height 14
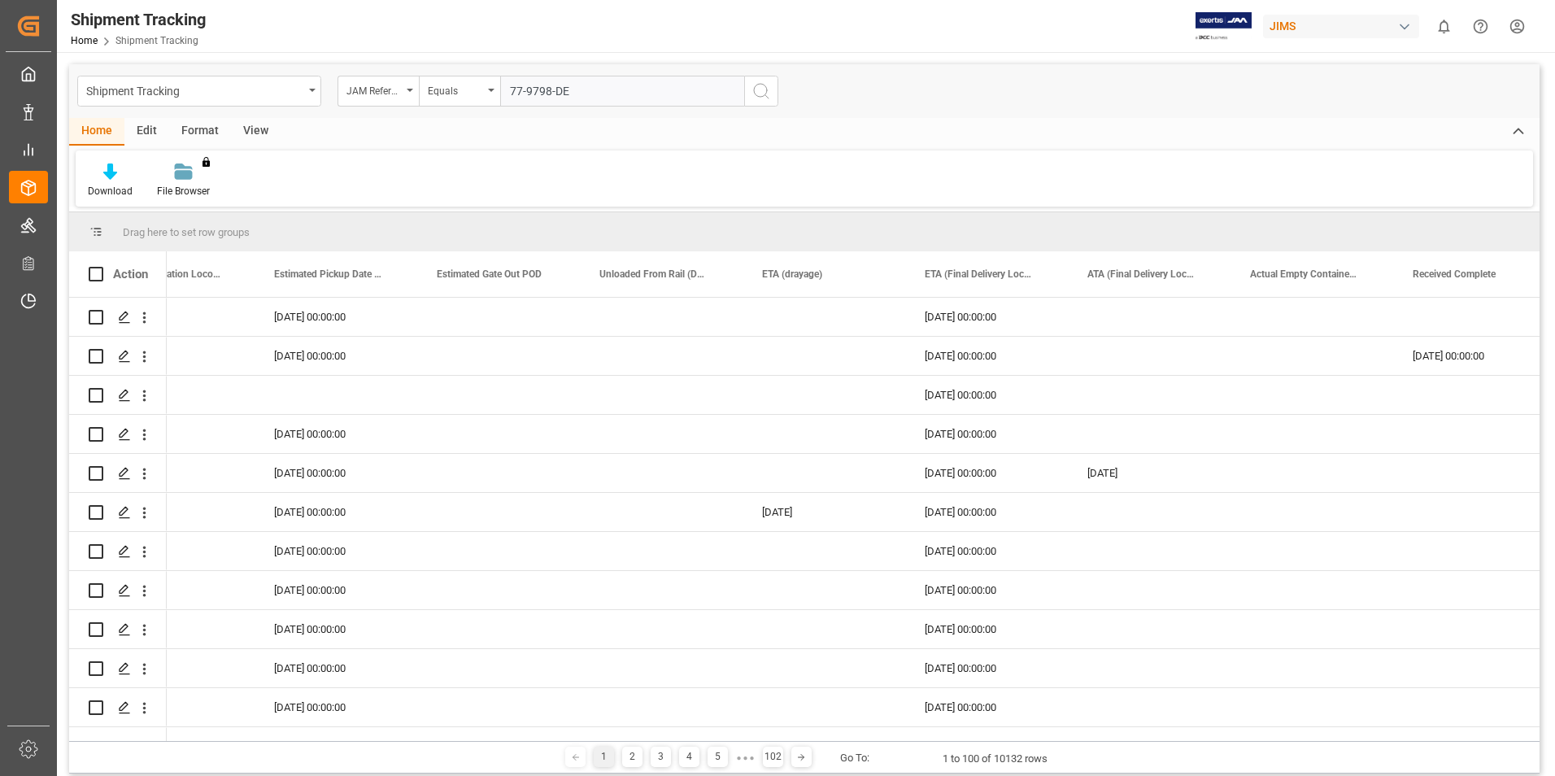
click at [762, 90] on icon "search button" at bounding box center [762, 91] width 20 height 20
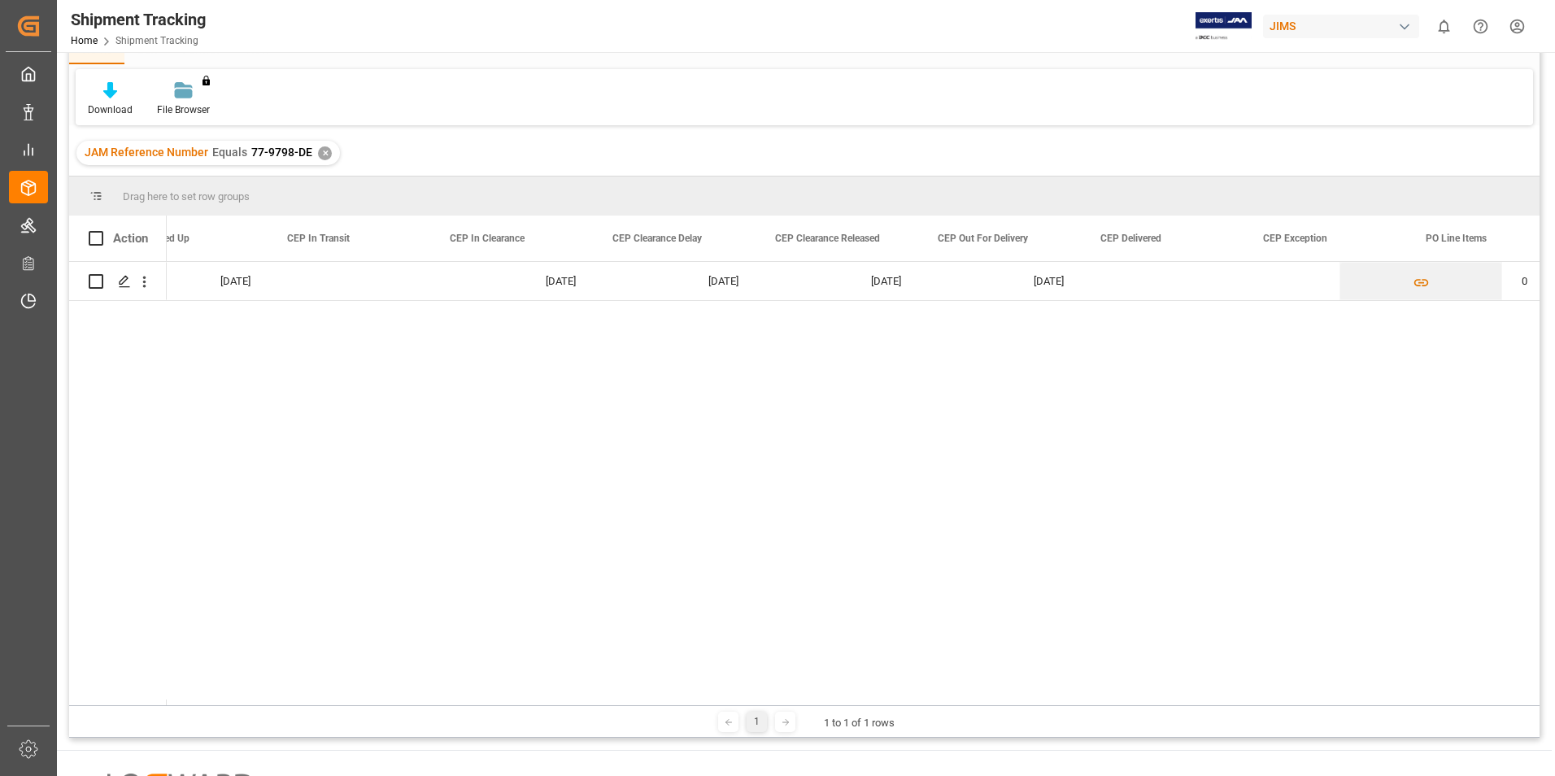
scroll to position [0, 6174]
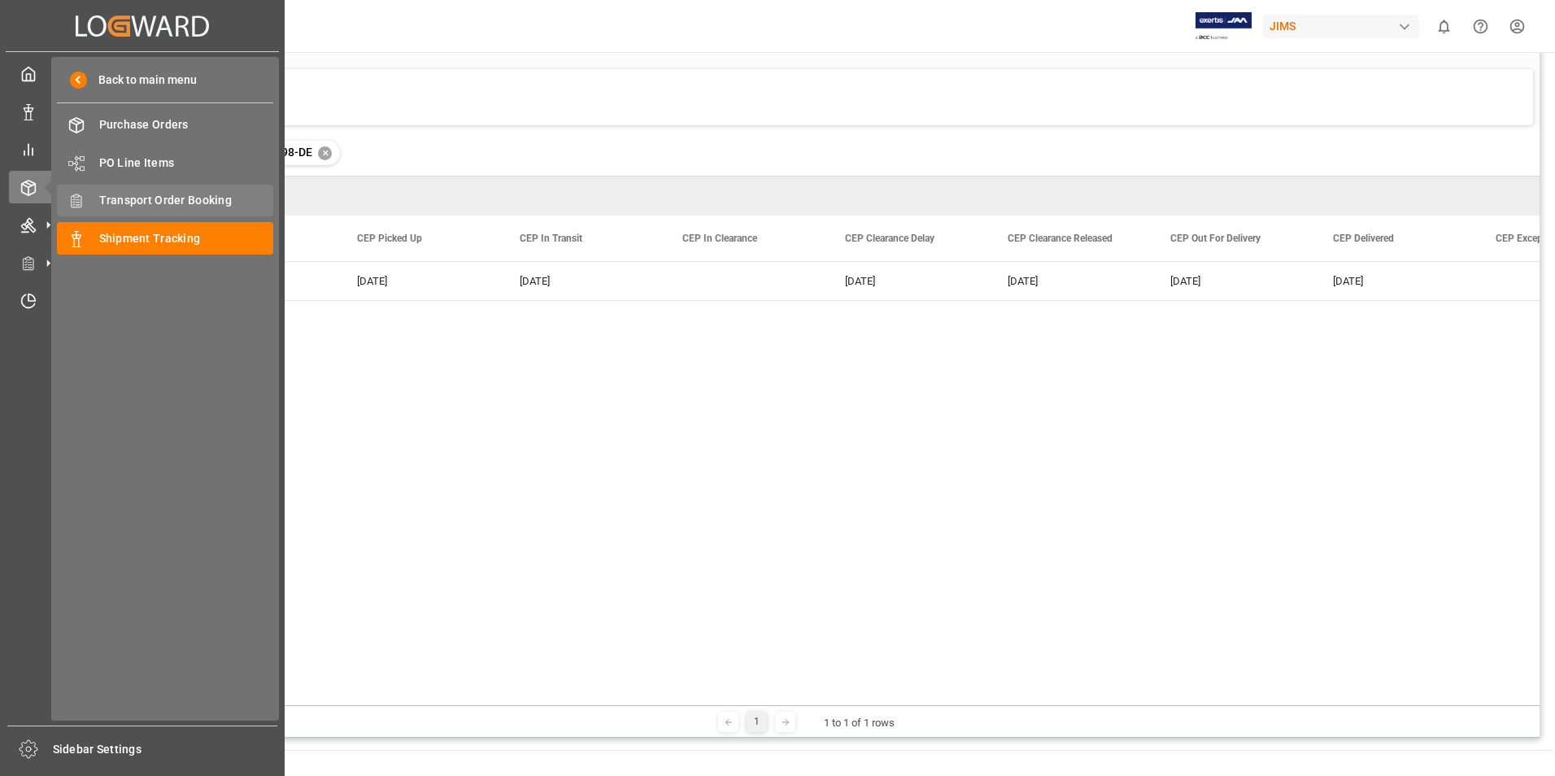
click at [144, 203] on span "Transport Order Booking" at bounding box center [186, 200] width 175 height 17
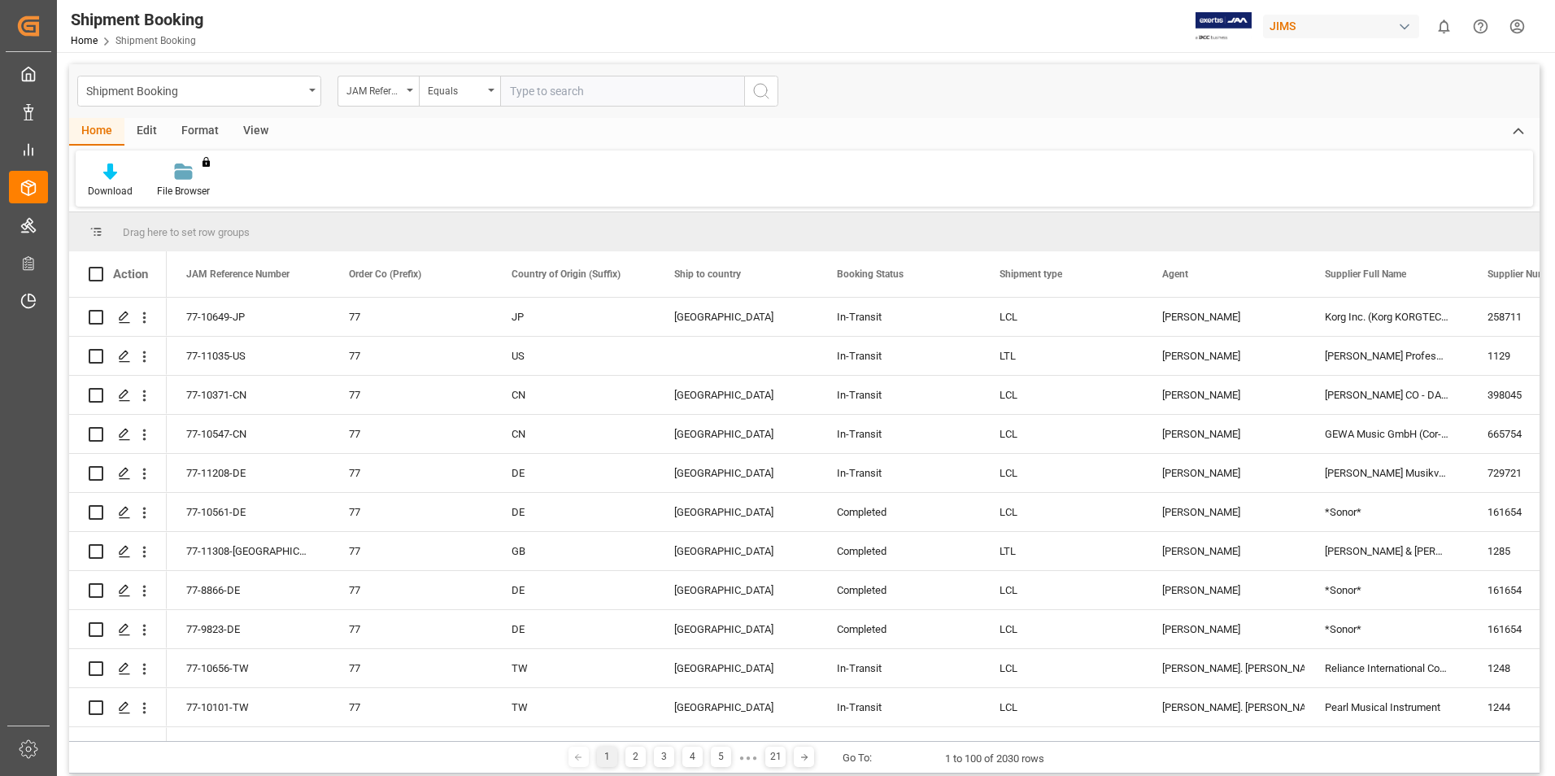
click at [536, 90] on input "text" at bounding box center [622, 91] width 244 height 31
type input "77-9798-de"
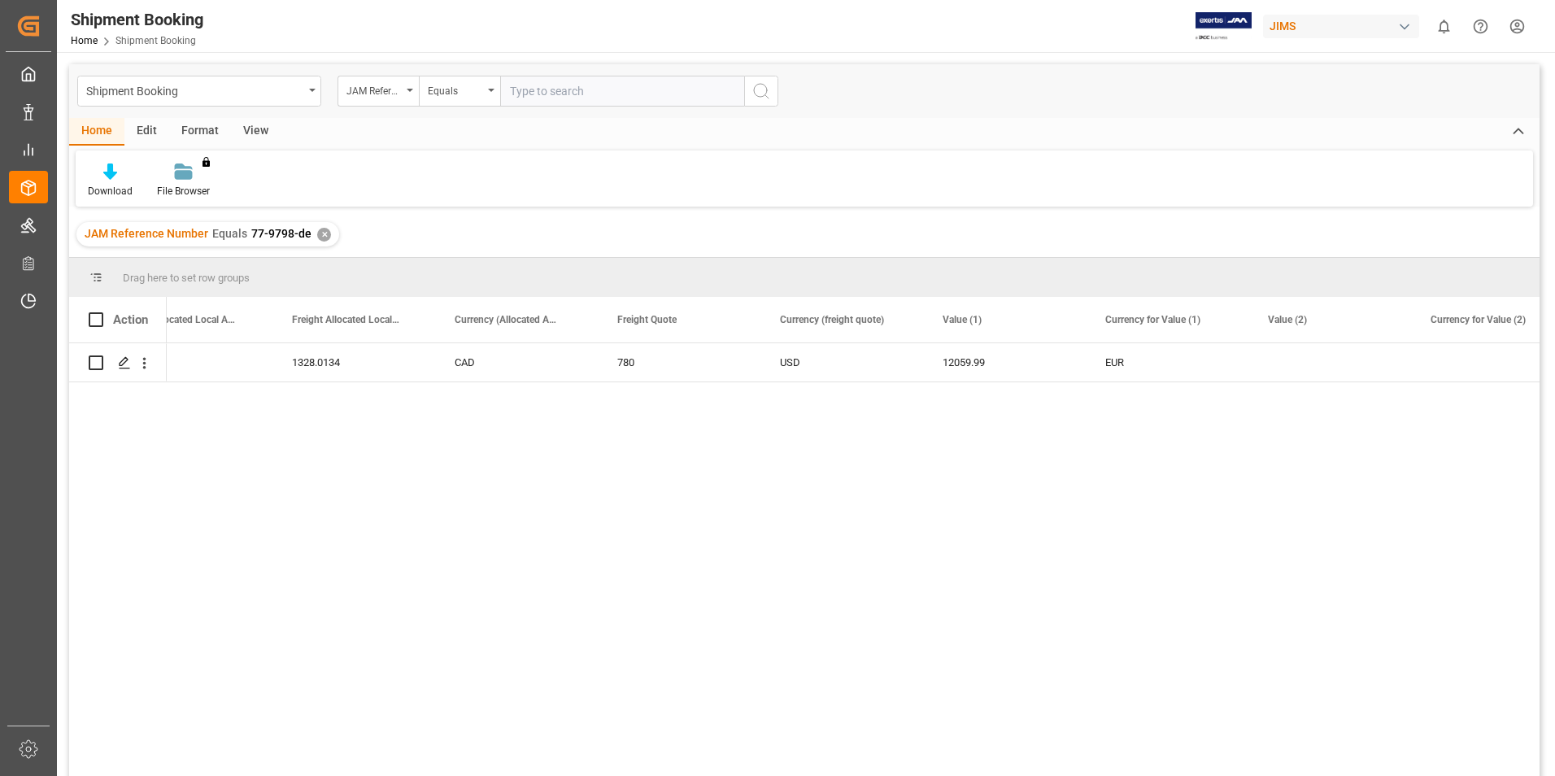
click at [547, 91] on input "text" at bounding box center [622, 91] width 244 height 31
paste input "77-11291-DE"
type input "77-11291-DE"
click at [317, 234] on div "✕" at bounding box center [324, 235] width 14 height 14
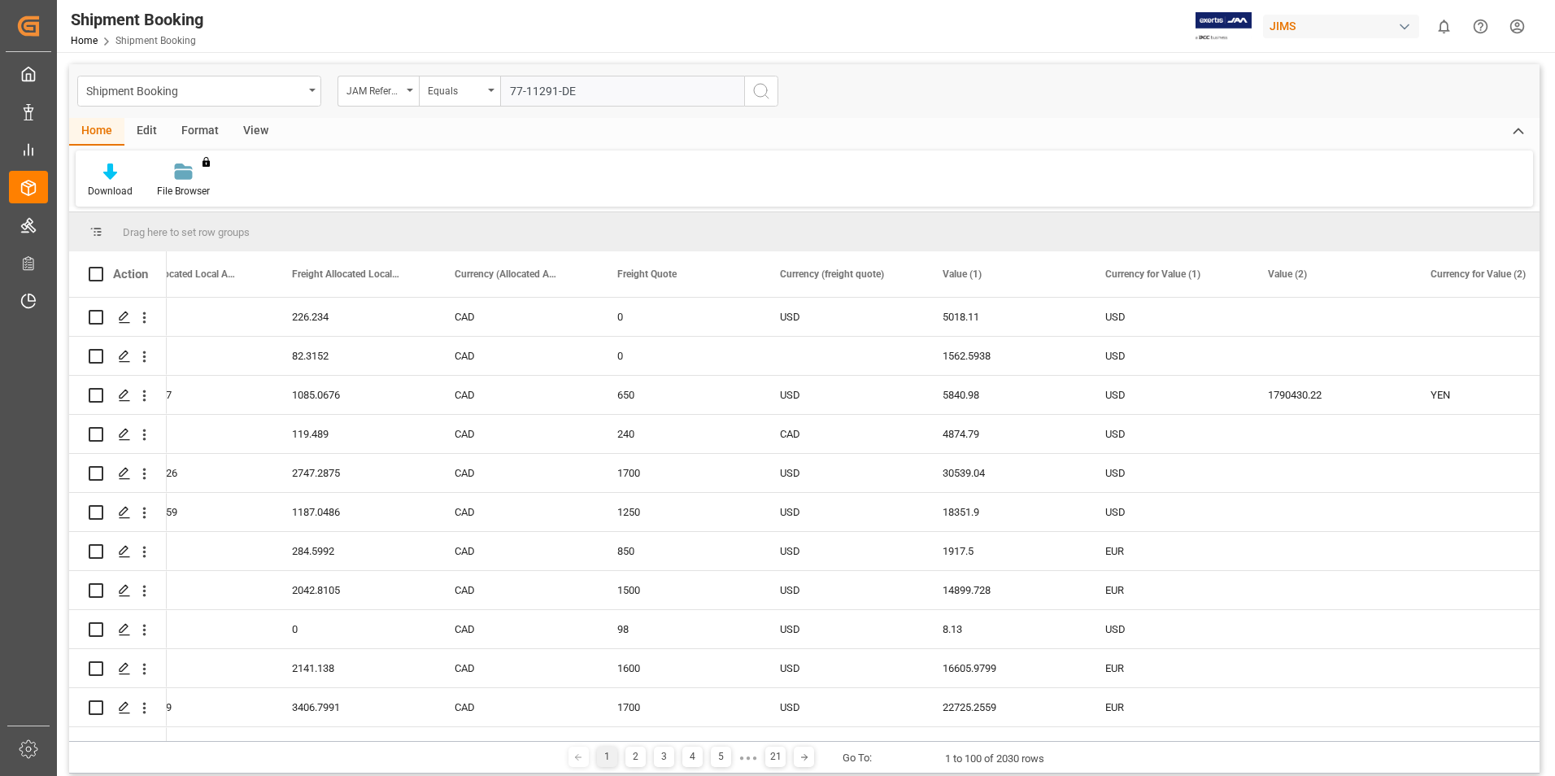
click at [764, 95] on icon "search button" at bounding box center [762, 91] width 20 height 20
